Goal: Transaction & Acquisition: Subscribe to service/newsletter

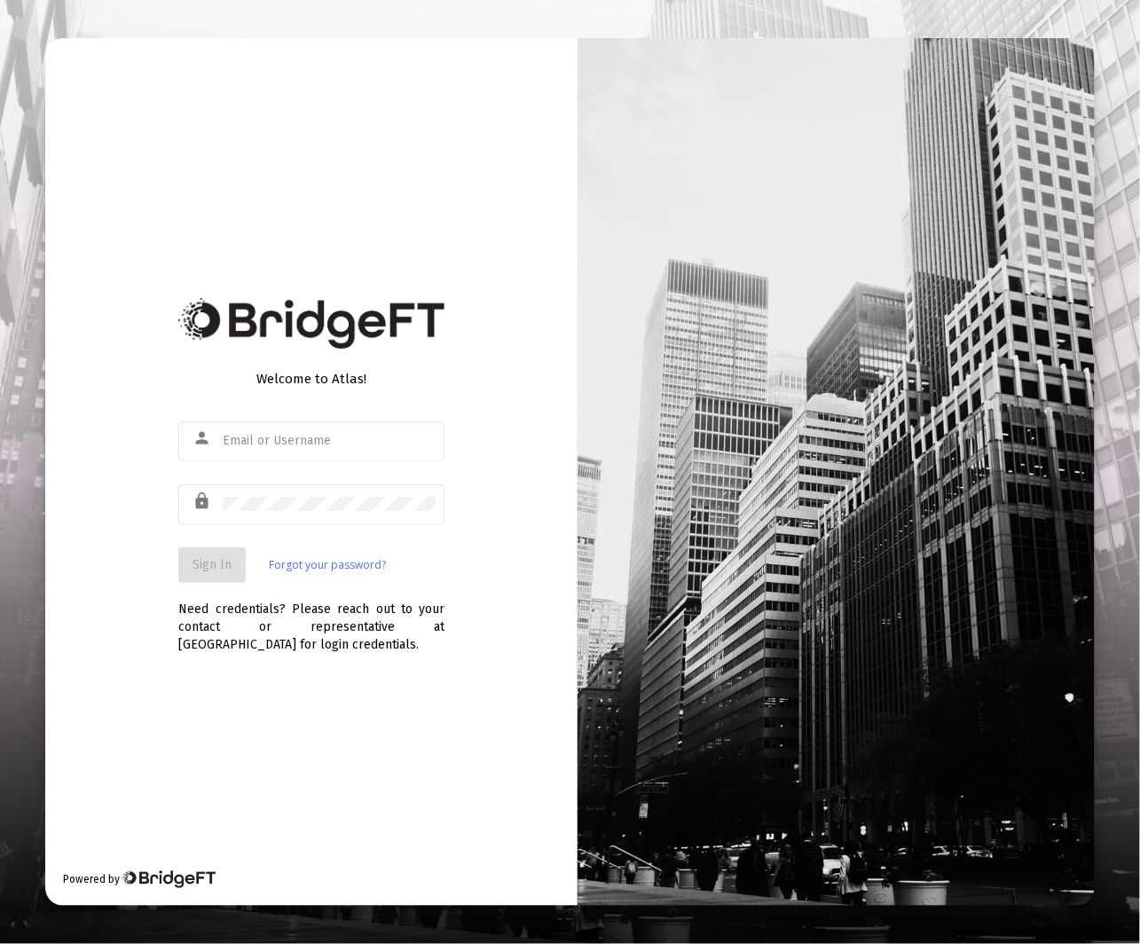
type input "[EMAIL_ADDRESS][DOMAIN_NAME]"
drag, startPoint x: 249, startPoint y: 563, endPoint x: 240, endPoint y: 563, distance: 9.8
click at [240, 563] on div "Sign In Forgot your password?" at bounding box center [311, 564] width 266 height 35
click at [240, 563] on button "Sign In" at bounding box center [211, 564] width 67 height 35
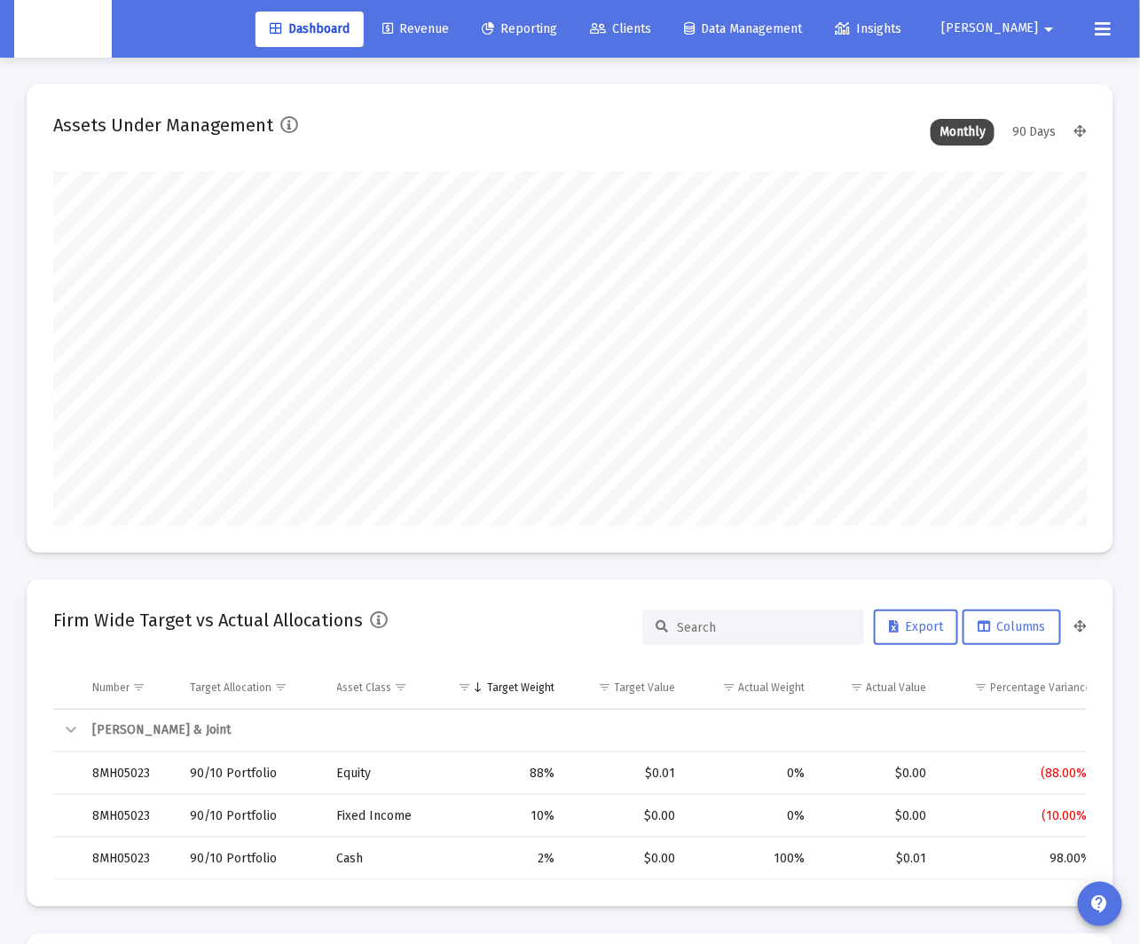
scroll to position [355, 554]
type input "[DATE]"
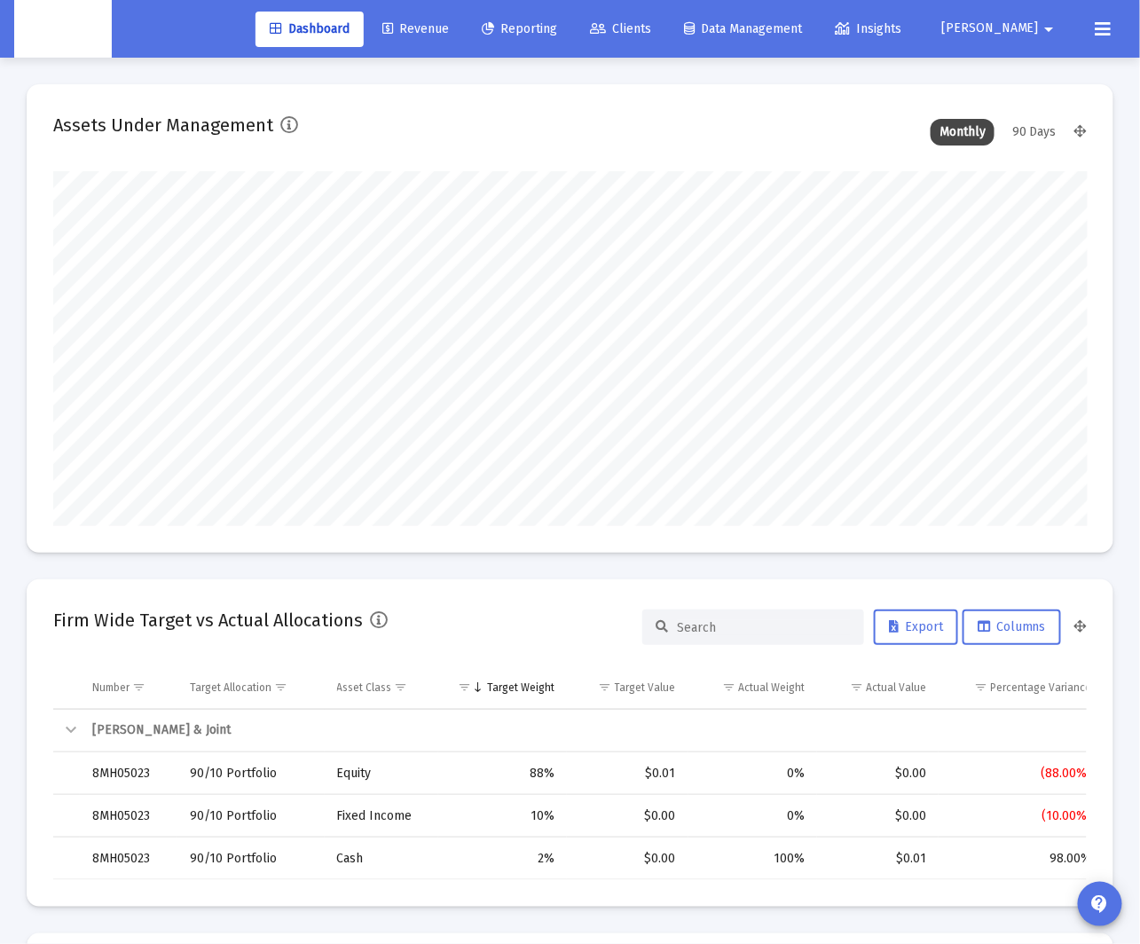
click at [984, 17] on button "[PERSON_NAME]" at bounding box center [1000, 28] width 161 height 35
click at [1030, 70] on span "Settings" at bounding box center [1034, 75] width 52 height 43
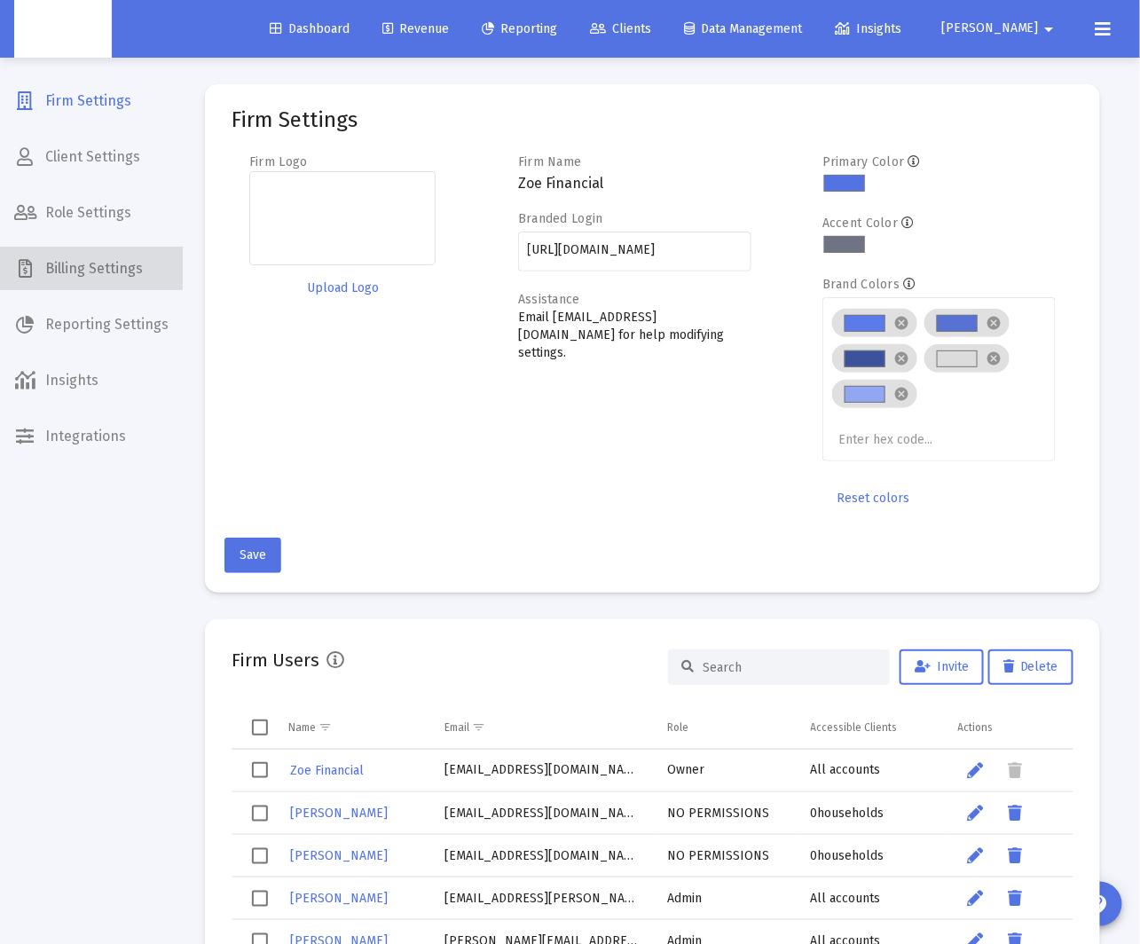
click at [115, 272] on span "Billing Settings" at bounding box center [91, 269] width 183 height 43
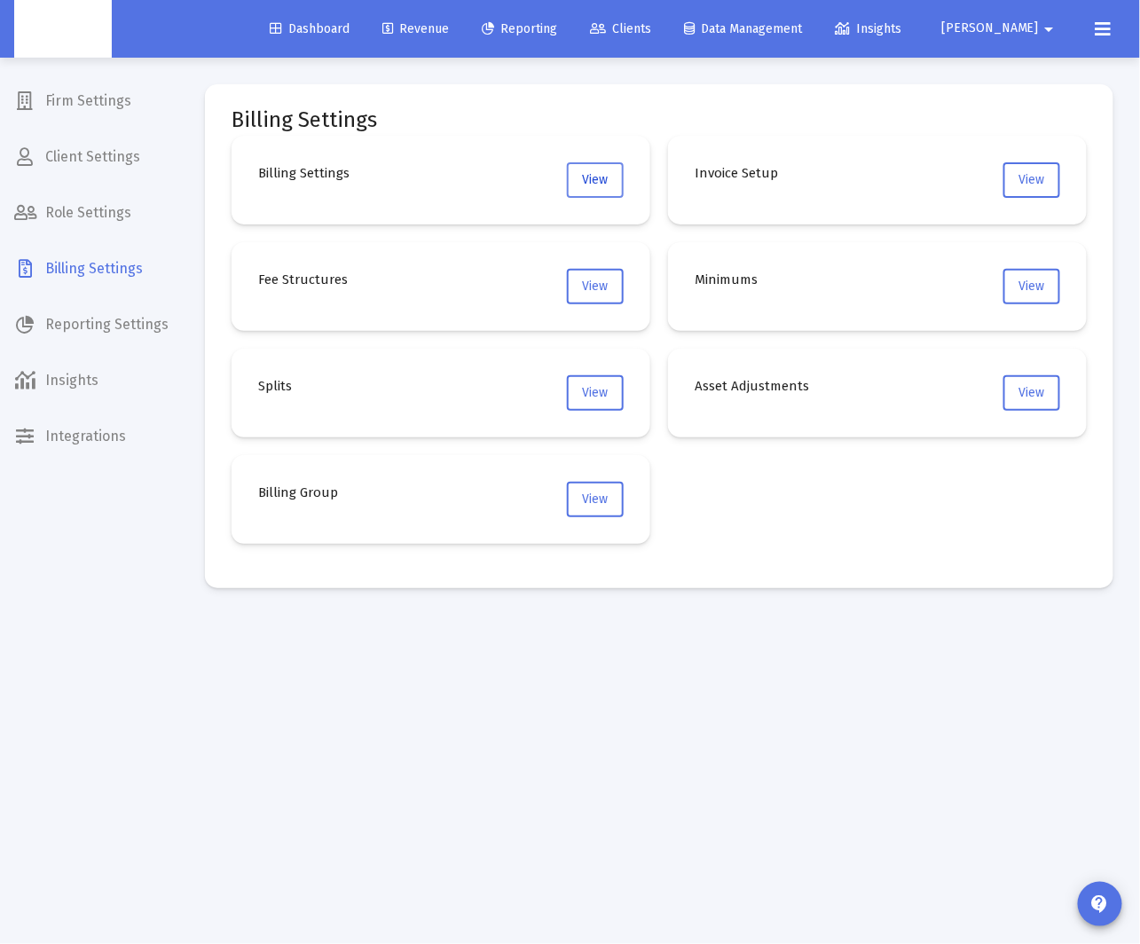
click at [605, 188] on button "View" at bounding box center [595, 179] width 57 height 35
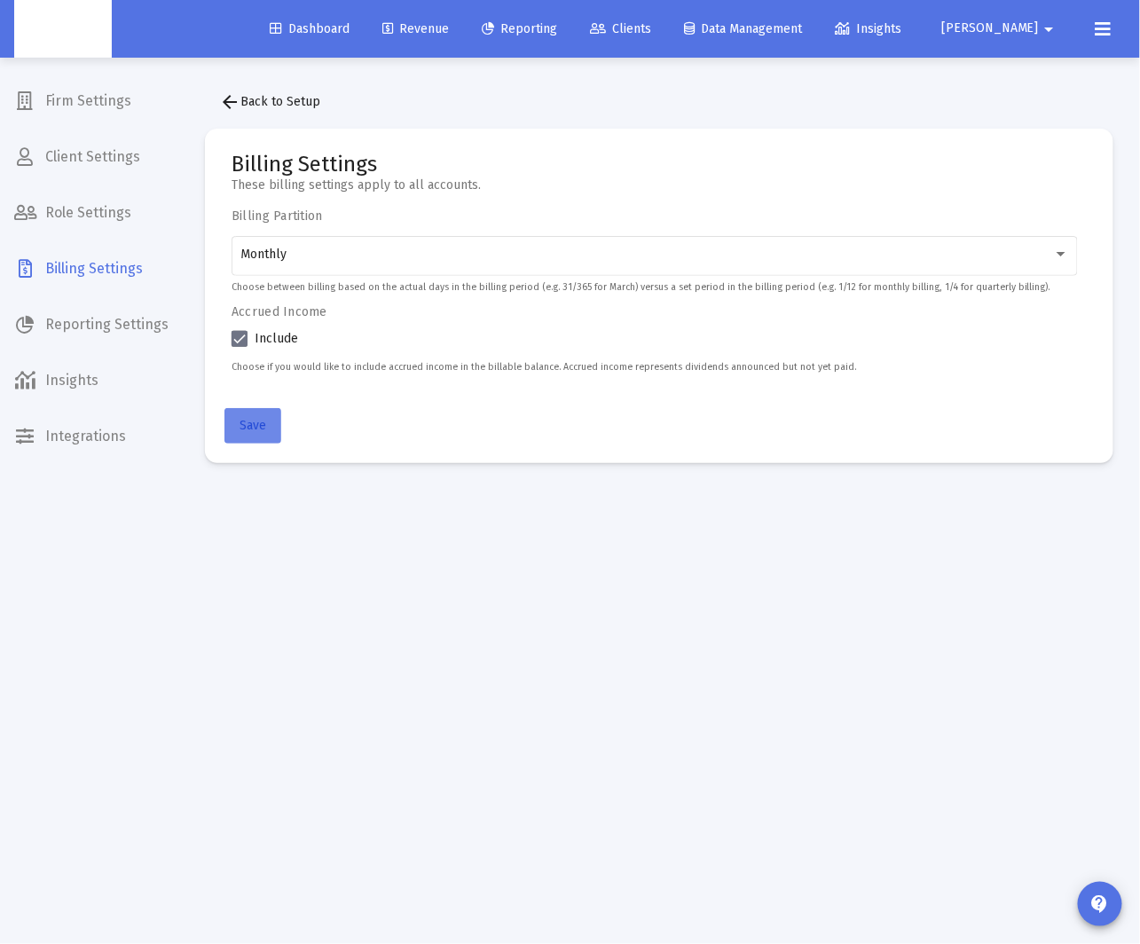
click at [252, 422] on span "Save" at bounding box center [253, 425] width 27 height 15
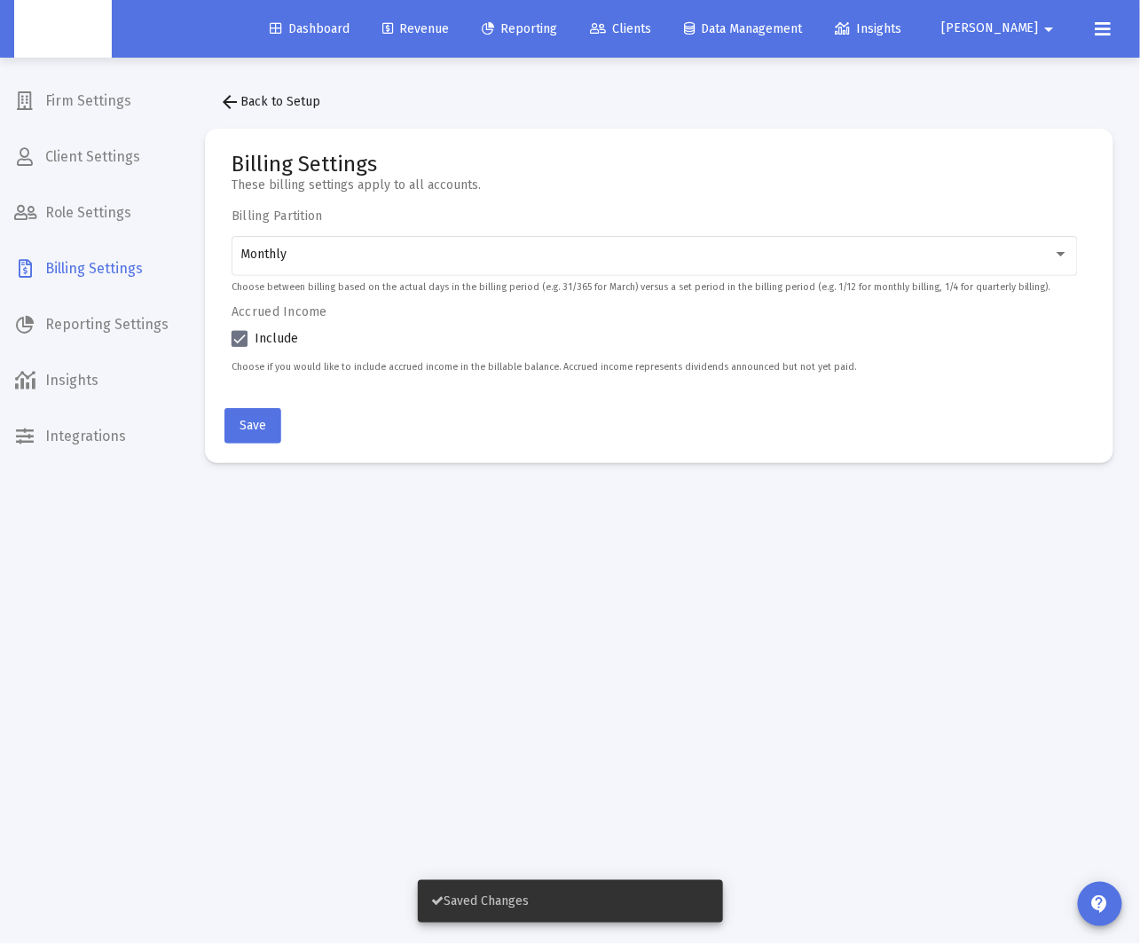
click at [227, 98] on mat-icon "arrow_back" at bounding box center [229, 101] width 21 height 21
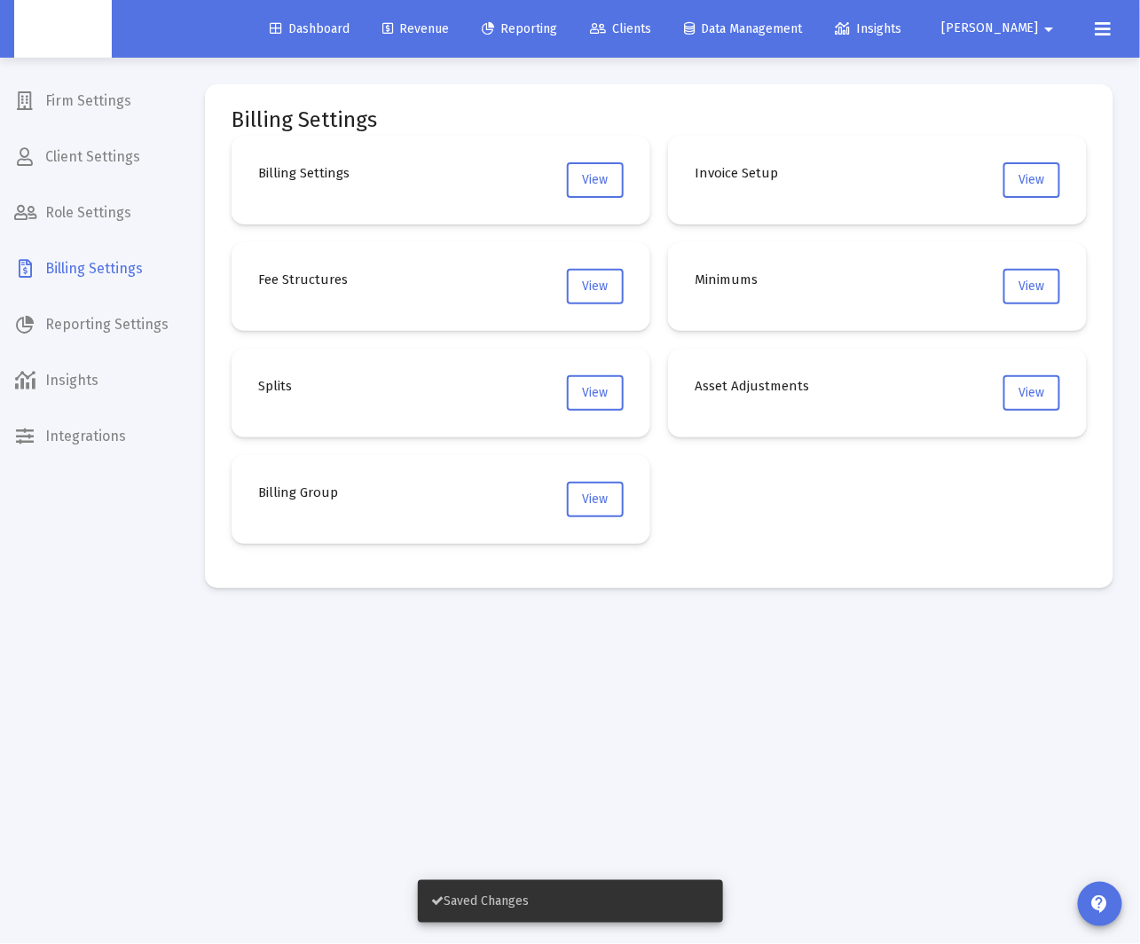
click at [130, 148] on span "Client Settings" at bounding box center [91, 157] width 183 height 43
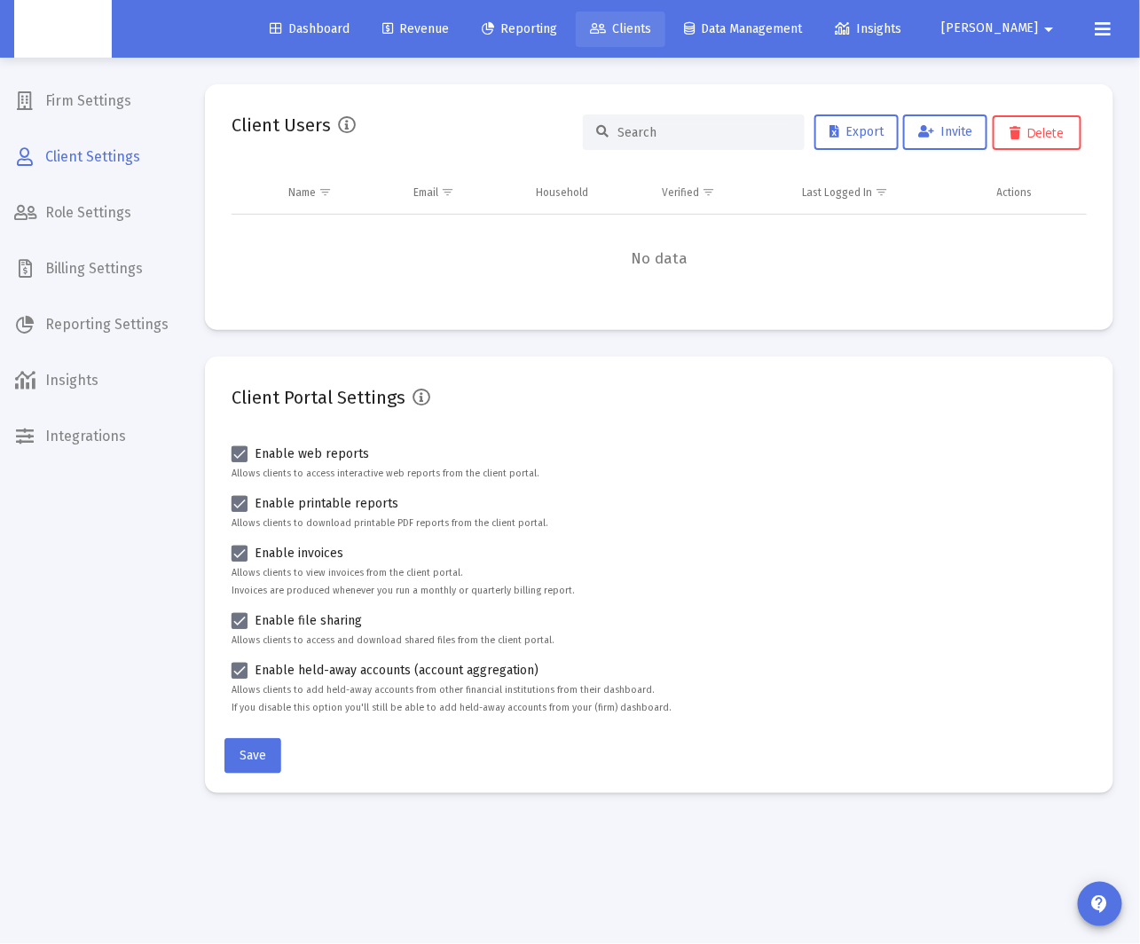
click at [665, 37] on link "Clients" at bounding box center [621, 29] width 90 height 35
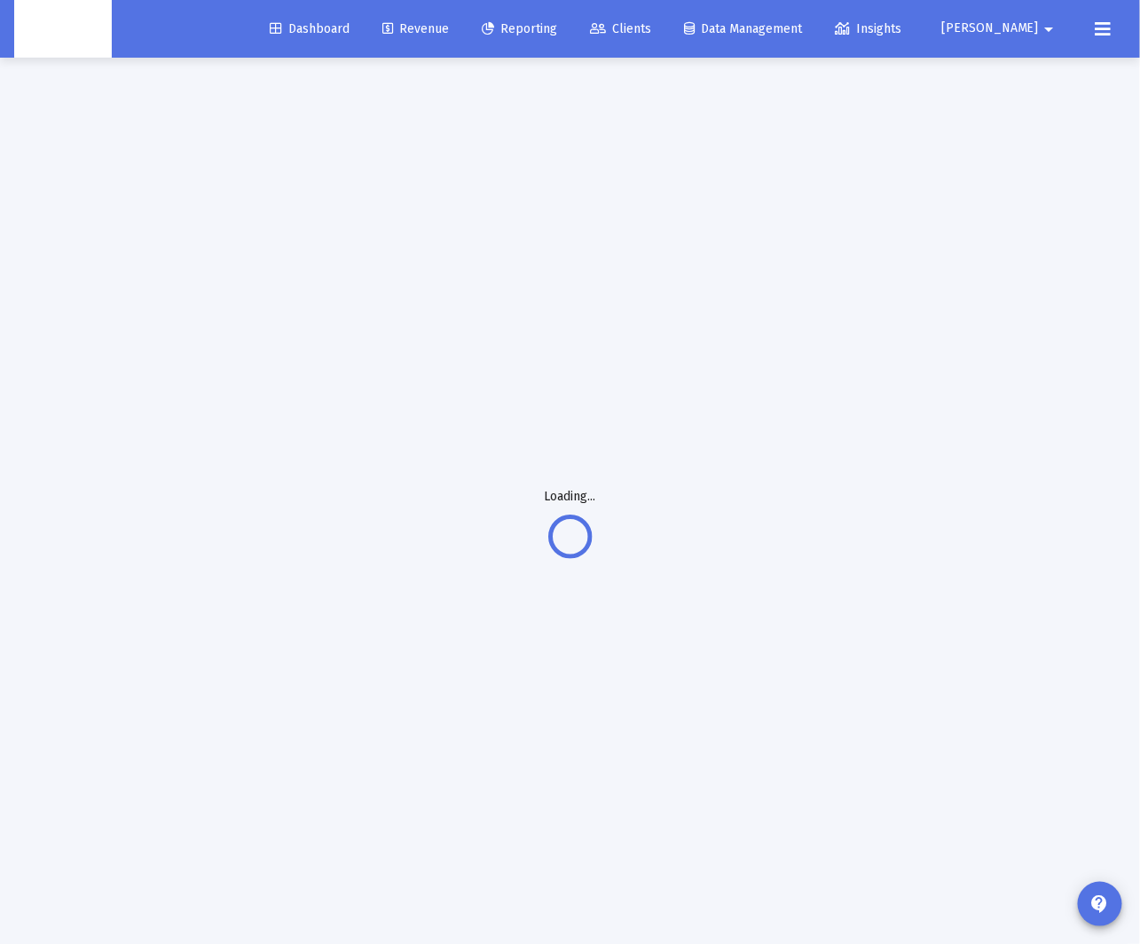
scroll to position [11, 0]
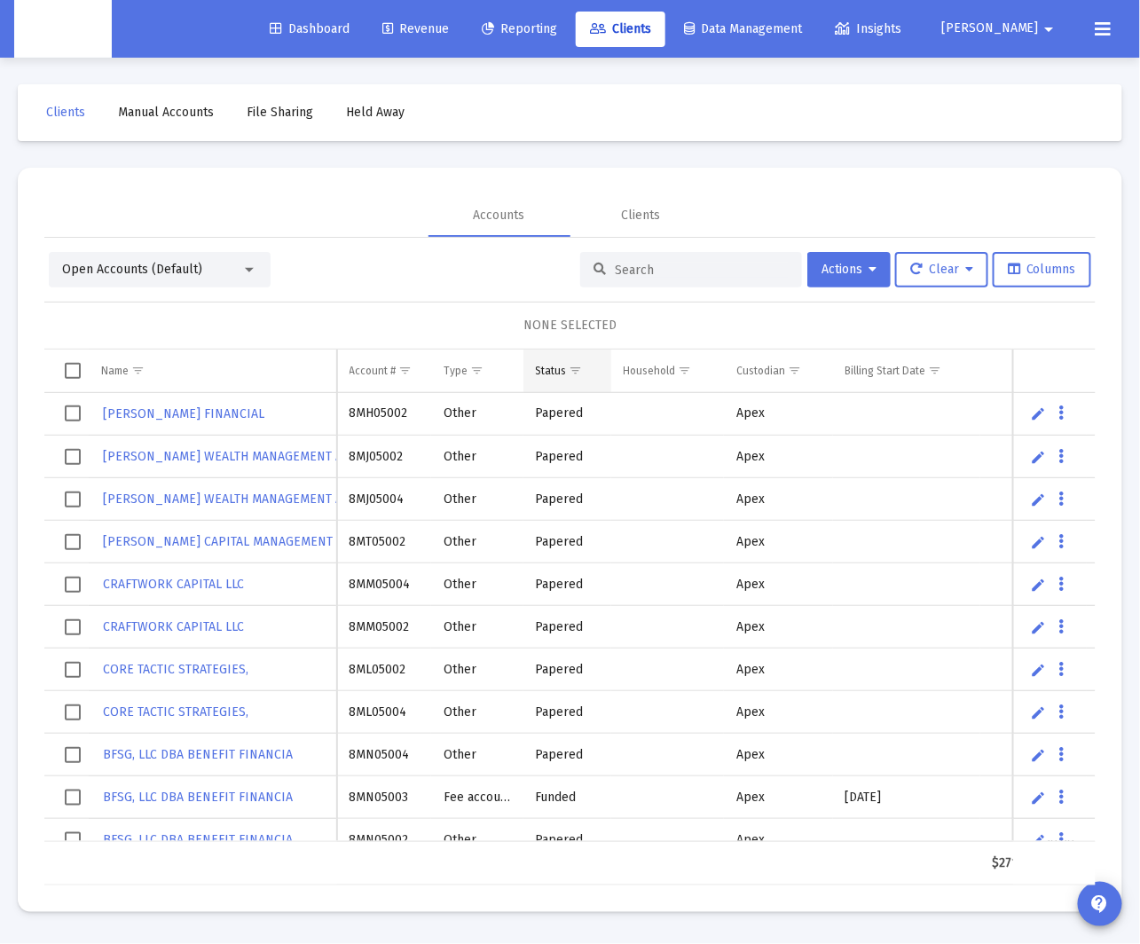
click at [577, 374] on span "Show filter options for column 'Status'" at bounding box center [576, 370] width 13 height 13
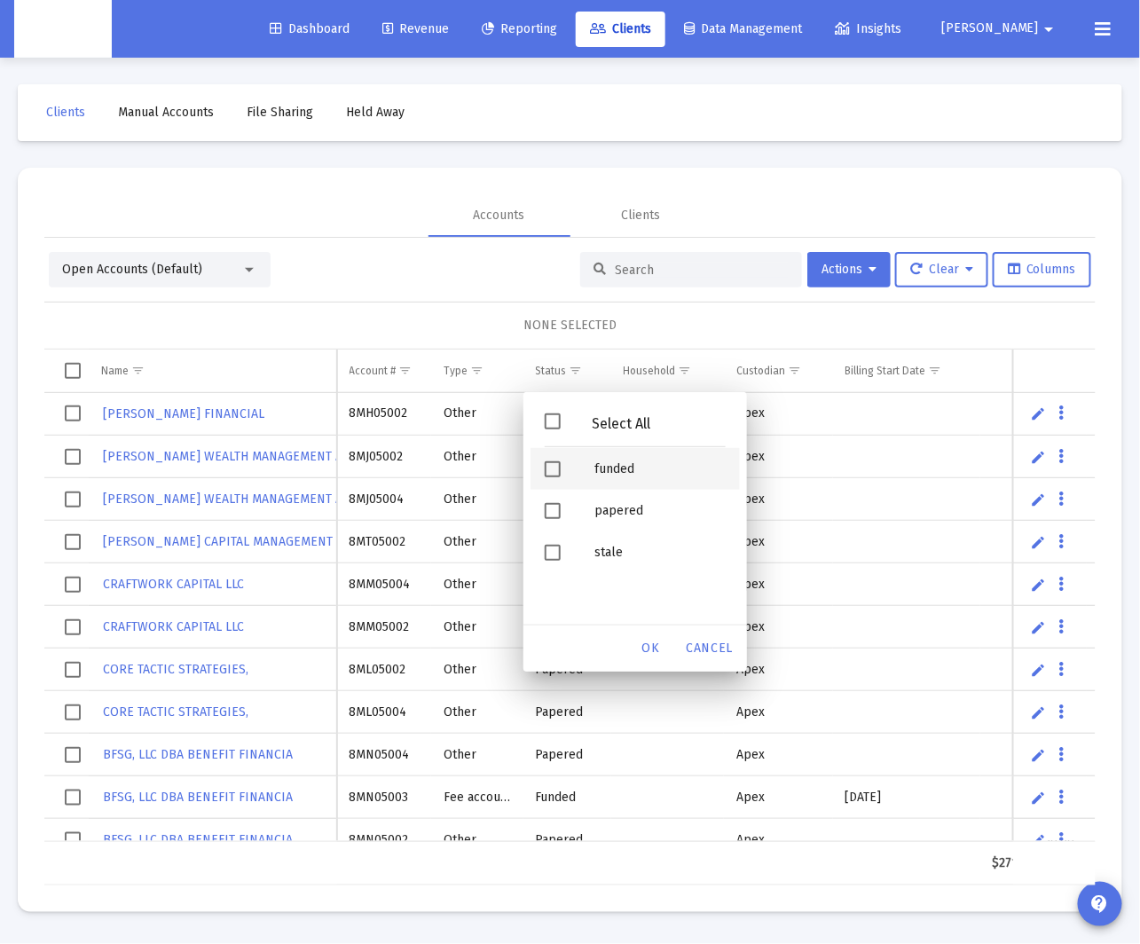
click at [557, 476] on div "Filter options" at bounding box center [553, 469] width 16 height 16
click at [650, 649] on span "OK" at bounding box center [651, 648] width 18 height 15
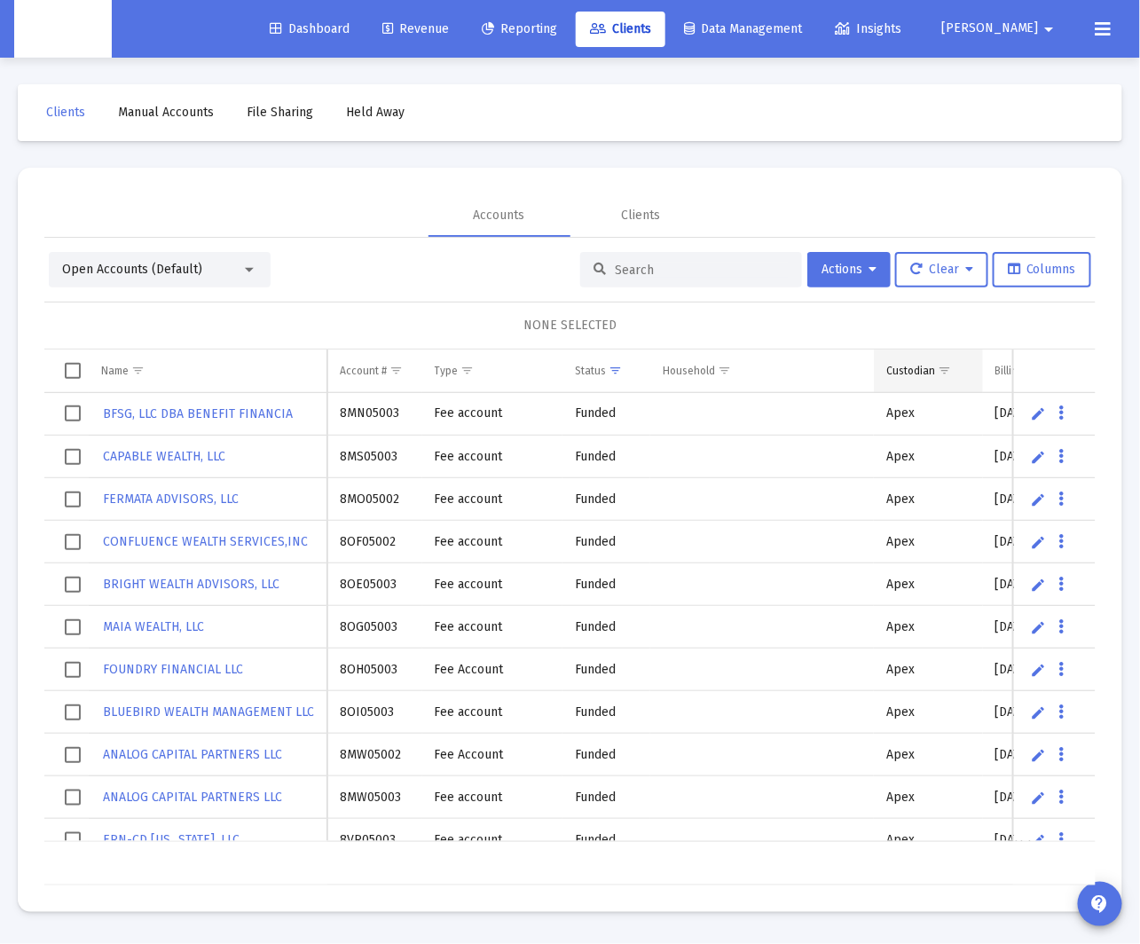
click at [942, 377] on span "Show filter options for column 'Custodian'" at bounding box center [944, 370] width 13 height 13
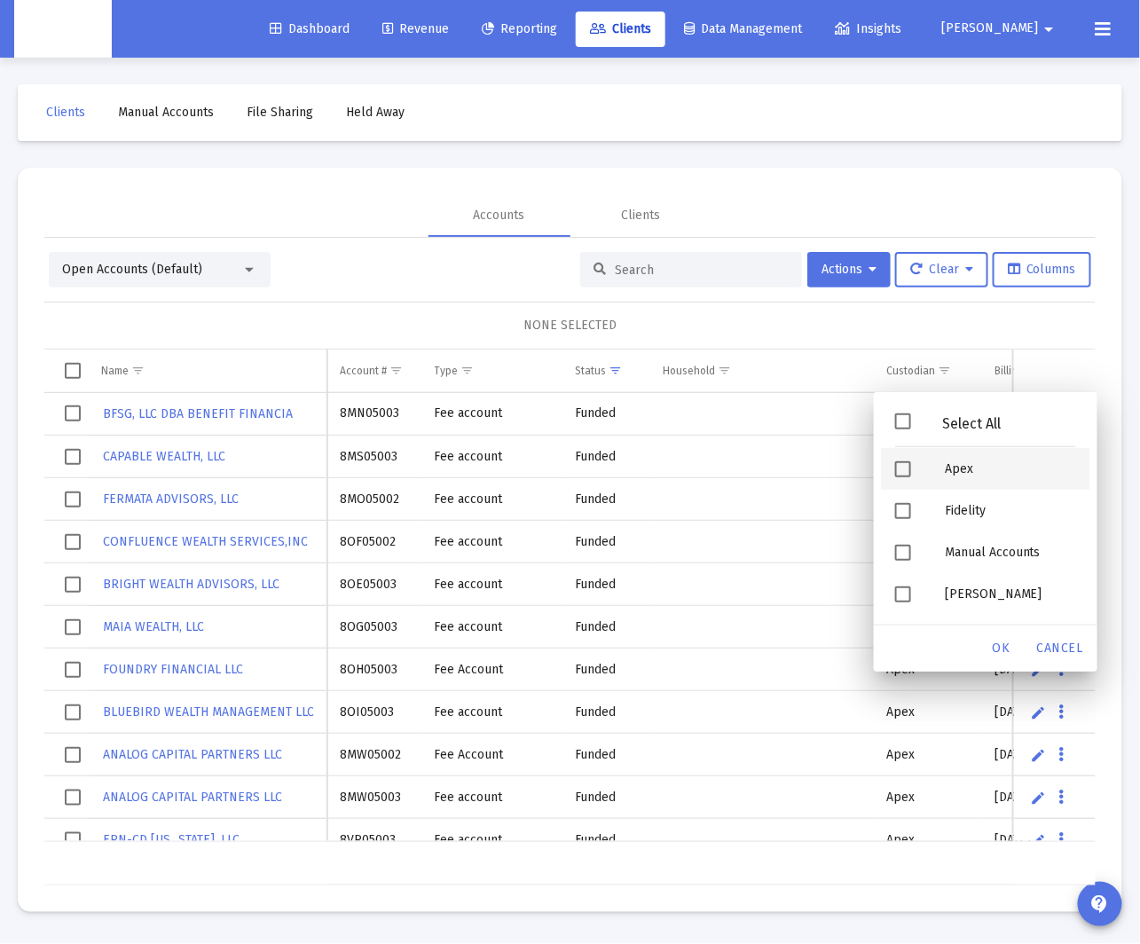
drag, startPoint x: 925, startPoint y: 462, endPoint x: 934, endPoint y: 468, distance: 10.8
click at [926, 462] on div "Filter options" at bounding box center [906, 469] width 50 height 42
click at [994, 647] on span "OK" at bounding box center [1002, 648] width 18 height 15
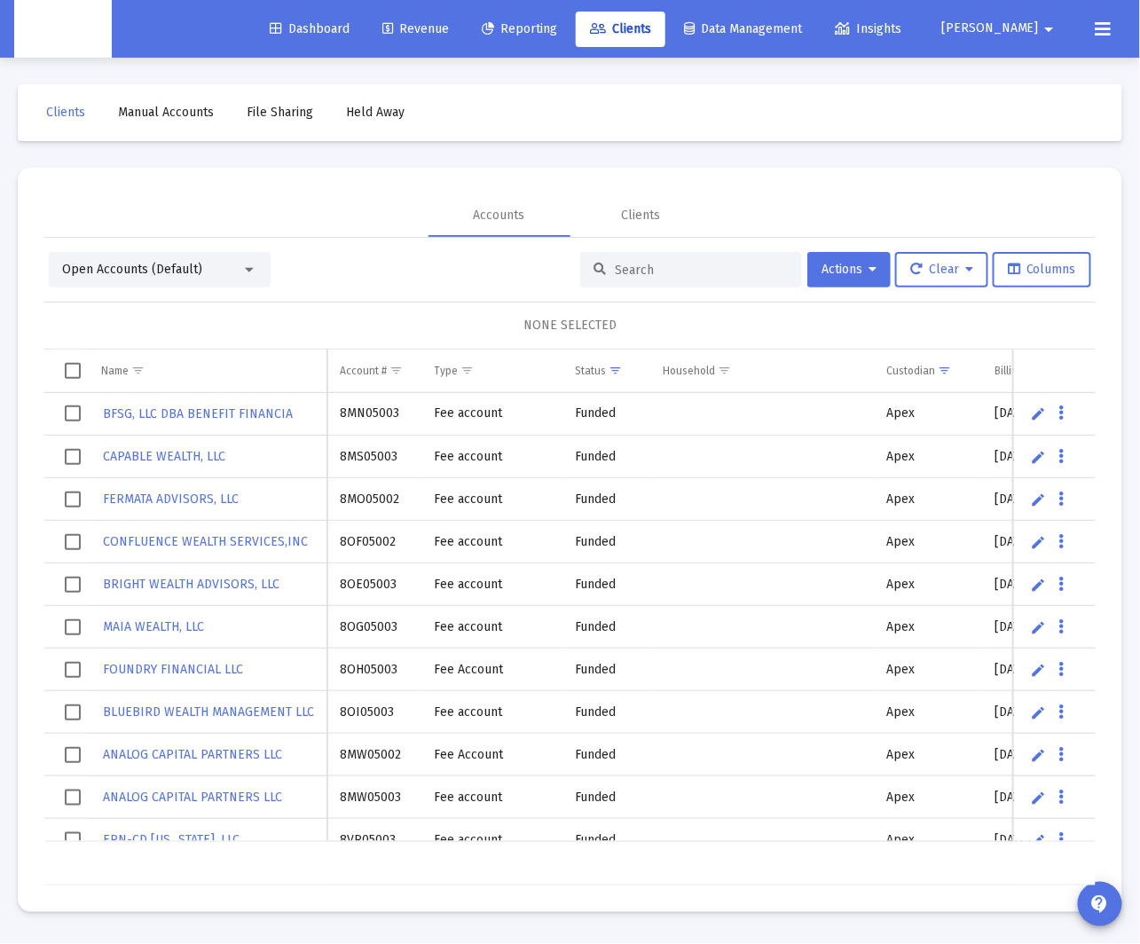
click at [74, 370] on span "Select all" at bounding box center [73, 371] width 16 height 16
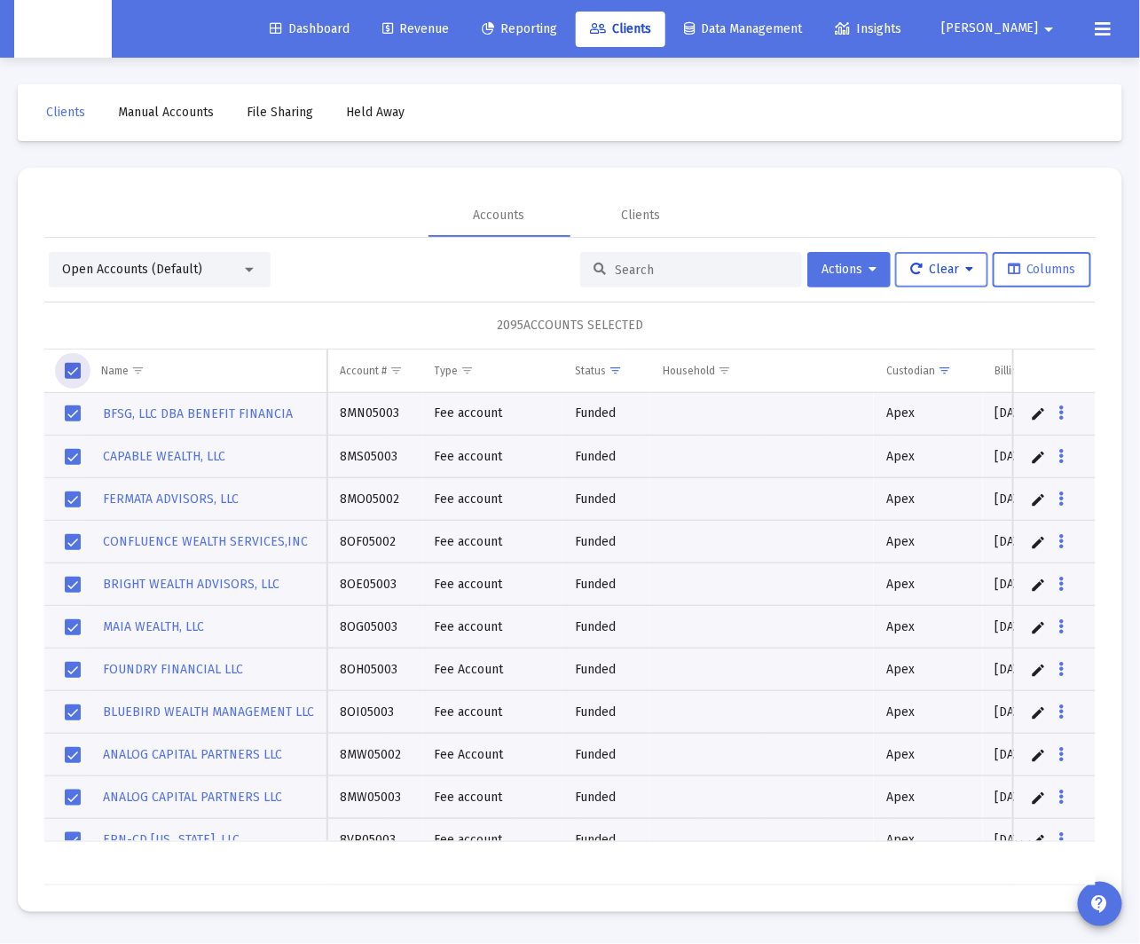
click at [959, 265] on span "Clear" at bounding box center [941, 269] width 63 height 15
click at [837, 266] on div at bounding box center [570, 472] width 1140 height 944
click at [873, 270] on icon at bounding box center [873, 270] width 8 height 12
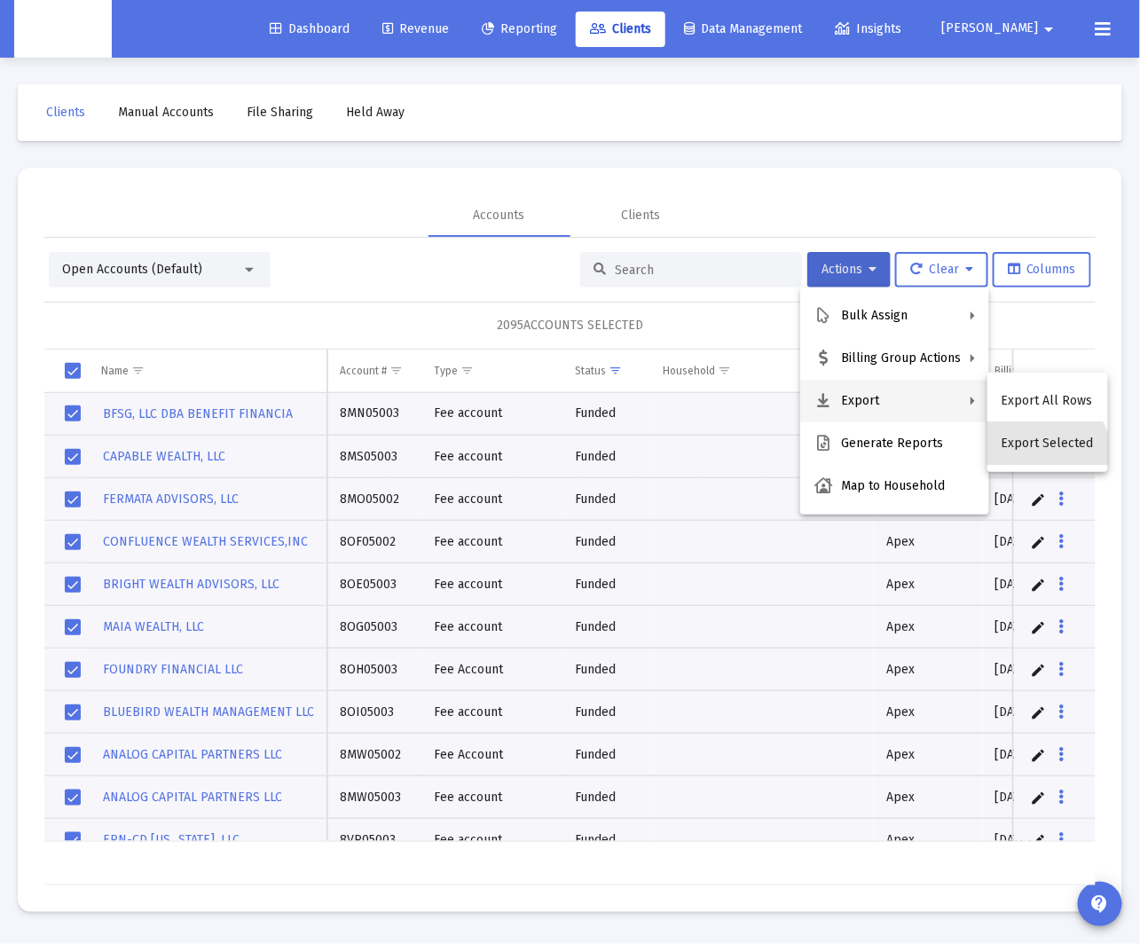
drag, startPoint x: 1037, startPoint y: 455, endPoint x: 1013, endPoint y: 445, distance: 25.9
click at [1037, 453] on button "Export Selected" at bounding box center [1048, 443] width 121 height 43
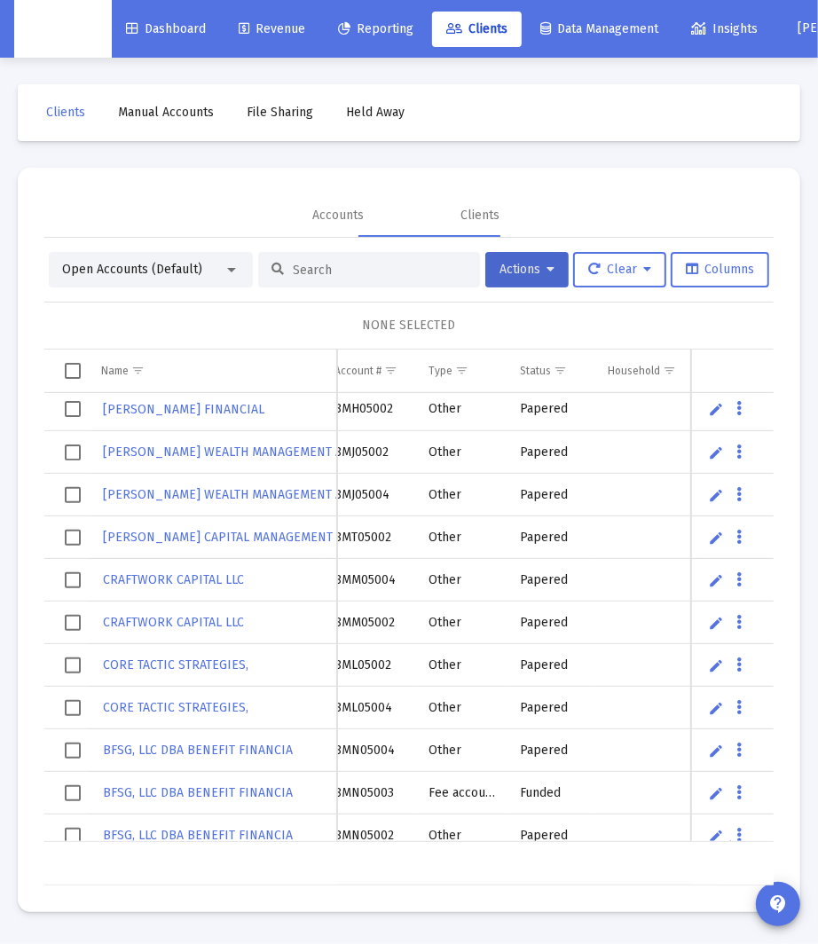
scroll to position [0, 15]
click at [333, 270] on input at bounding box center [380, 270] width 174 height 15
paste input "4PW05006"
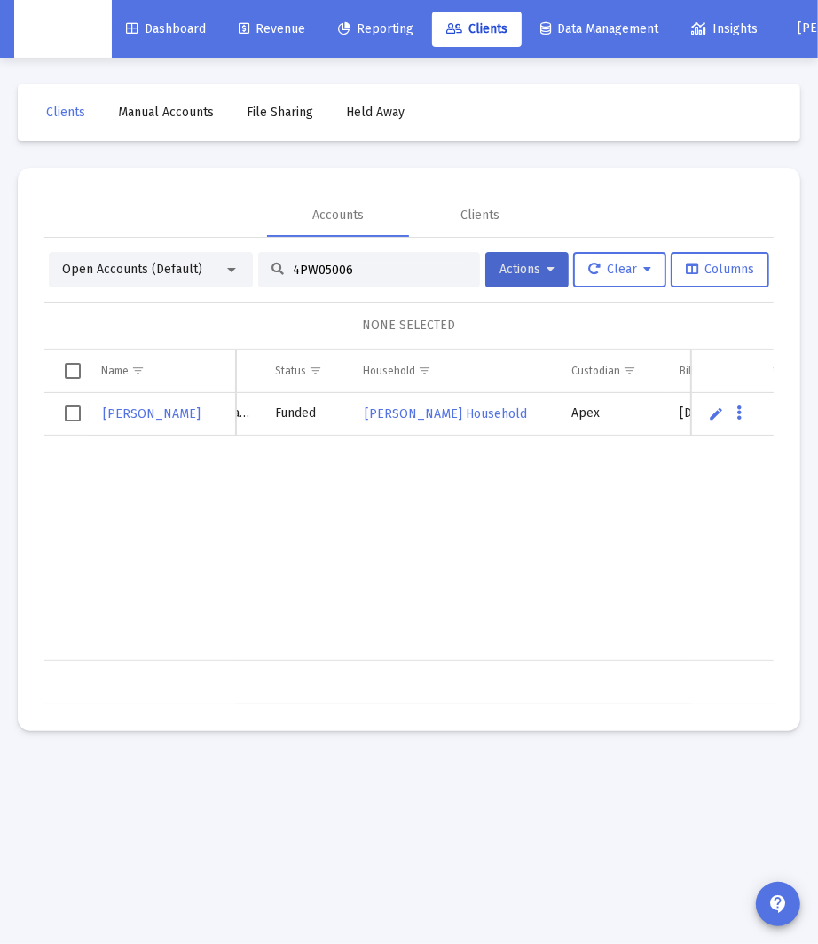
scroll to position [0, 0]
type input "4PW05006"
click at [74, 419] on span "Select row" at bounding box center [73, 413] width 16 height 16
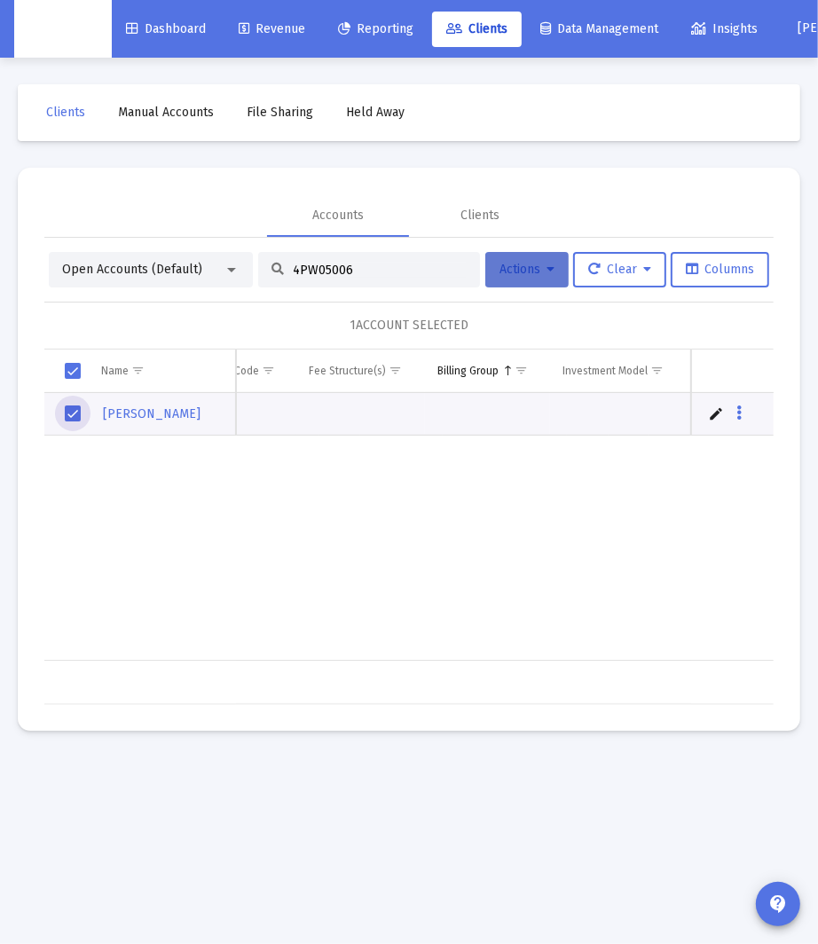
click at [547, 267] on icon at bounding box center [551, 270] width 8 height 12
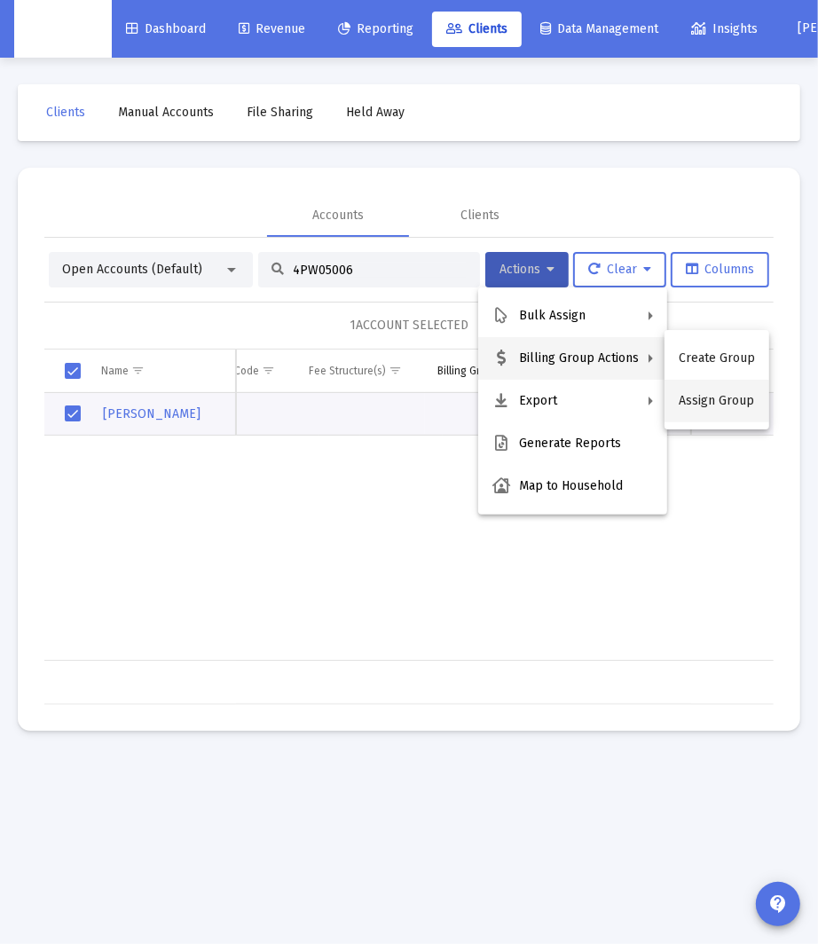
click at [728, 403] on button "Assign Group" at bounding box center [717, 401] width 105 height 43
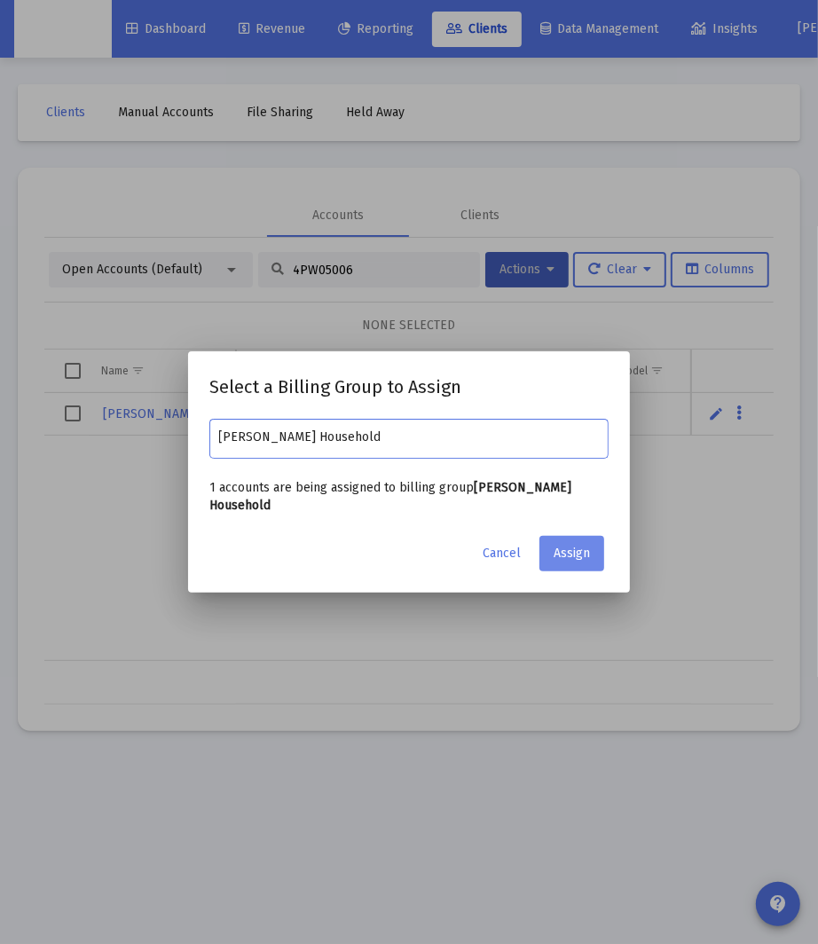
type input "[PERSON_NAME] Household"
click at [564, 552] on span "Assign" at bounding box center [572, 553] width 36 height 15
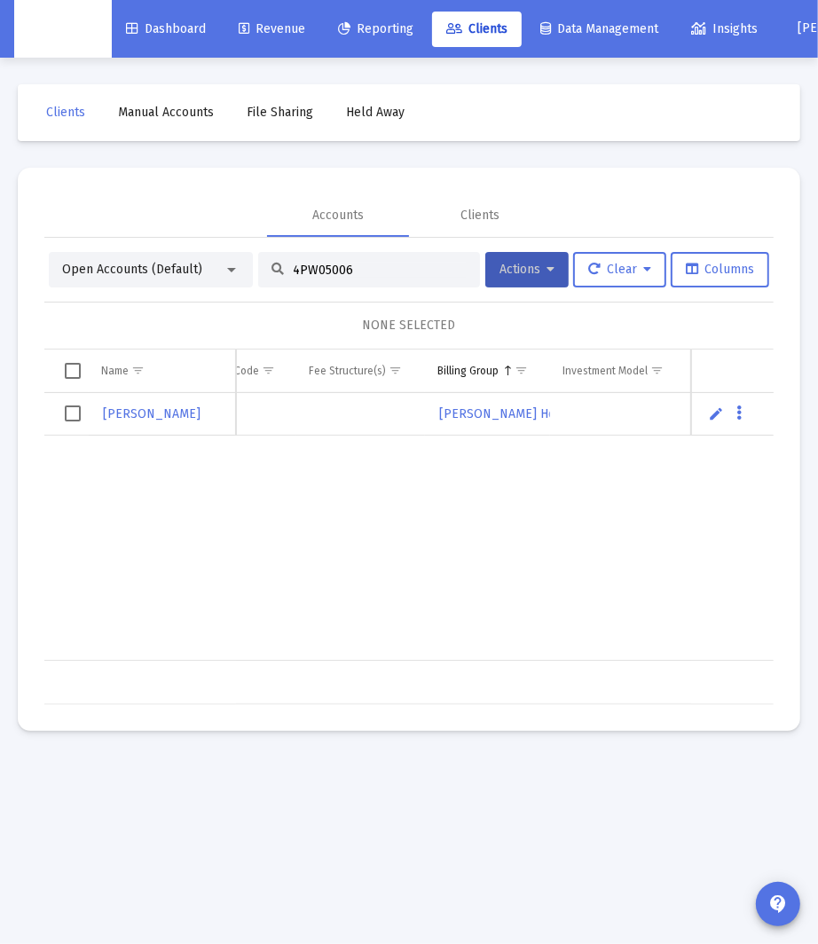
scroll to position [0, 925]
click at [293, 274] on input "4PW05006" at bounding box center [380, 270] width 174 height 15
paste input "S05042"
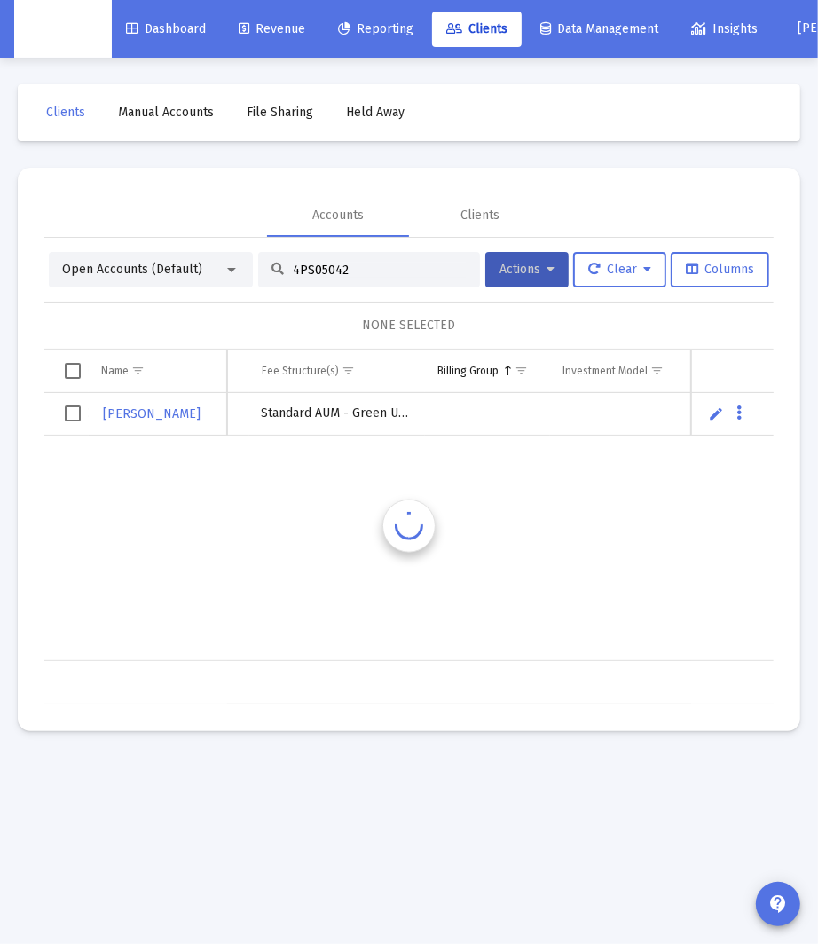
scroll to position [0, 890]
type input "4PS05042"
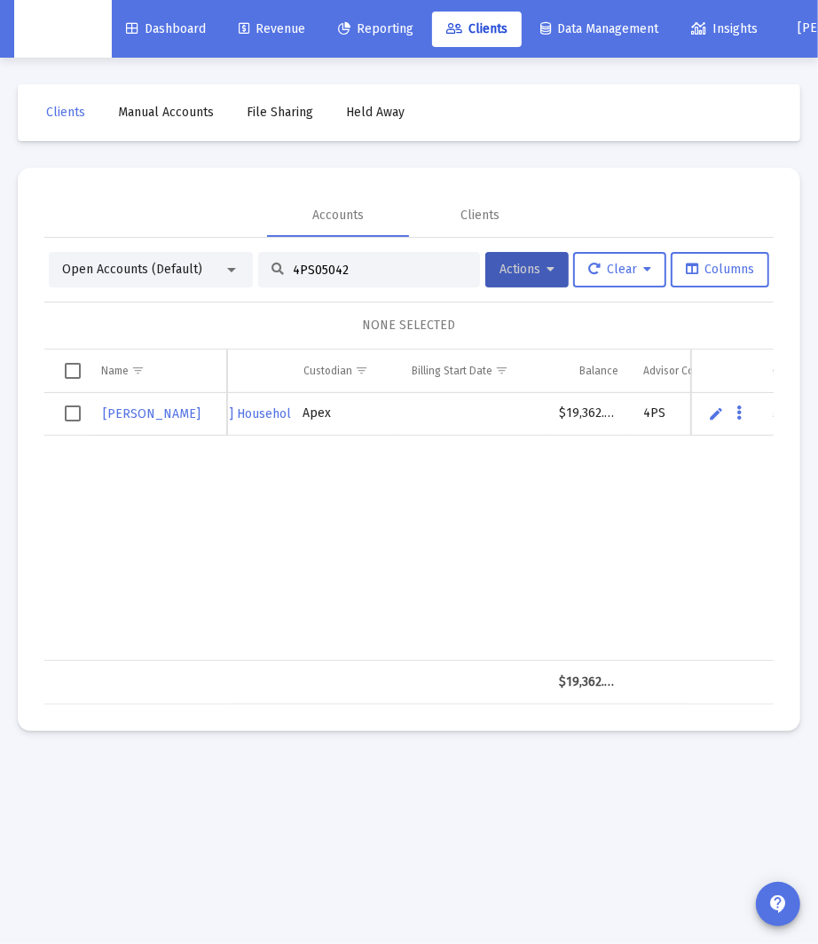
scroll to position [0, 382]
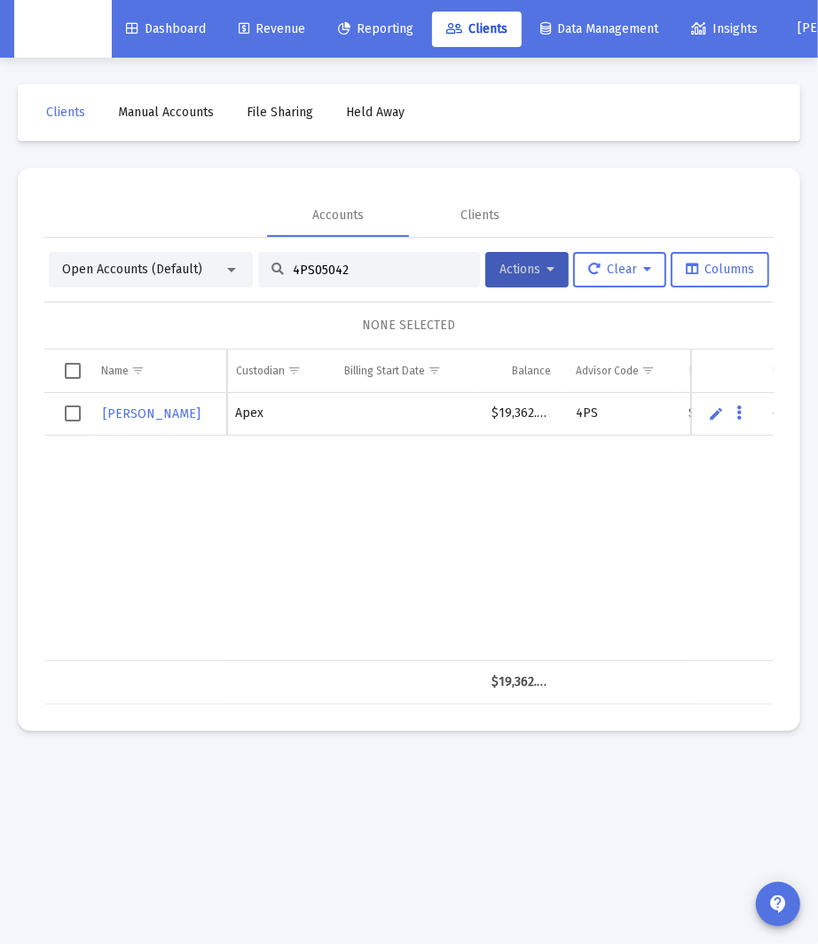
click at [69, 416] on span "Select row" at bounding box center [73, 413] width 16 height 16
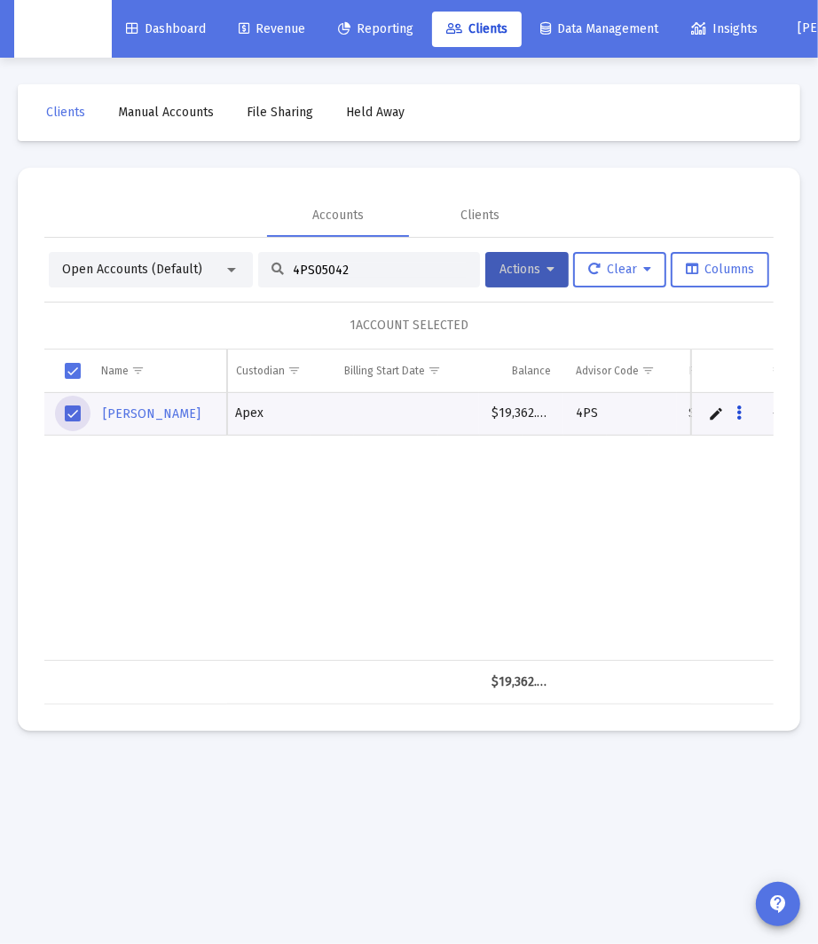
click at [743, 408] on button "Data grid" at bounding box center [740, 413] width 16 height 16
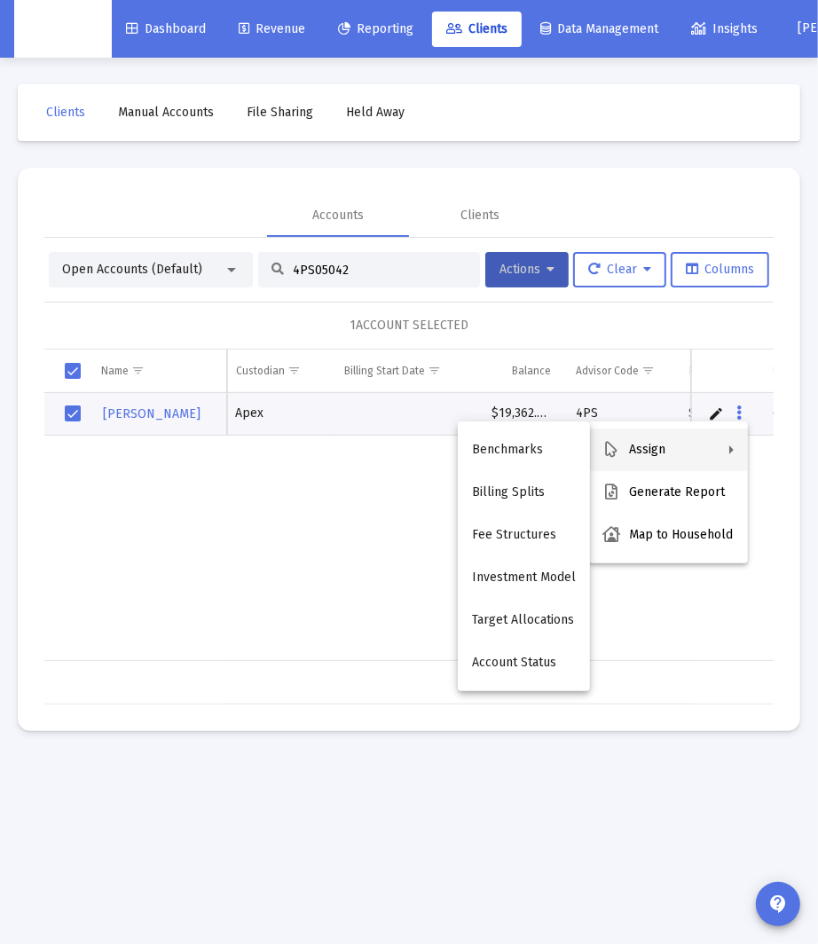
drag, startPoint x: 642, startPoint y: 314, endPoint x: 589, endPoint y: 299, distance: 55.3
click at [632, 312] on div at bounding box center [409, 472] width 818 height 944
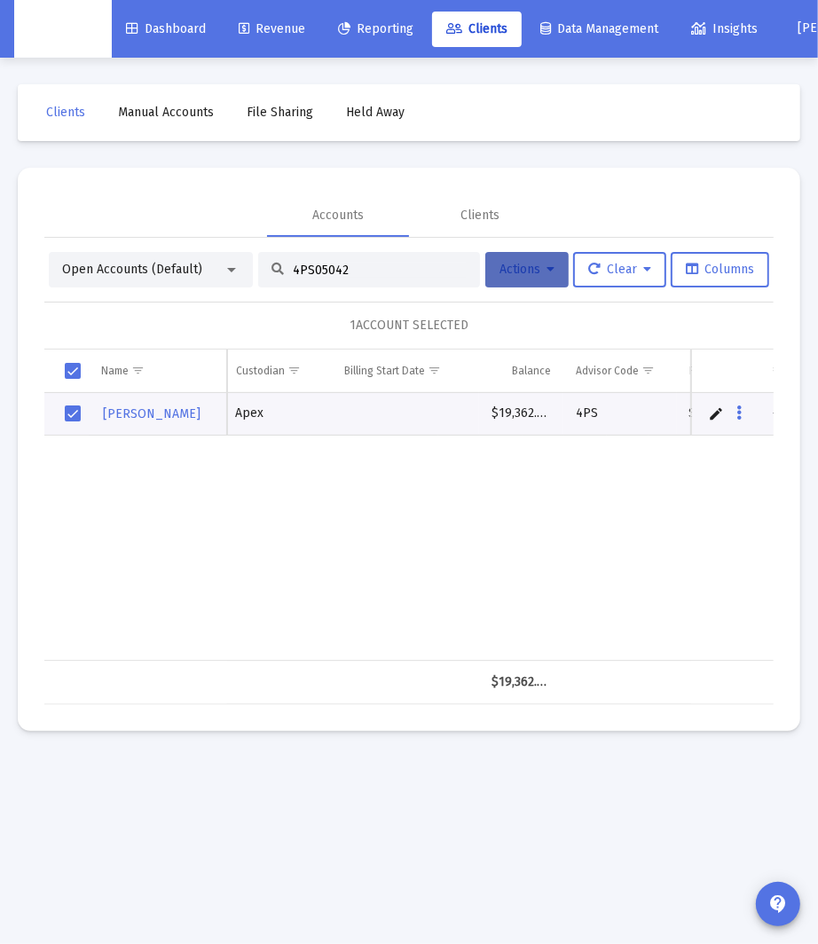
click at [555, 278] on button "Actions" at bounding box center [526, 269] width 83 height 35
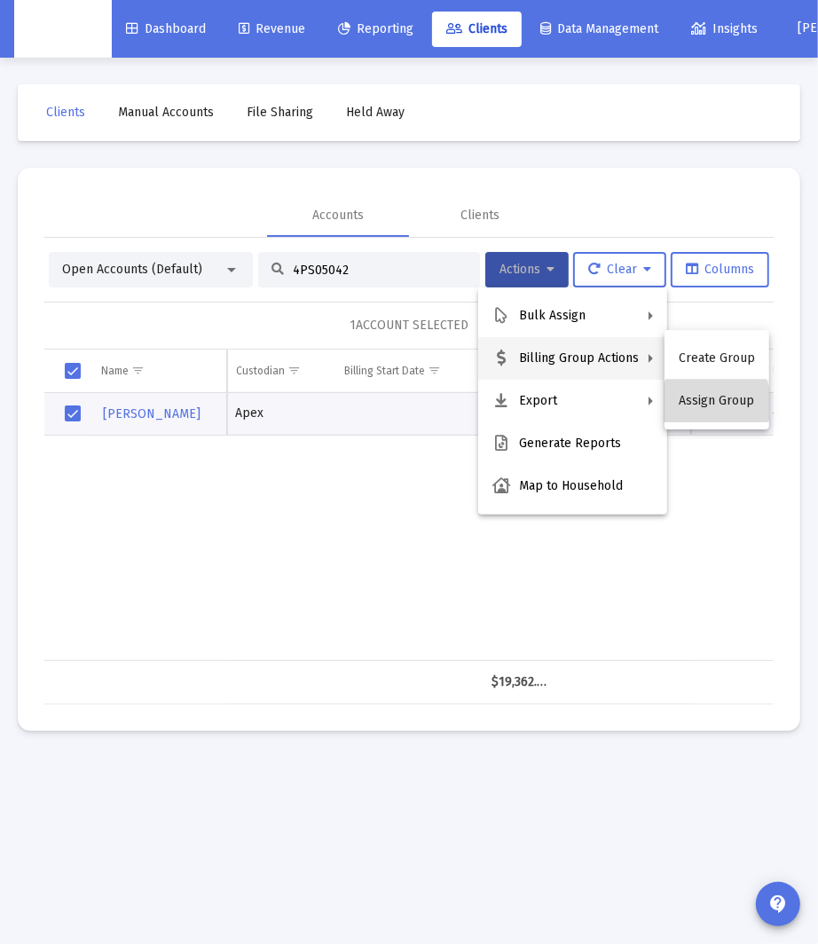
click at [716, 403] on button "Assign Group" at bounding box center [717, 401] width 105 height 43
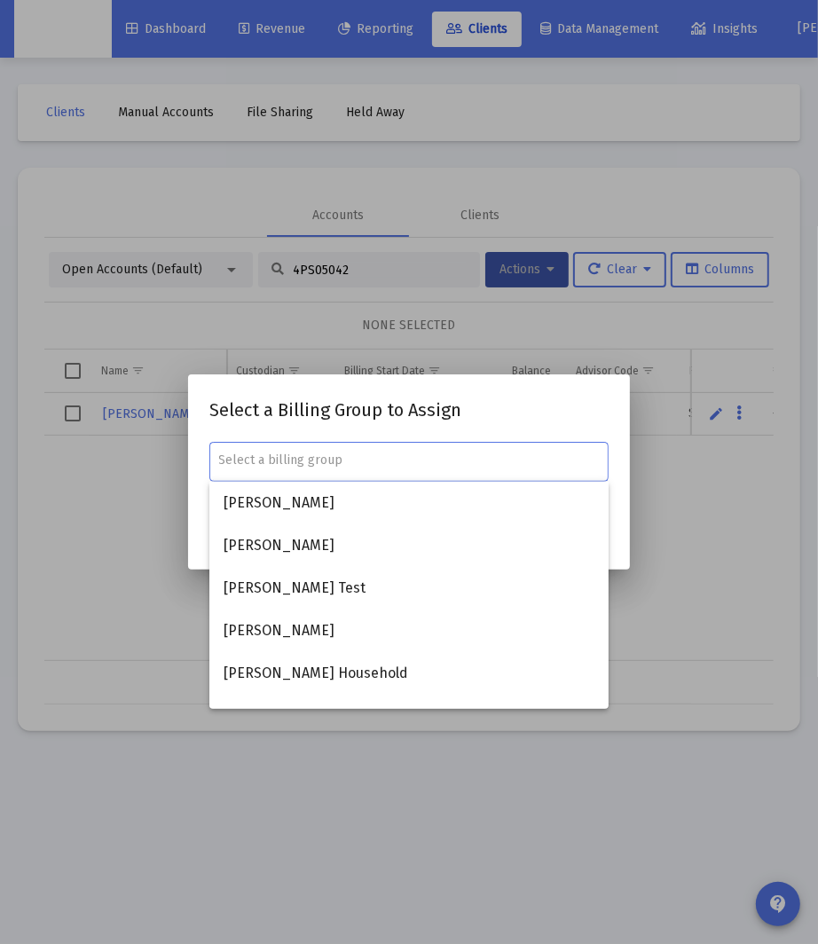
paste input "[PERSON_NAME] Household"
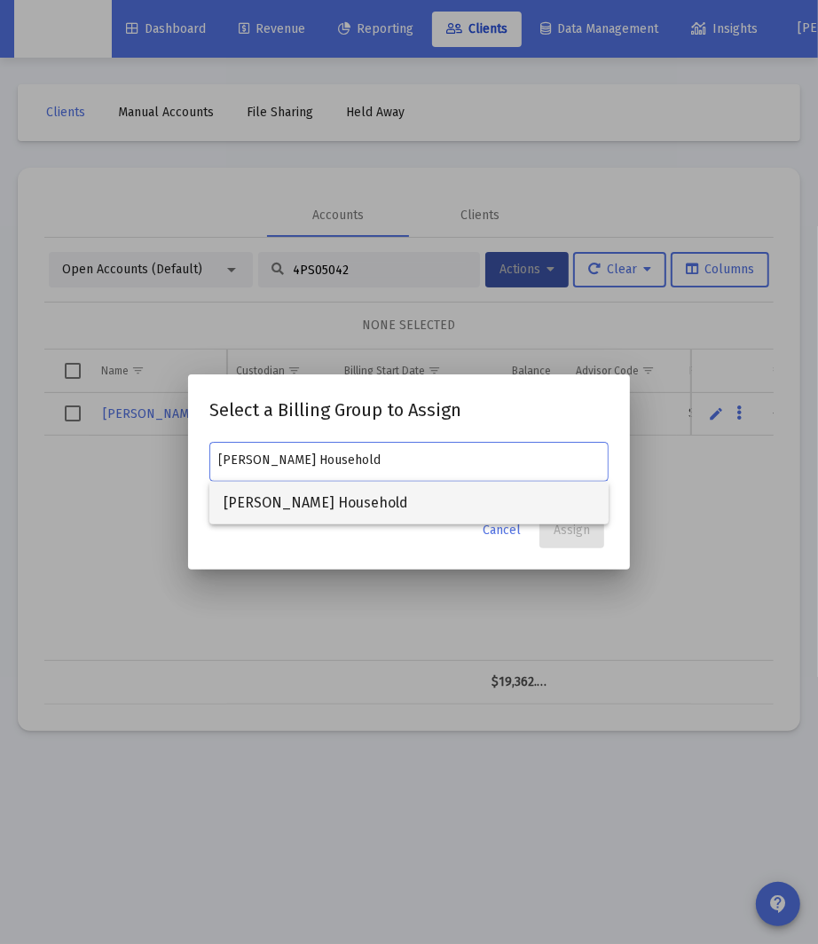
type input "[PERSON_NAME] Household"
click at [331, 507] on span "[PERSON_NAME] Household" at bounding box center [409, 503] width 371 height 43
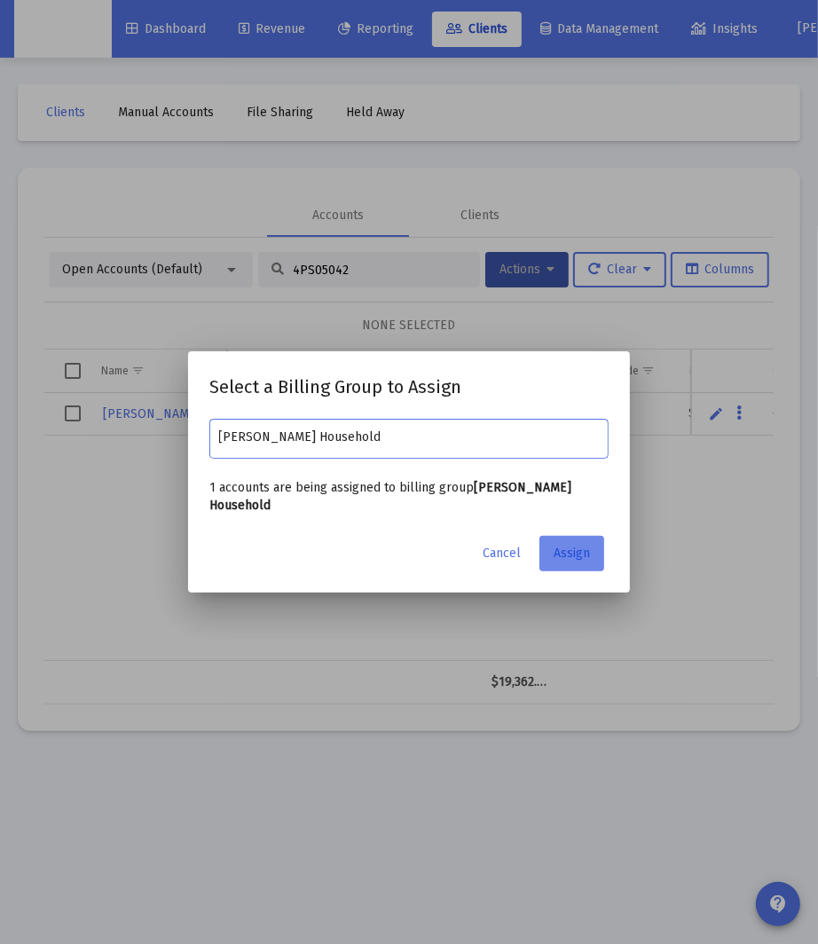
click at [553, 536] on button "Assign" at bounding box center [571, 553] width 65 height 35
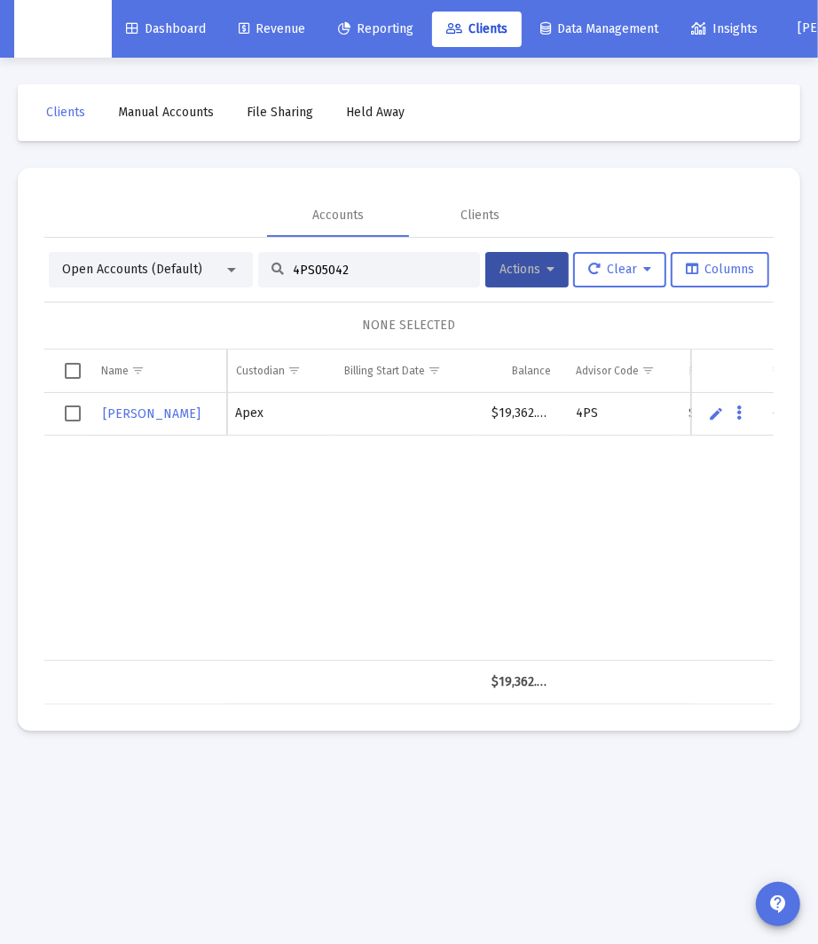
click at [300, 274] on input "4PS05042" at bounding box center [380, 270] width 174 height 15
click at [299, 274] on input "4PS05042" at bounding box center [380, 270] width 174 height 15
paste input "QY05013"
type input "4QY05013"
drag, startPoint x: 78, startPoint y: 414, endPoint x: 264, endPoint y: 377, distance: 190.0
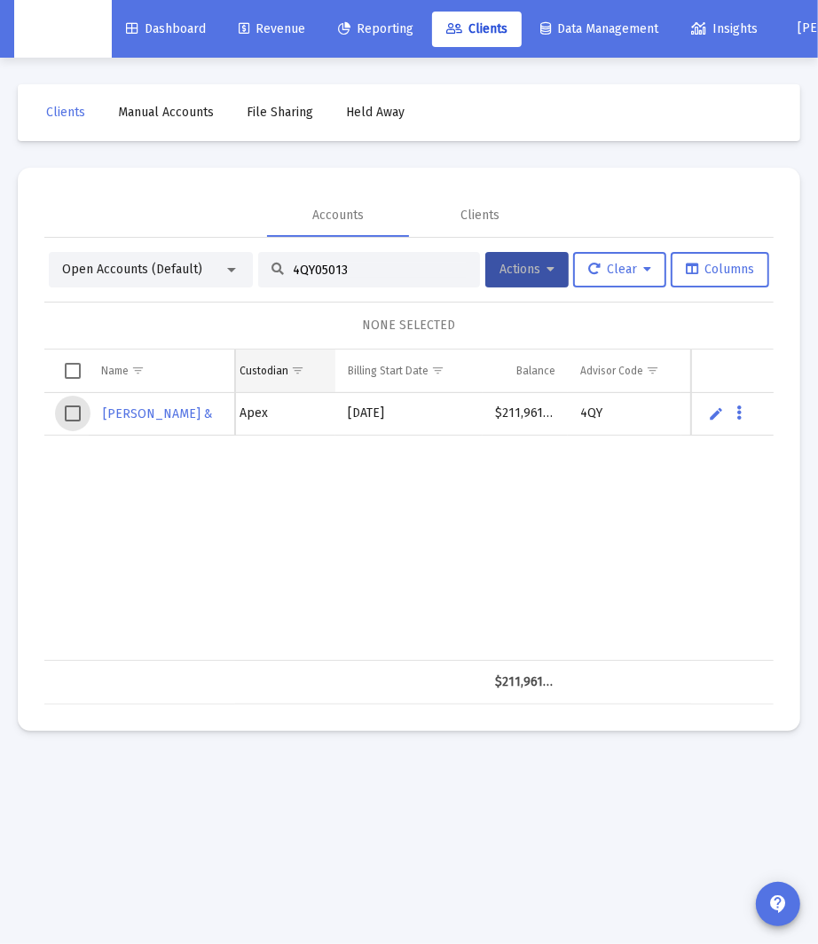
click at [79, 414] on span "Select row" at bounding box center [73, 413] width 16 height 16
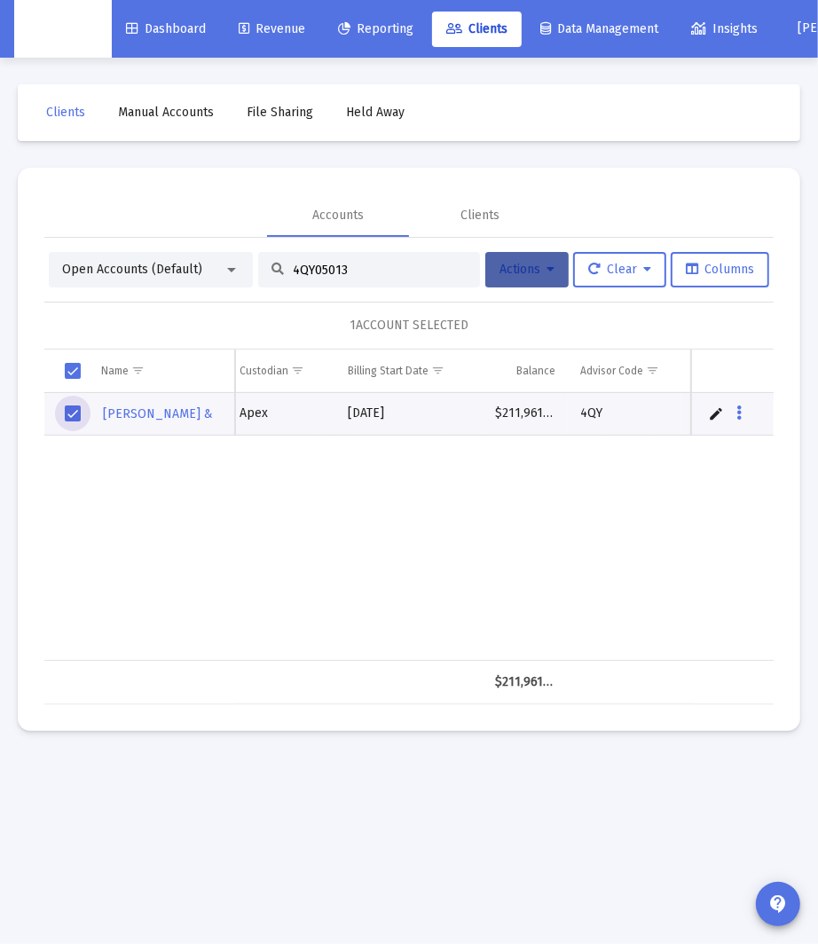
click at [556, 279] on button "Actions" at bounding box center [526, 269] width 83 height 35
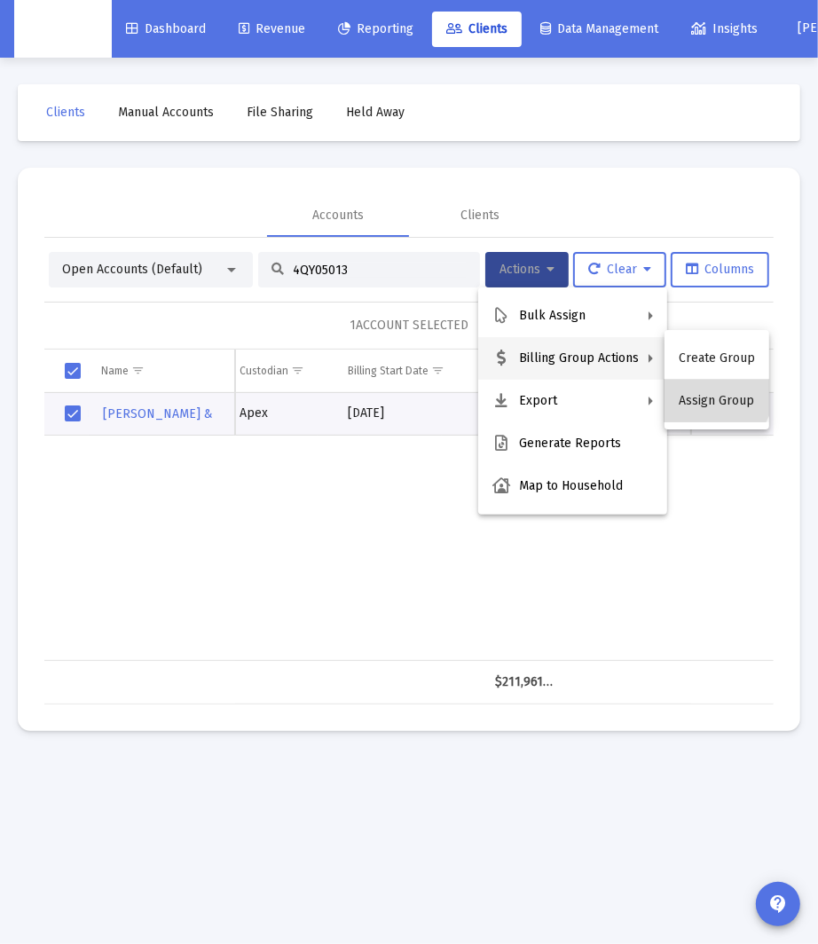
click at [698, 386] on button "Assign Group" at bounding box center [717, 401] width 105 height 43
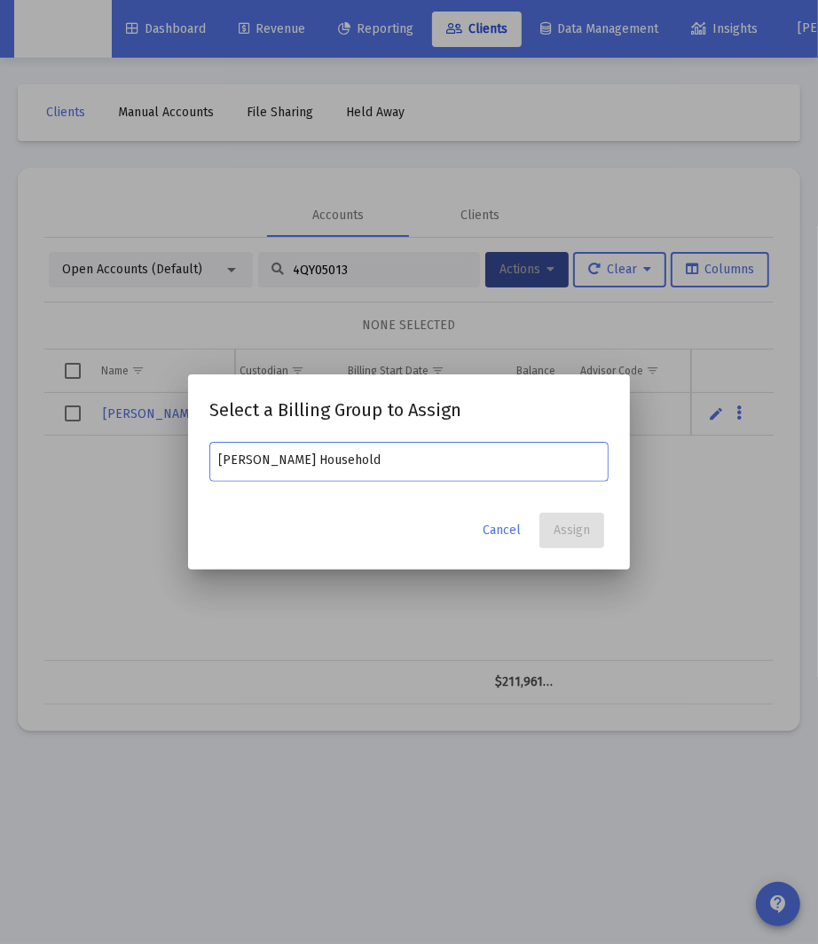
drag, startPoint x: 433, startPoint y: 462, endPoint x: 284, endPoint y: 466, distance: 149.1
click at [284, 466] on input "[PERSON_NAME] Household" at bounding box center [409, 460] width 381 height 14
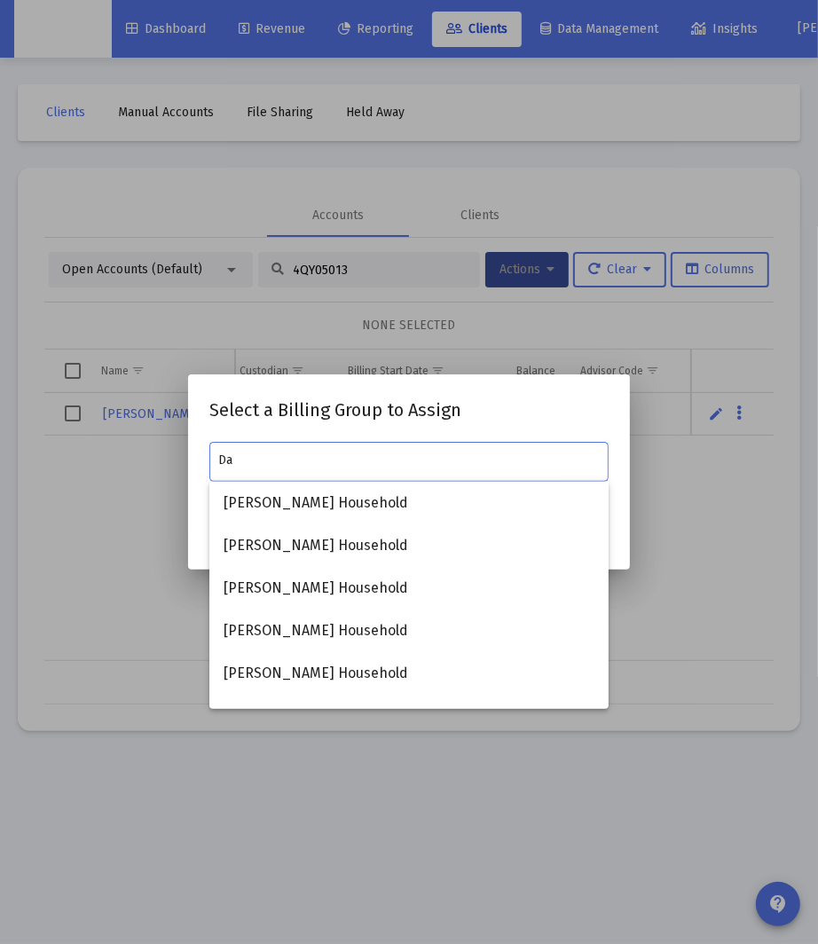
type input "D"
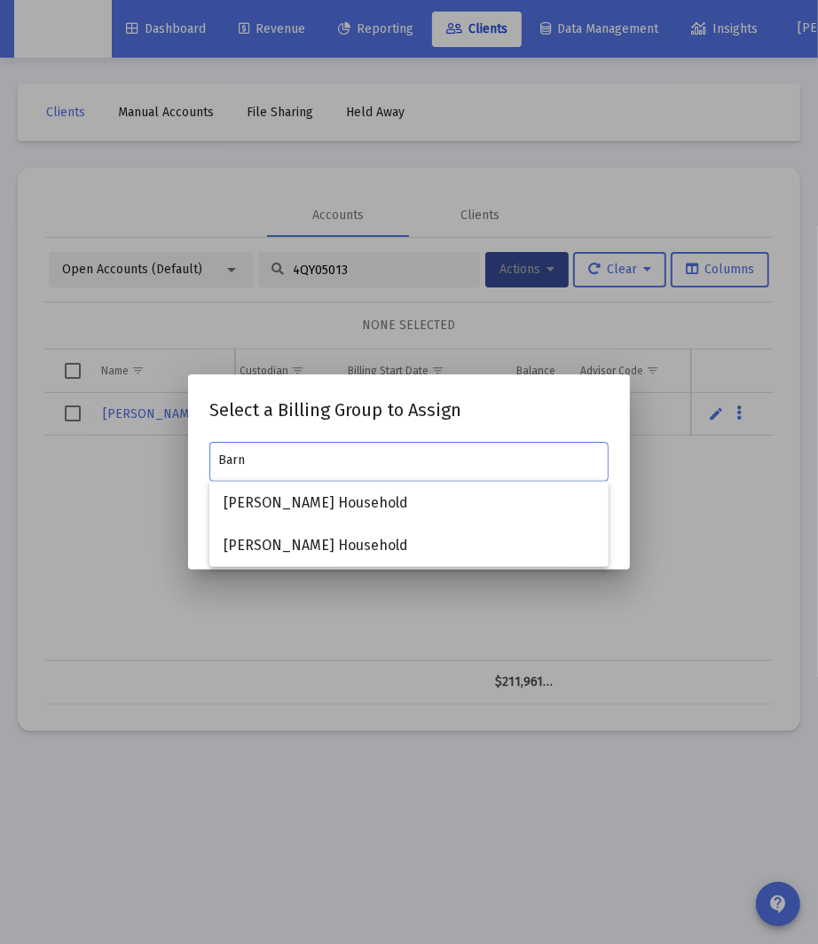
type input "Bar"
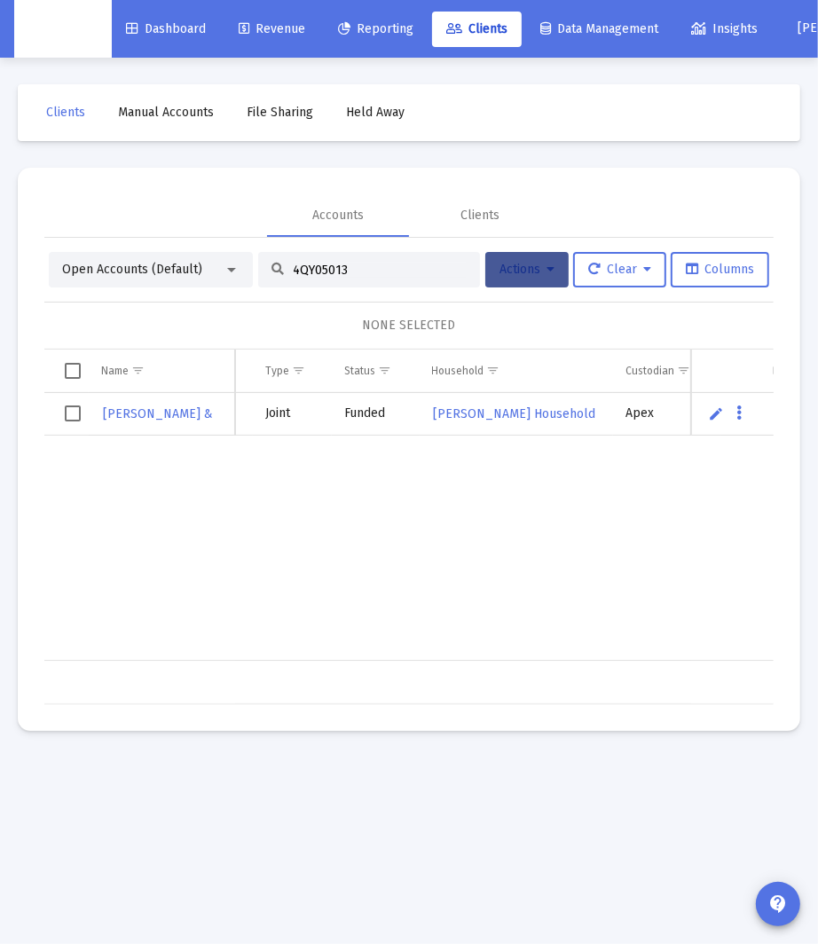
click at [555, 267] on button "Actions" at bounding box center [526, 269] width 83 height 35
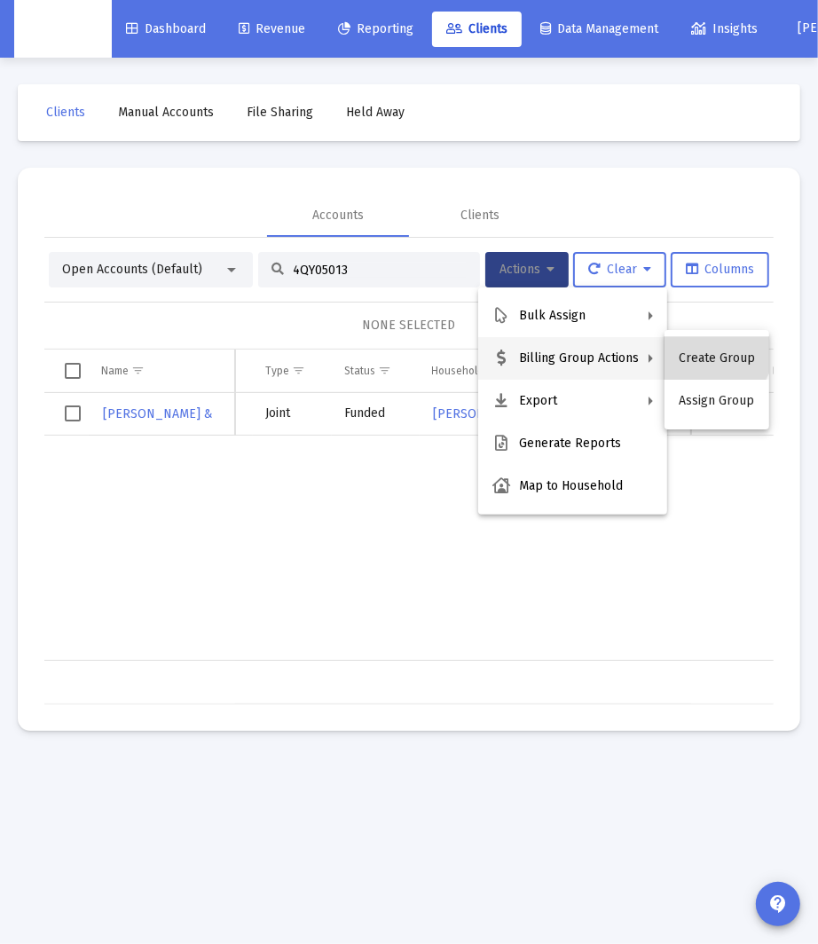
click at [712, 350] on button "Create Group" at bounding box center [717, 358] width 105 height 43
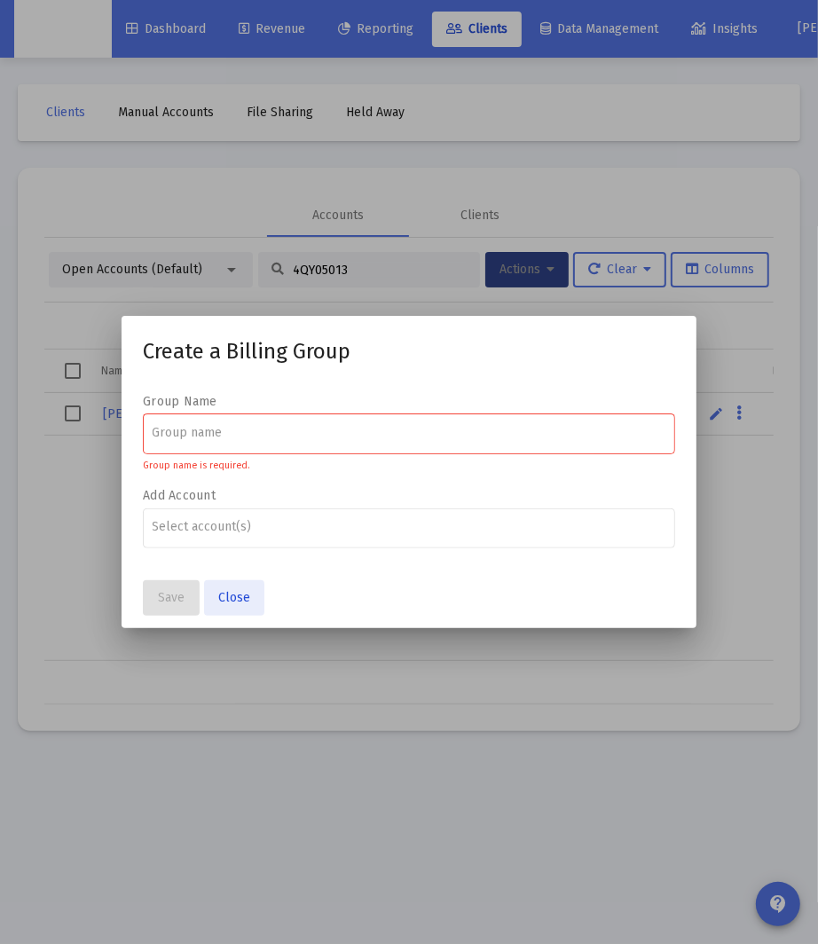
click at [242, 598] on span "Close" at bounding box center [234, 597] width 32 height 15
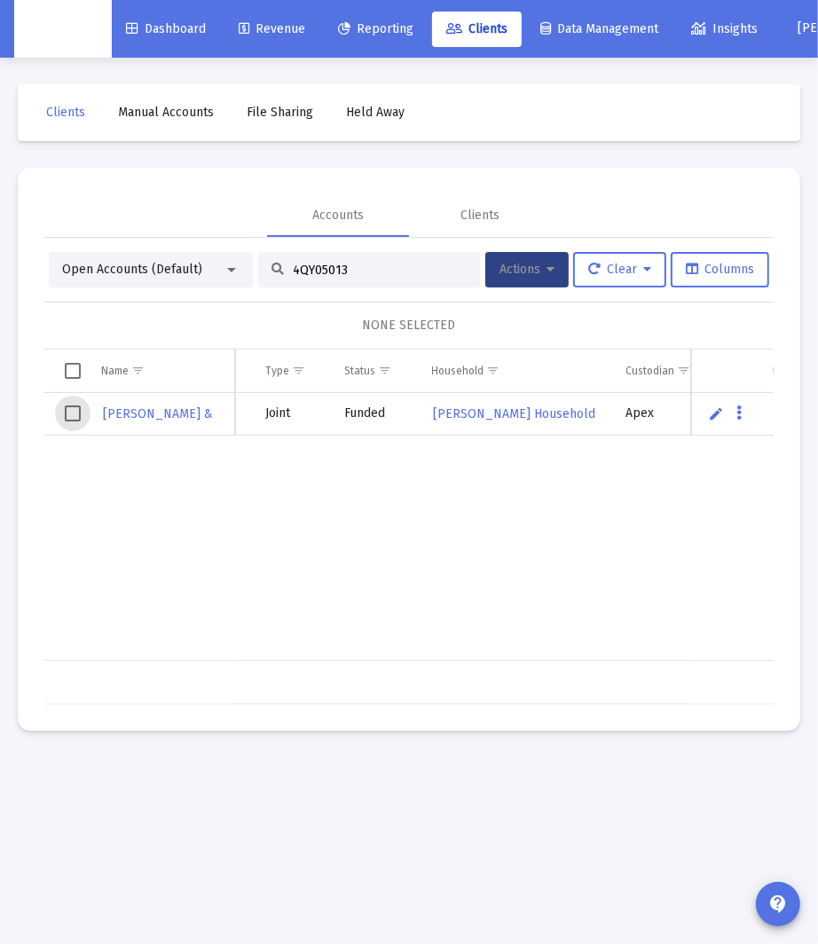
click at [75, 413] on span "Select row" at bounding box center [73, 413] width 16 height 16
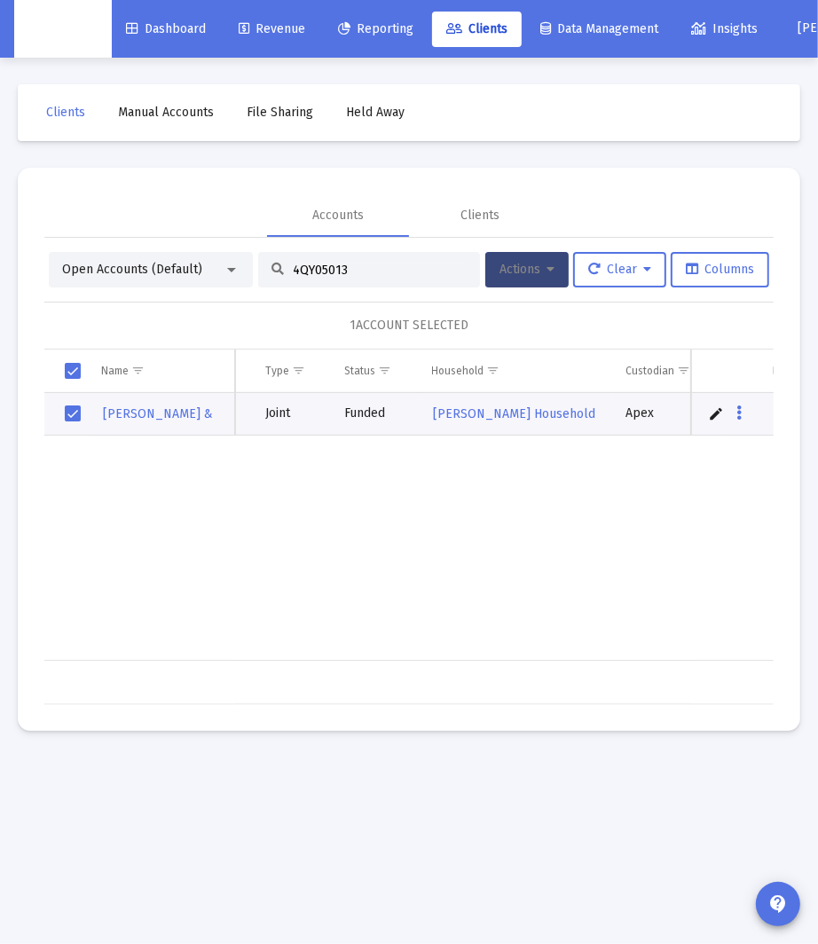
click at [548, 265] on icon at bounding box center [551, 270] width 8 height 12
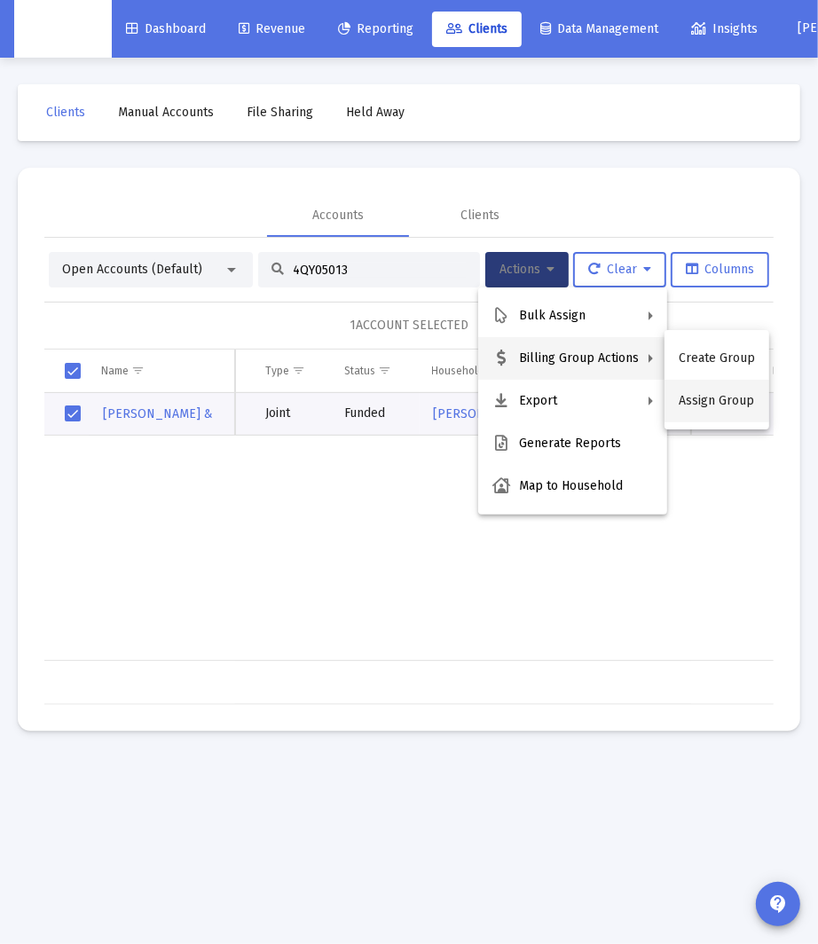
click at [702, 400] on button "Assign Group" at bounding box center [717, 401] width 105 height 43
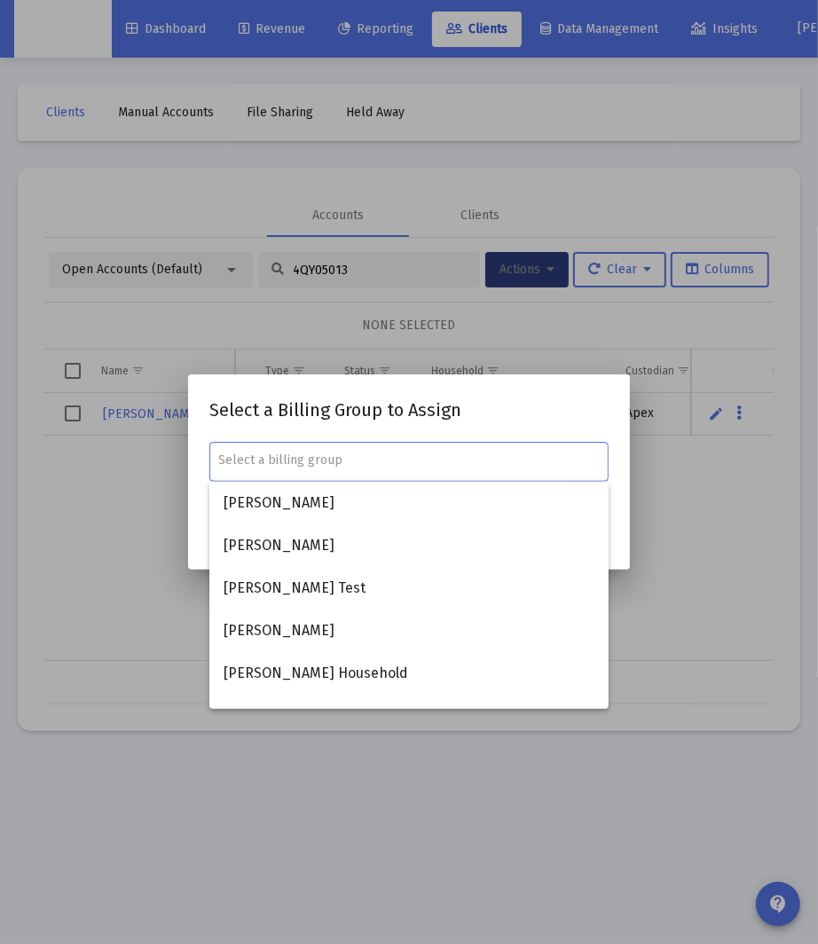
paste input "[PERSON_NAME] Household"
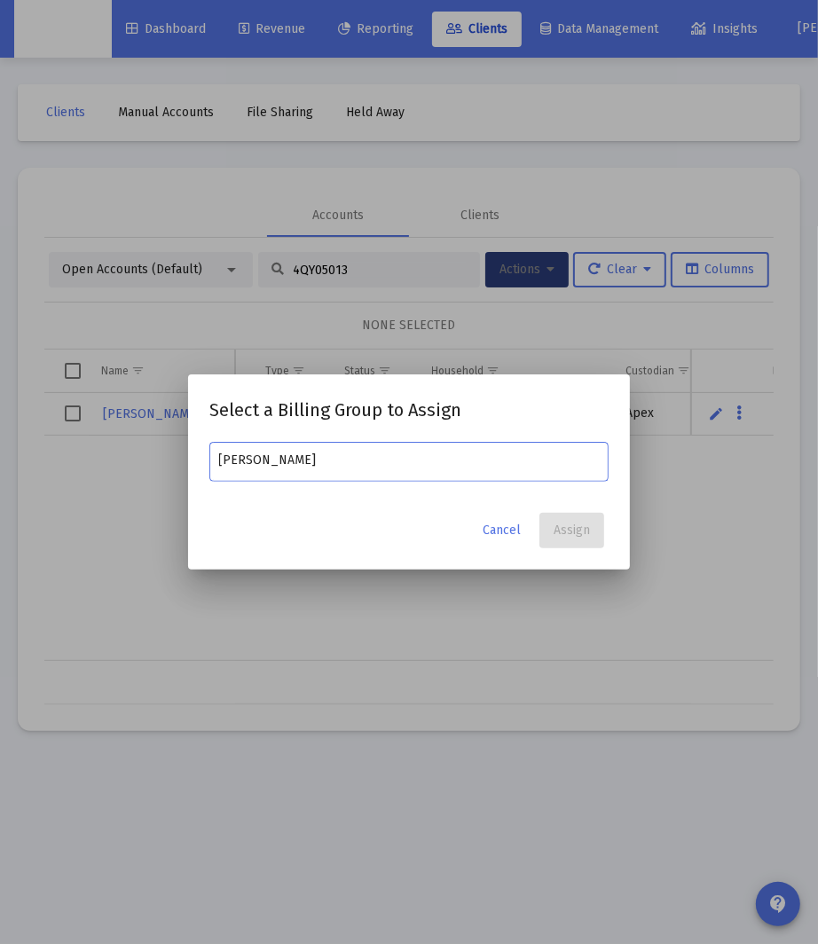
type input "[PERSON_NAME]"
click at [511, 526] on span "Cancel" at bounding box center [502, 530] width 38 height 15
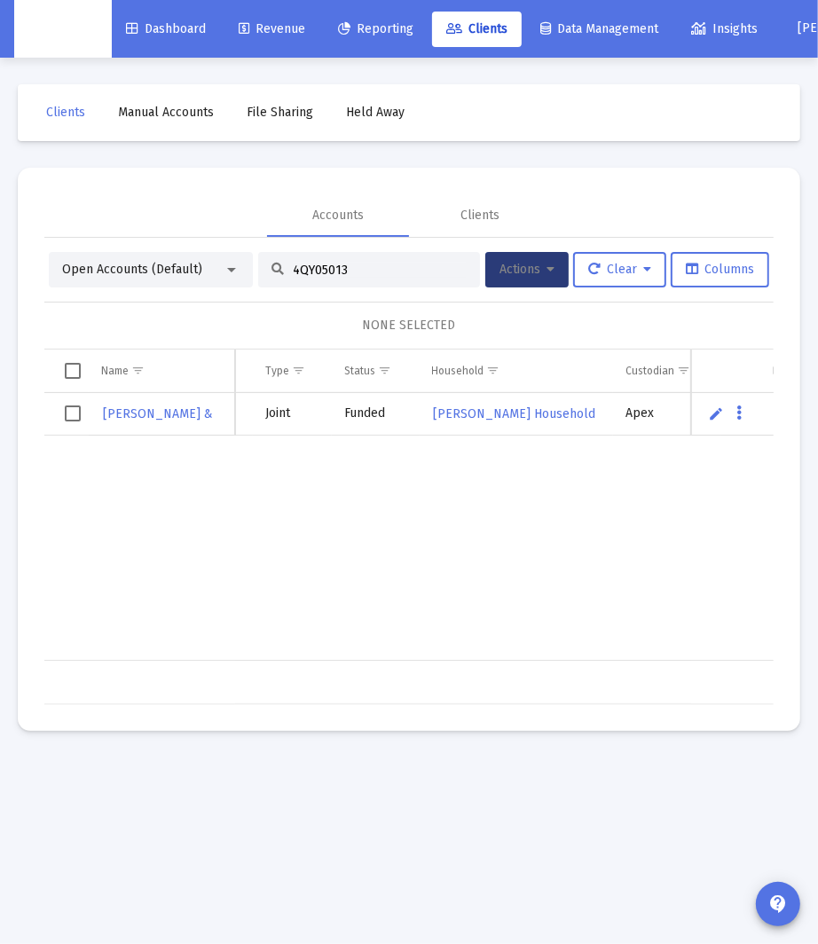
click at [51, 242] on div "Open Accounts (Default) 4QY05013 Actions Clear Columns NONE SELECTED Name Name …" at bounding box center [408, 471] width 729 height 467
paste input "P05017"
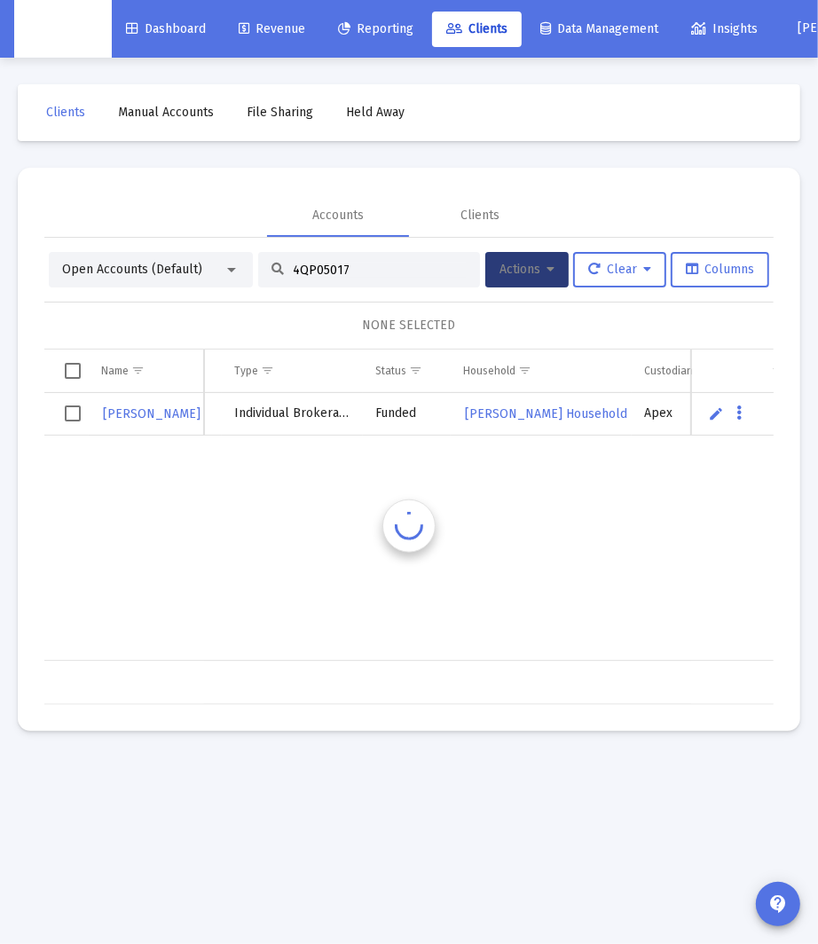
scroll to position [0, 76]
type input "4QP05017"
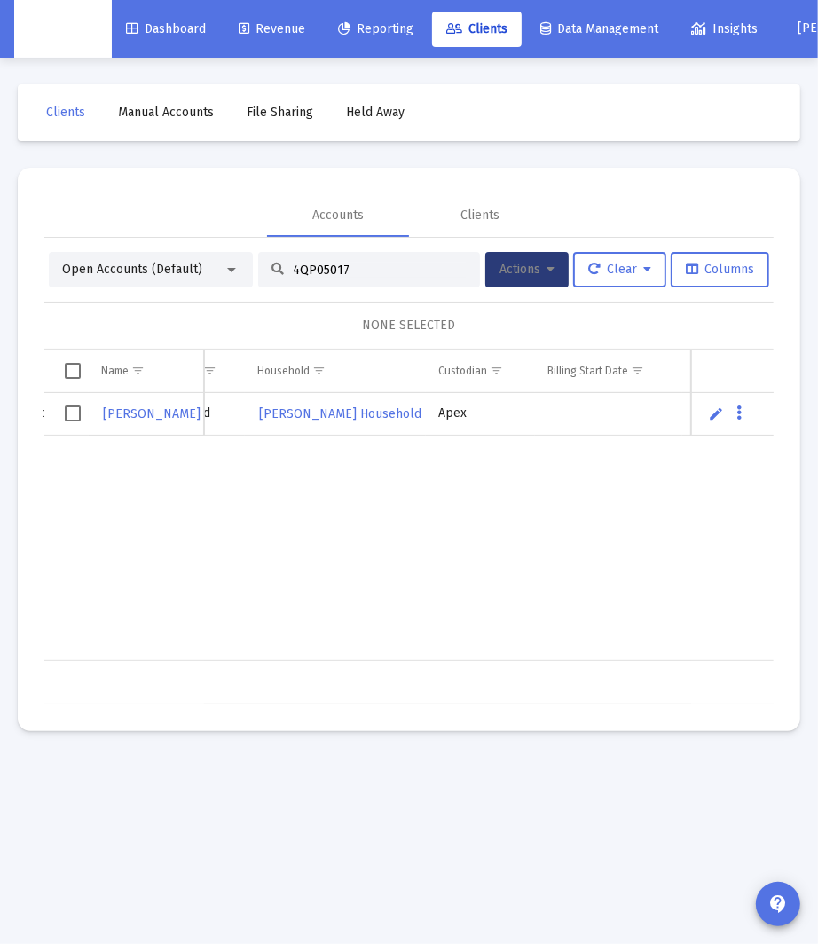
scroll to position [0, 427]
click at [80, 418] on span "Select row" at bounding box center [73, 413] width 16 height 16
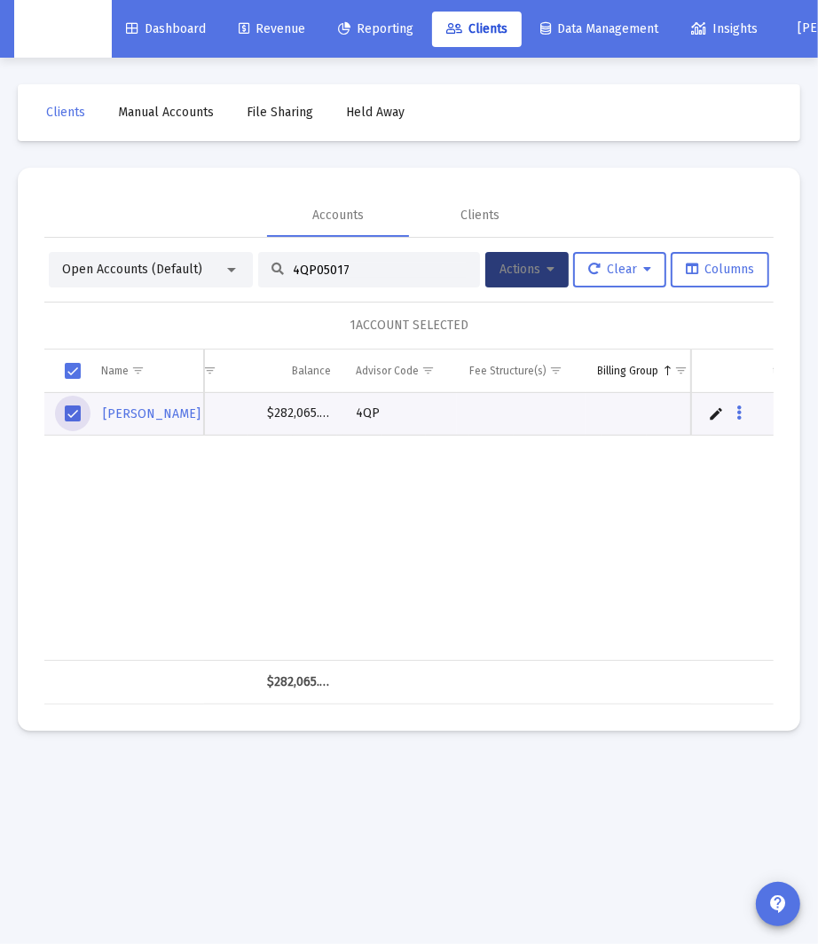
click at [80, 418] on span "Select row" at bounding box center [73, 413] width 16 height 16
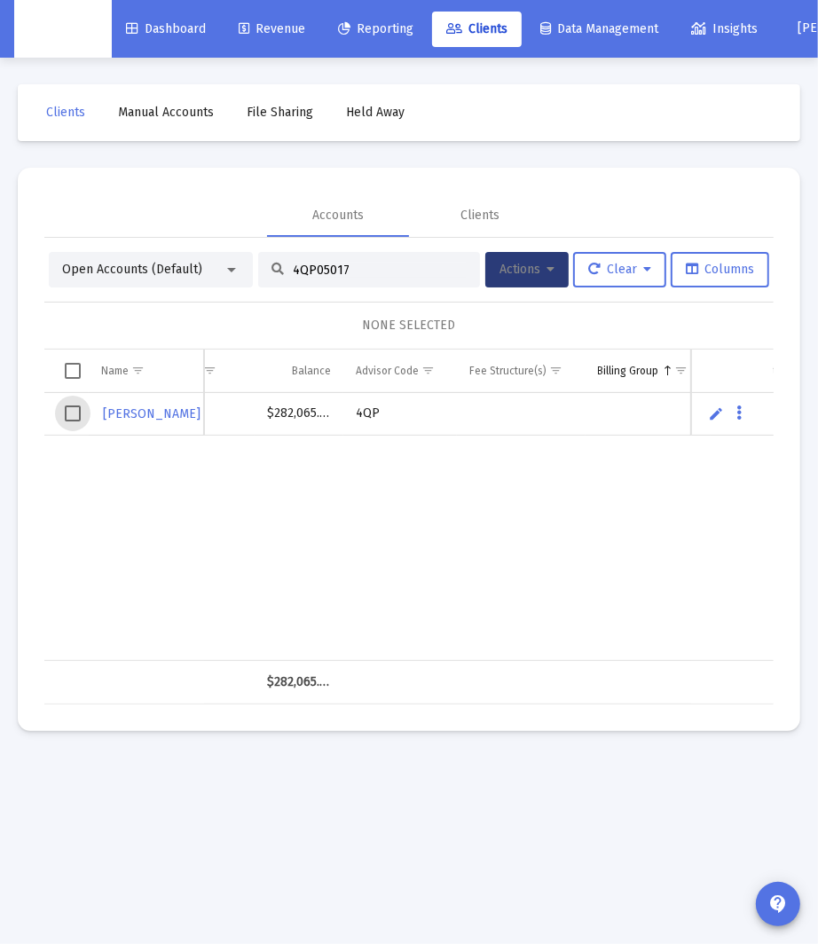
click at [76, 418] on span "Select row" at bounding box center [73, 413] width 16 height 16
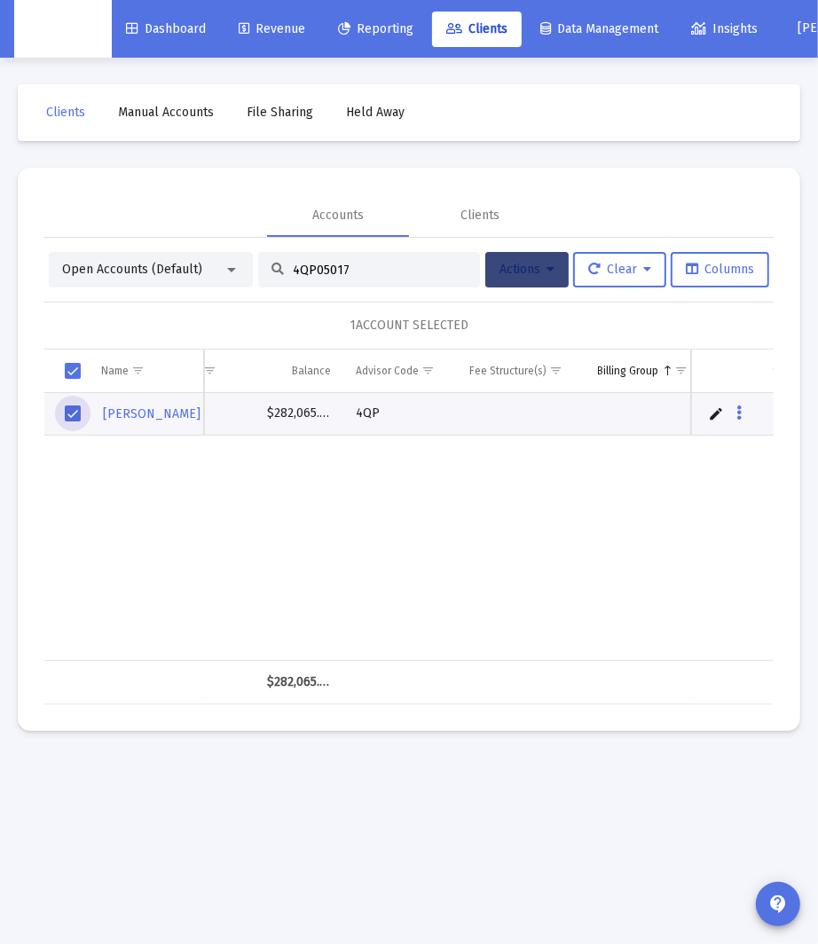
click at [547, 267] on icon at bounding box center [551, 270] width 8 height 12
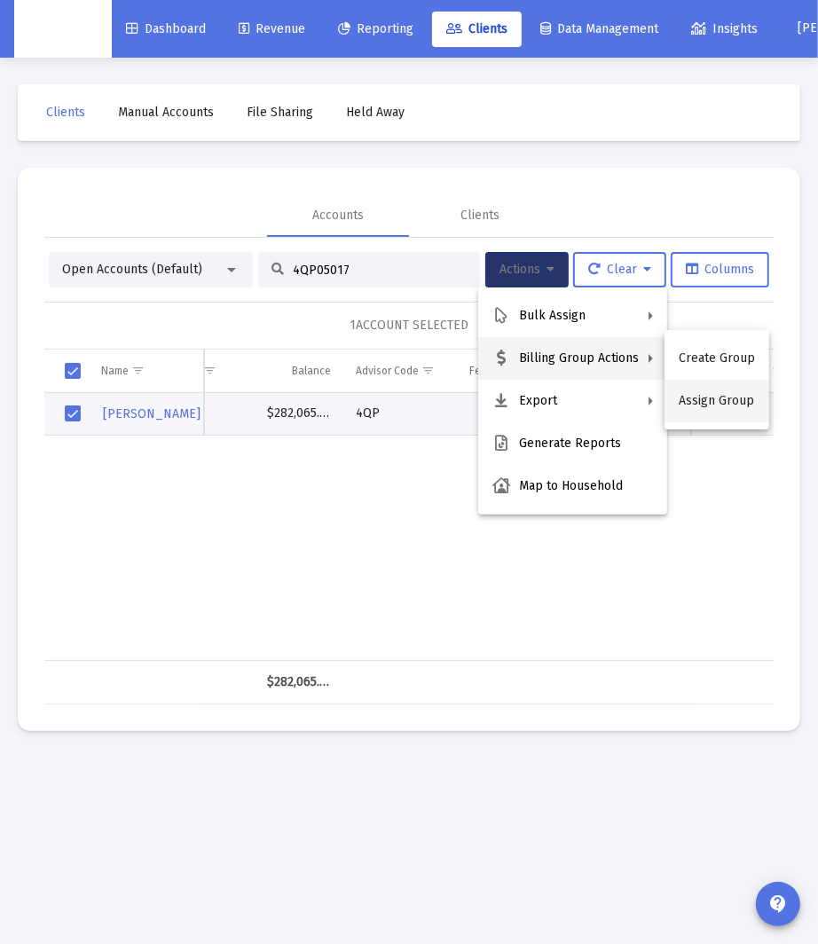
click at [704, 408] on button "Assign Group" at bounding box center [717, 401] width 105 height 43
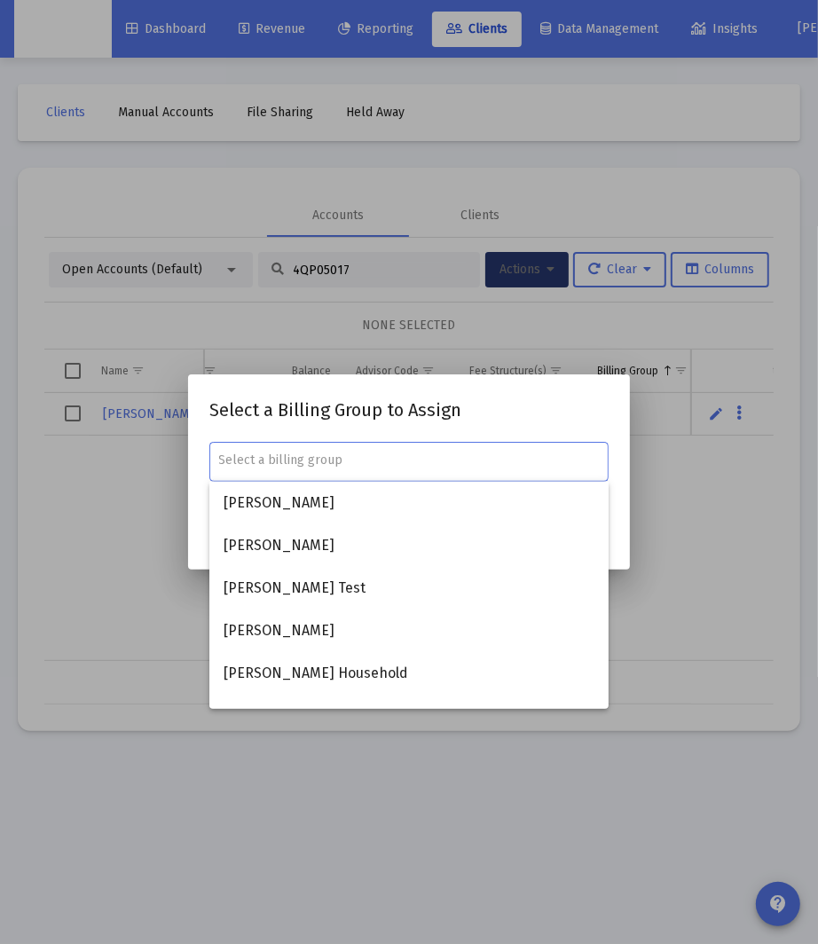
paste input "[PERSON_NAME] Household"
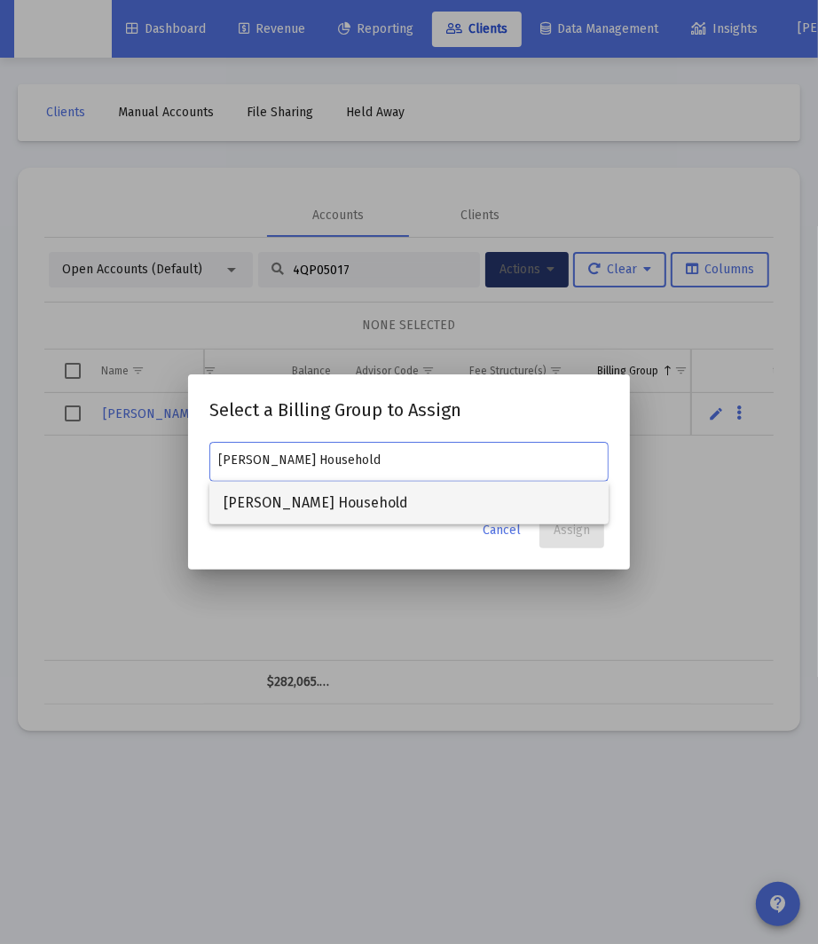
type input "[PERSON_NAME] Household"
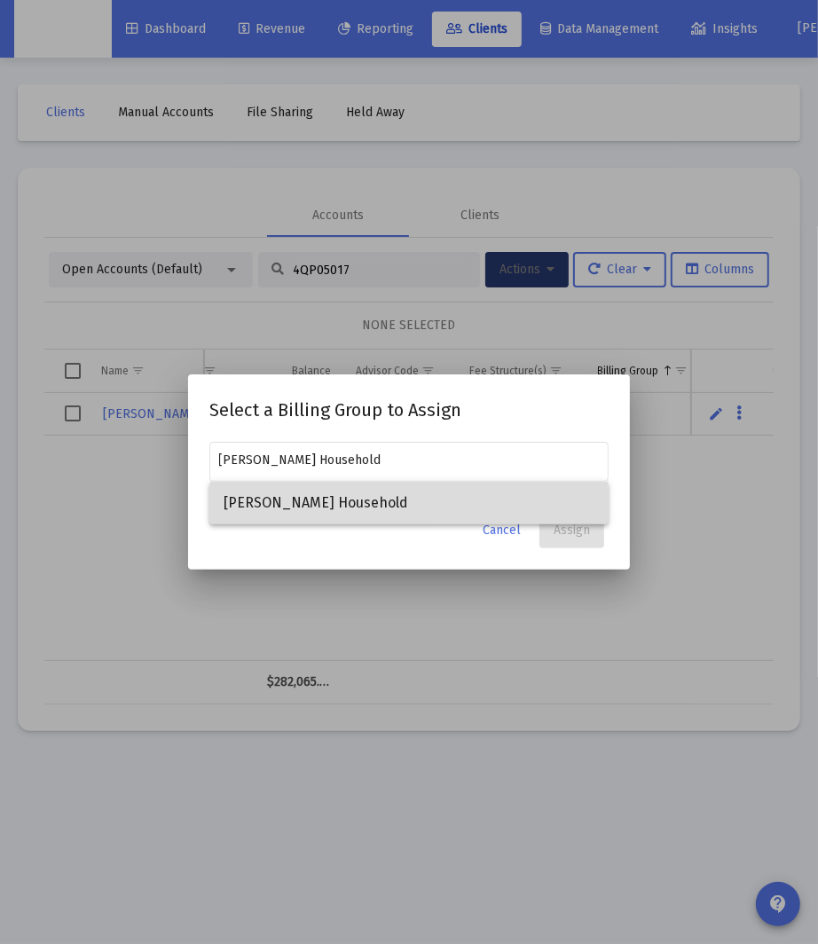
click at [483, 509] on span "[PERSON_NAME] Household" at bounding box center [409, 503] width 371 height 43
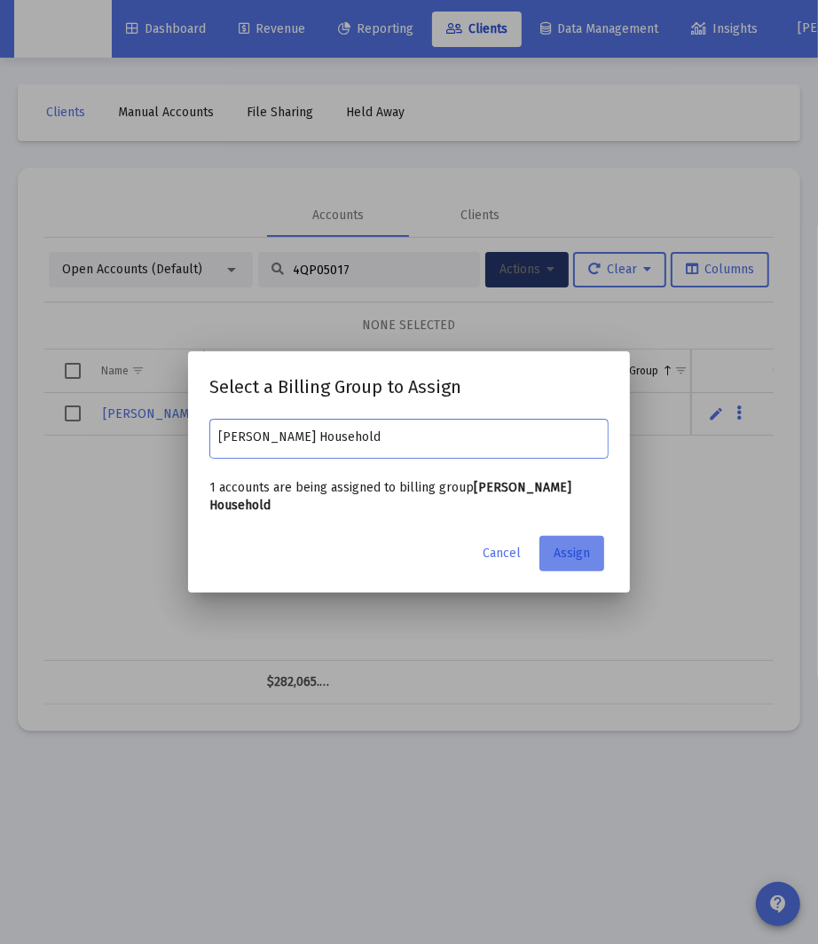
click at [575, 554] on span "Assign" at bounding box center [572, 553] width 36 height 15
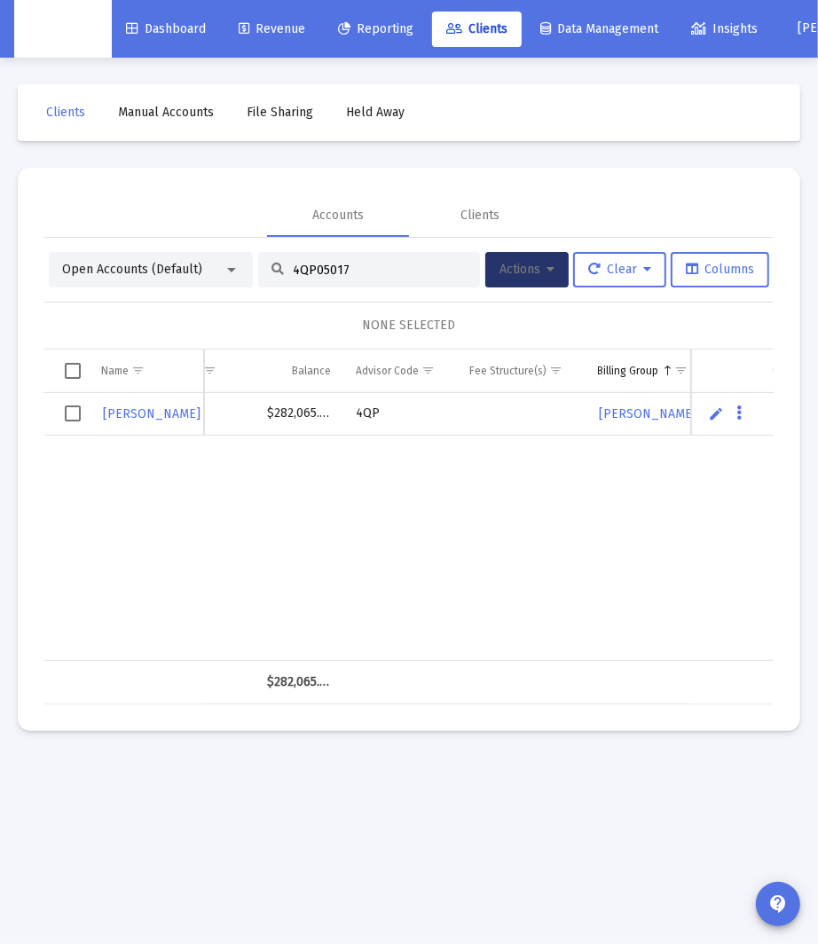
click at [319, 270] on input "4QP05017" at bounding box center [380, 270] width 174 height 15
click at [319, 271] on input "4QP05017" at bounding box center [380, 270] width 174 height 15
paste input "PS05042"
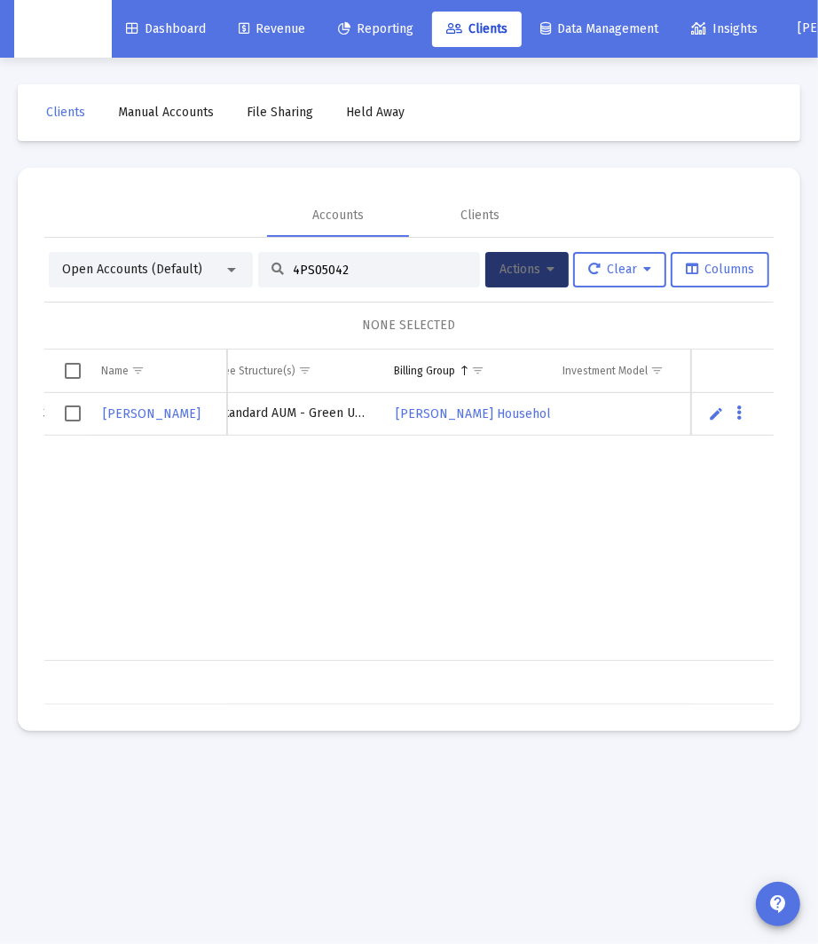
click at [296, 264] on input "4PS05042" at bounding box center [380, 270] width 174 height 15
click at [295, 264] on input "4PS05042" at bounding box center [380, 270] width 174 height 15
paste input "QN05138"
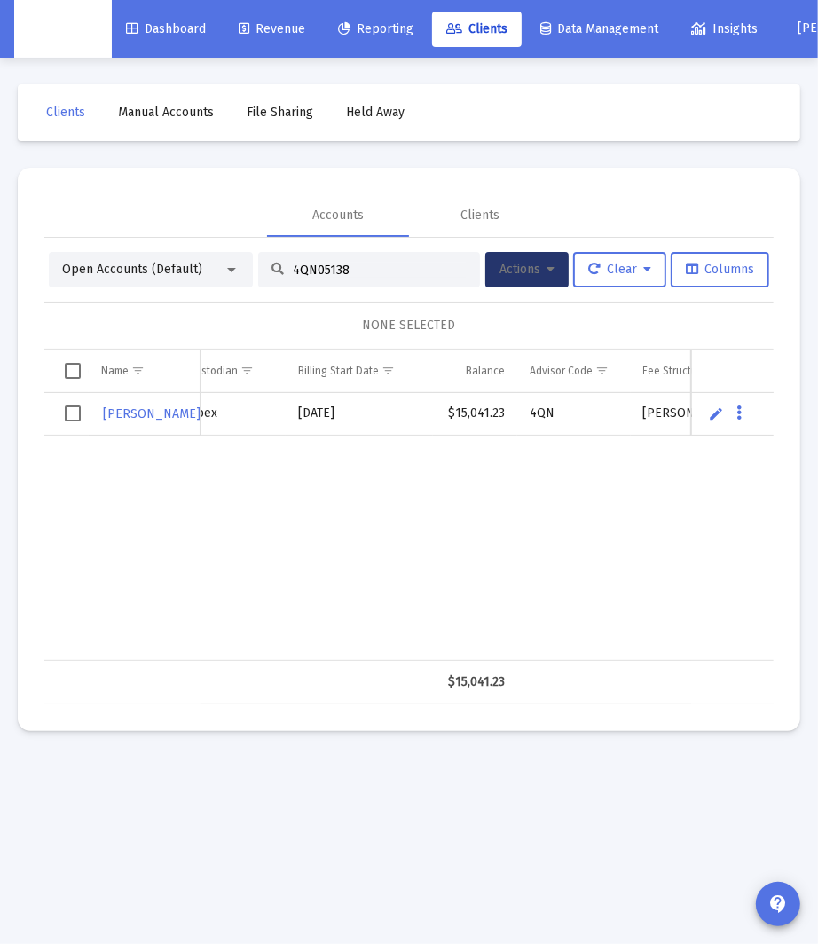
scroll to position [0, 348]
click at [319, 267] on input "4QN05138" at bounding box center [380, 270] width 174 height 15
click at [314, 267] on input "4QN05138" at bounding box center [380, 270] width 174 height 15
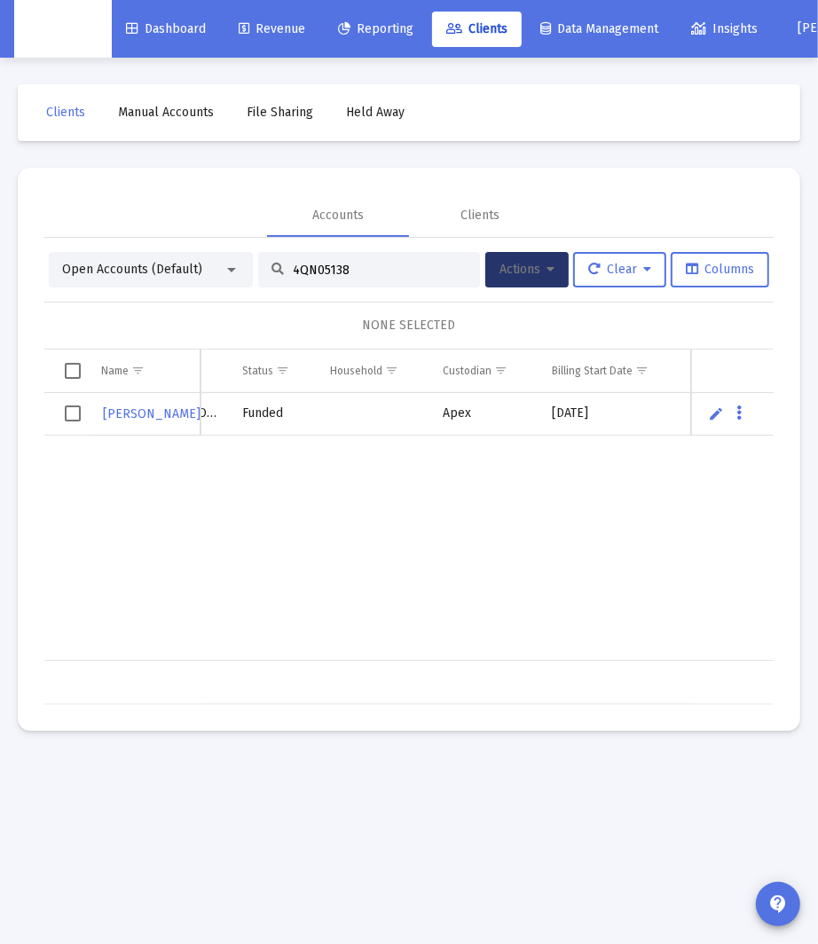
click at [314, 267] on input "4QN05138" at bounding box center [380, 270] width 174 height 15
type input "4QN05138"
click at [284, 23] on span "Revenue" at bounding box center [272, 28] width 67 height 15
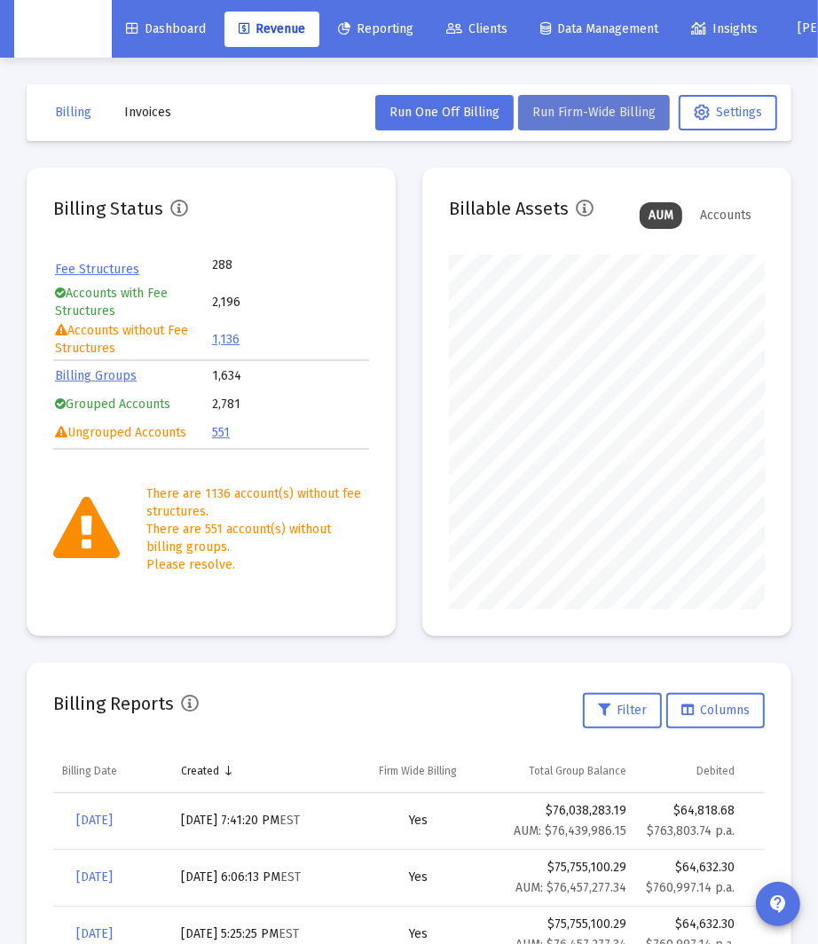
click at [570, 121] on button "Run Firm-Wide Billing" at bounding box center [594, 112] width 152 height 35
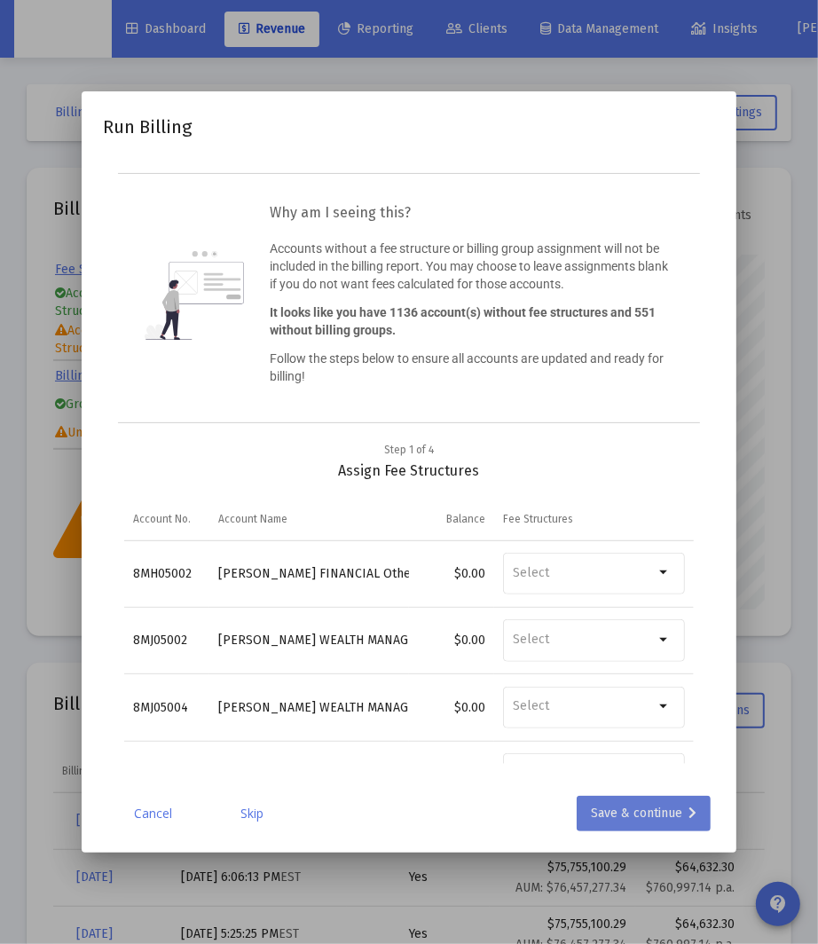
click at [600, 811] on div "Save & continue" at bounding box center [644, 813] width 106 height 35
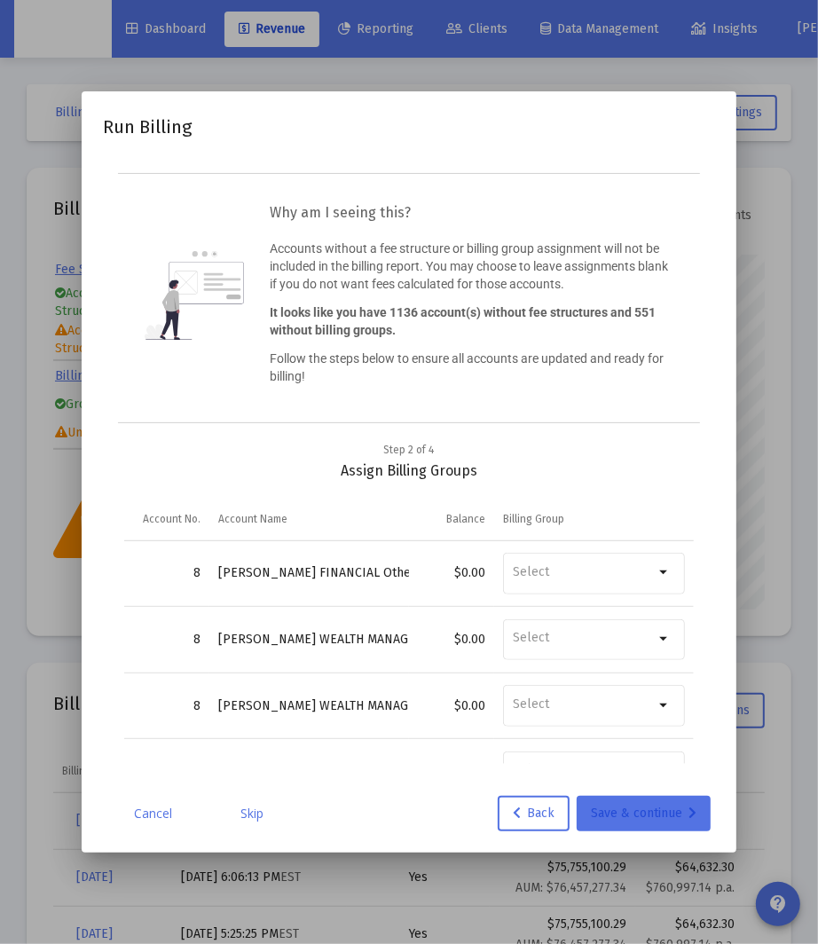
click at [599, 811] on div "Save & continue" at bounding box center [644, 813] width 106 height 35
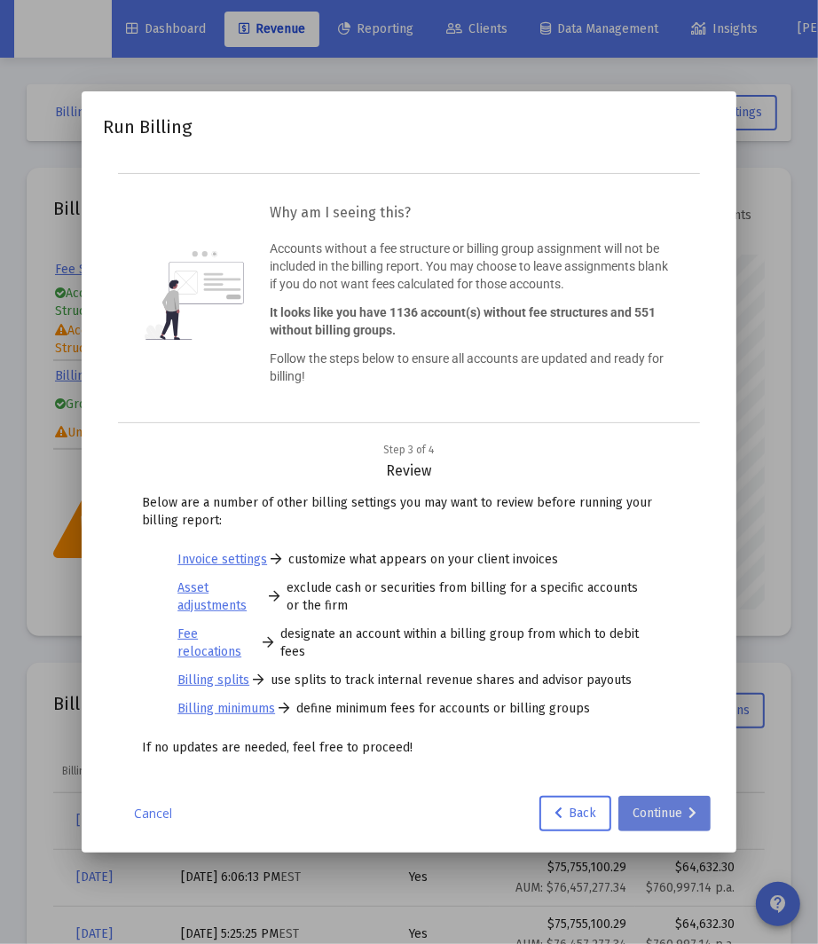
click at [641, 813] on div "Continue" at bounding box center [665, 813] width 64 height 35
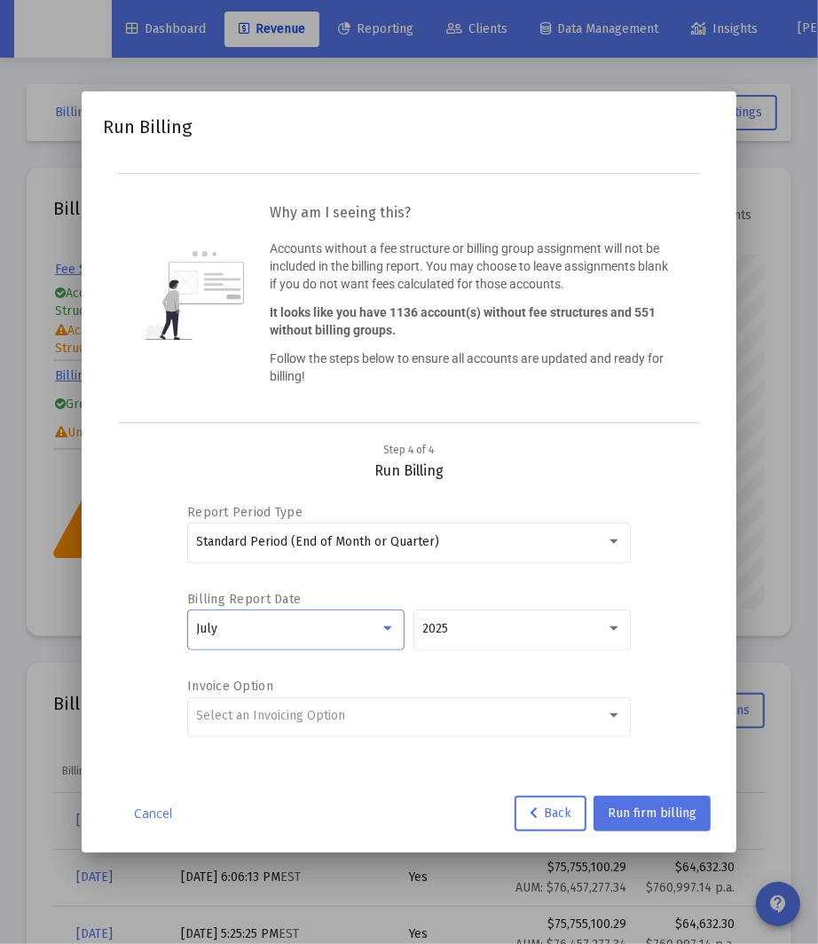
click at [390, 629] on div at bounding box center [387, 628] width 9 height 4
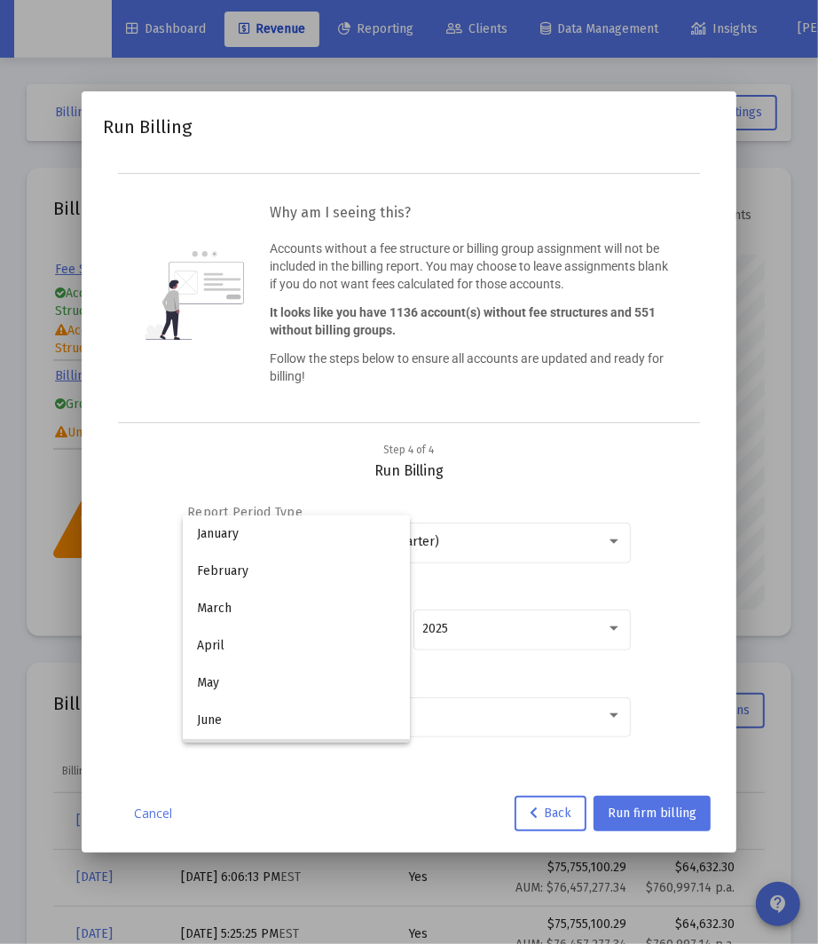
scroll to position [129, 0]
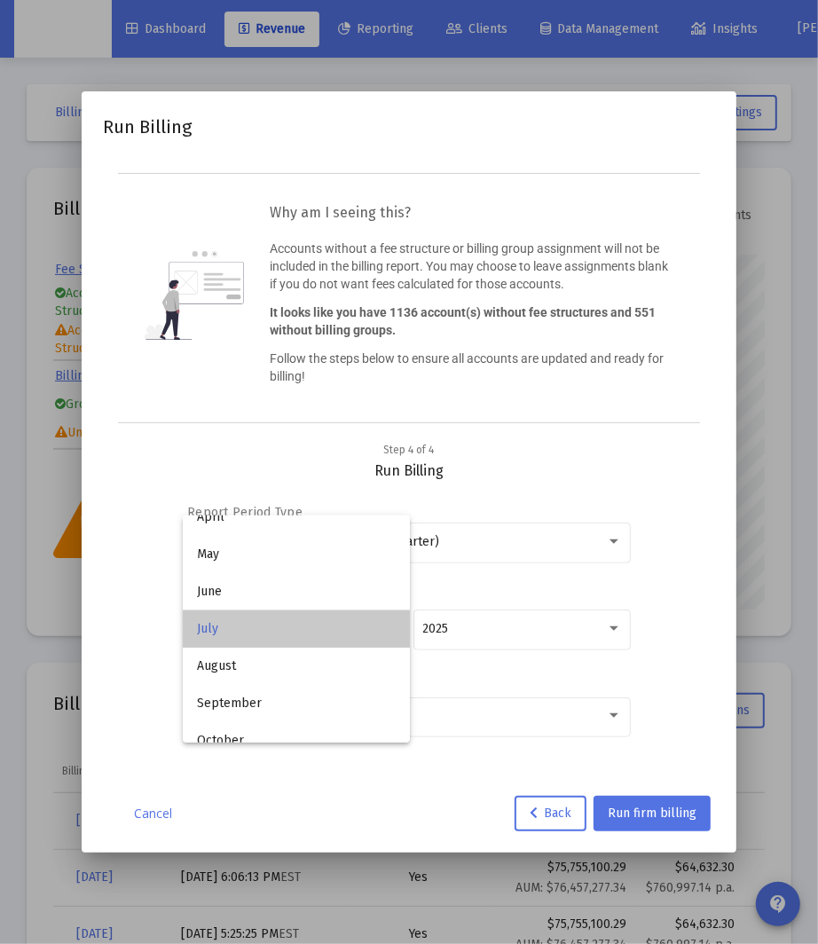
click at [390, 629] on span "July" at bounding box center [296, 628] width 199 height 37
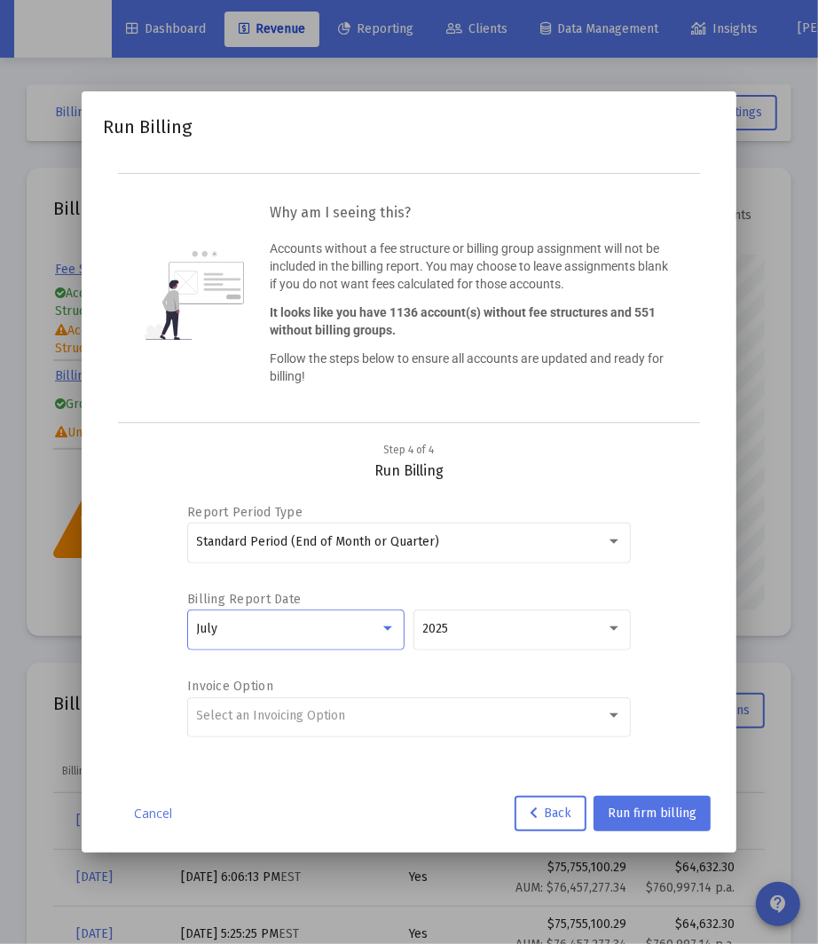
click at [390, 629] on div at bounding box center [387, 628] width 9 height 4
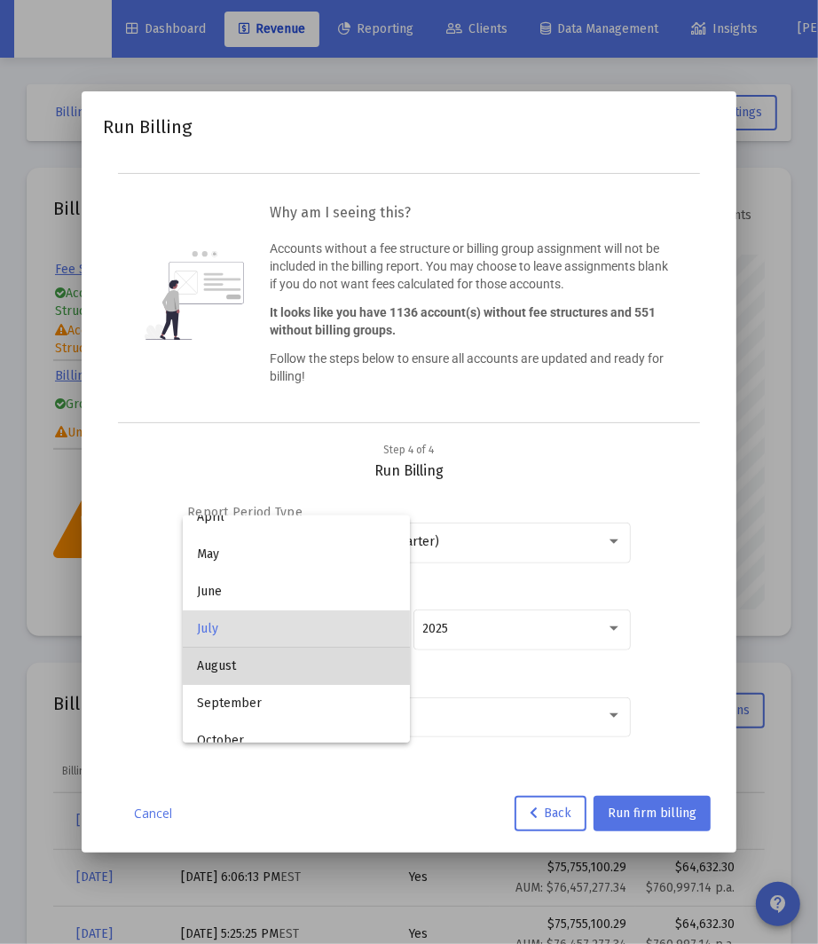
click at [368, 657] on span "August" at bounding box center [296, 666] width 199 height 37
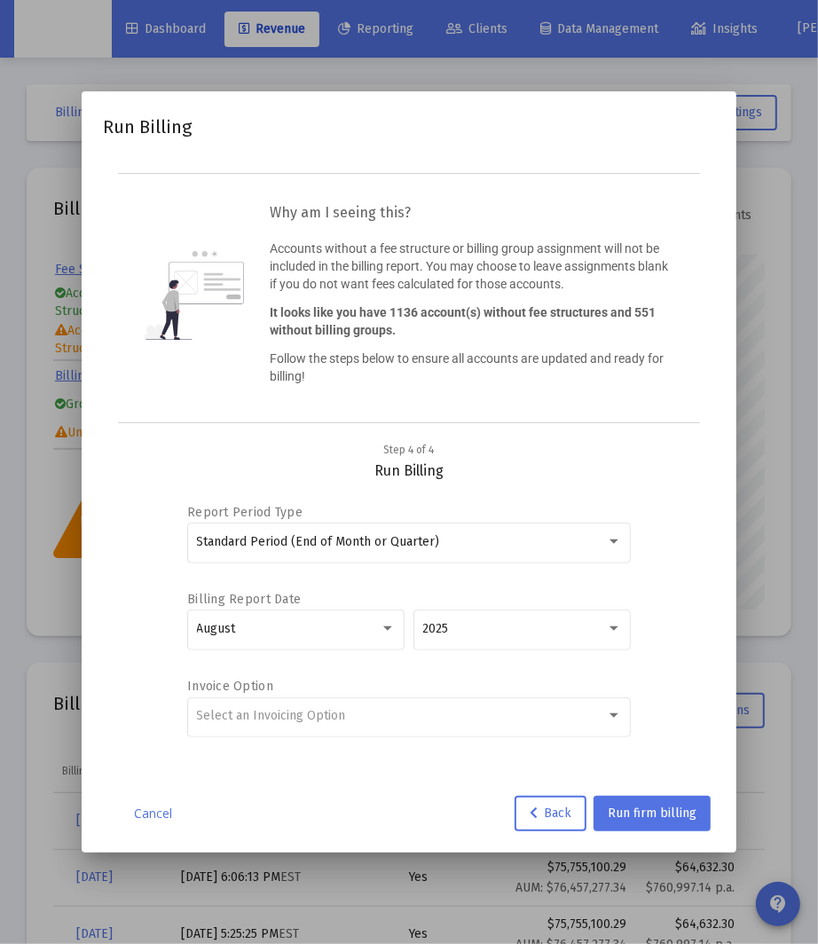
click at [450, 665] on div "2025" at bounding box center [521, 638] width 217 height 57
click at [441, 735] on div "Select an Invoicing Option" at bounding box center [409, 715] width 425 height 43
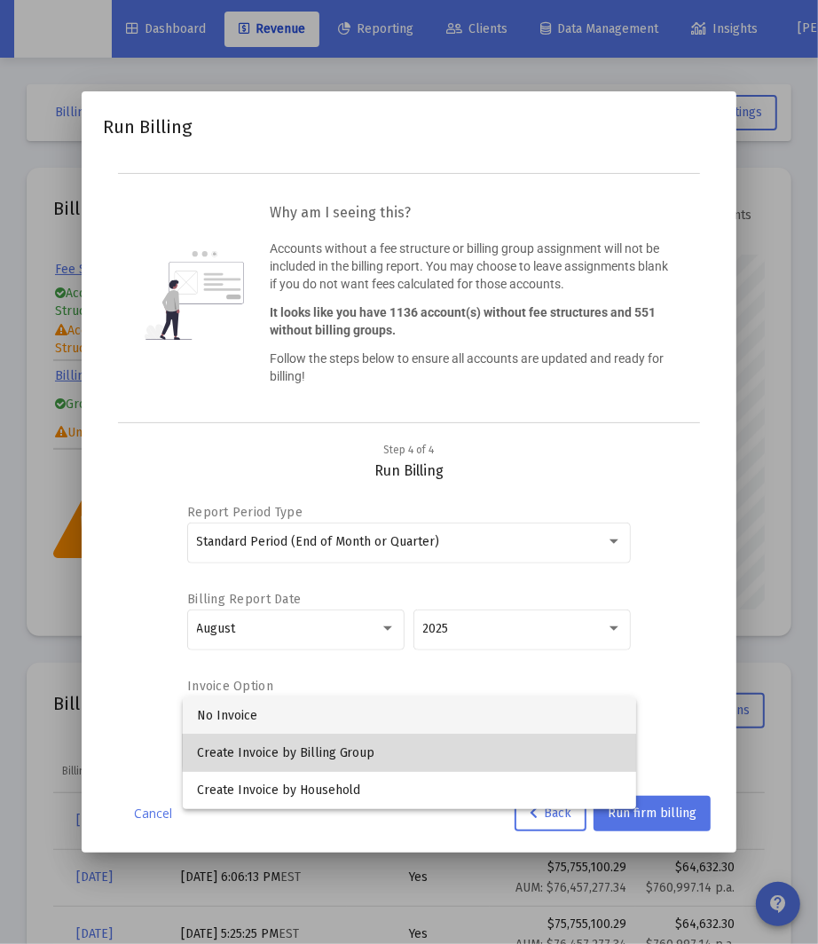
click at [426, 746] on span "Create Invoice by Billing Group" at bounding box center [409, 753] width 425 height 37
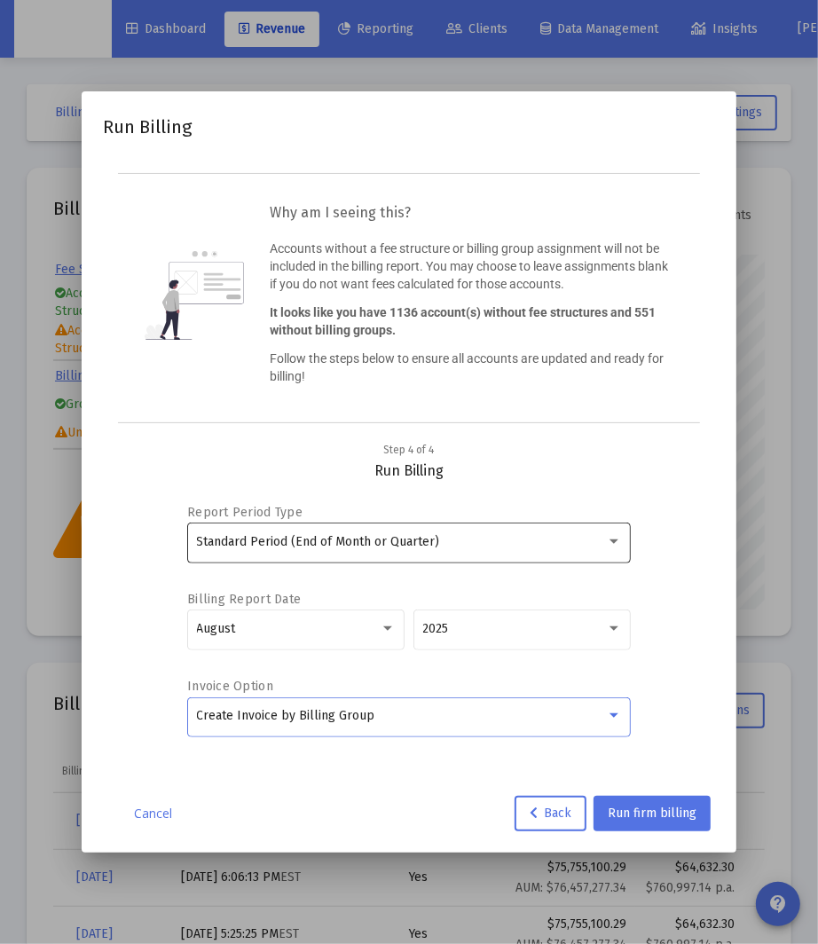
click at [377, 537] on span "Standard Period (End of Month or Quarter)" at bounding box center [318, 541] width 243 height 15
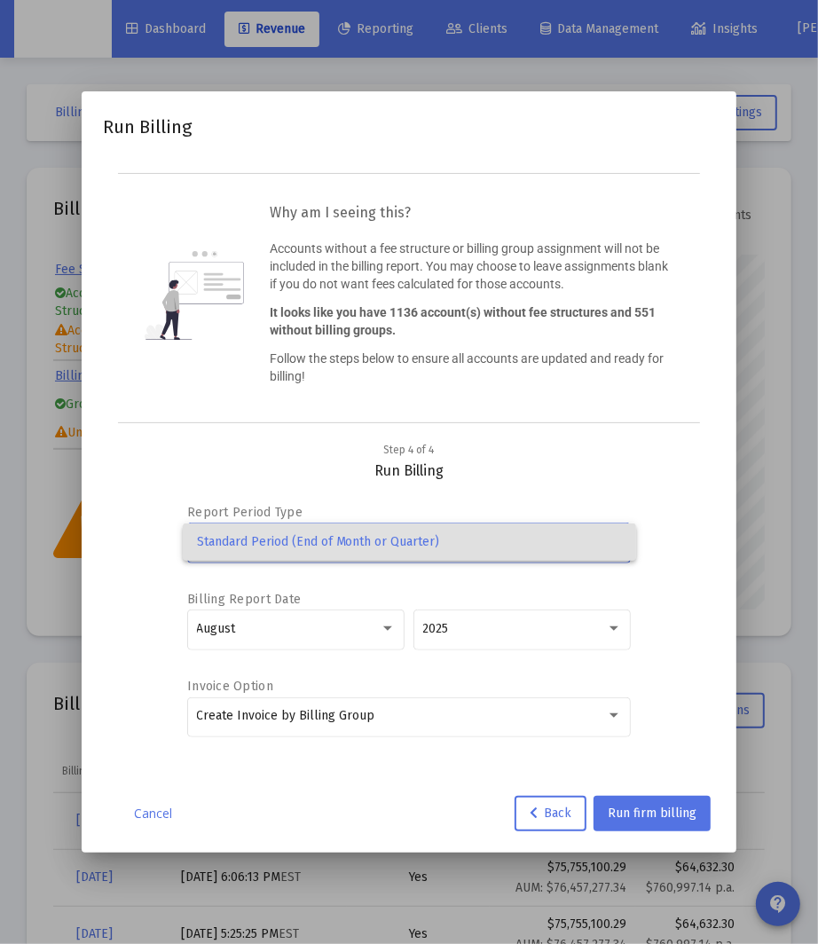
click at [545, 825] on div at bounding box center [409, 472] width 818 height 944
click at [550, 820] on button "Back" at bounding box center [551, 813] width 72 height 35
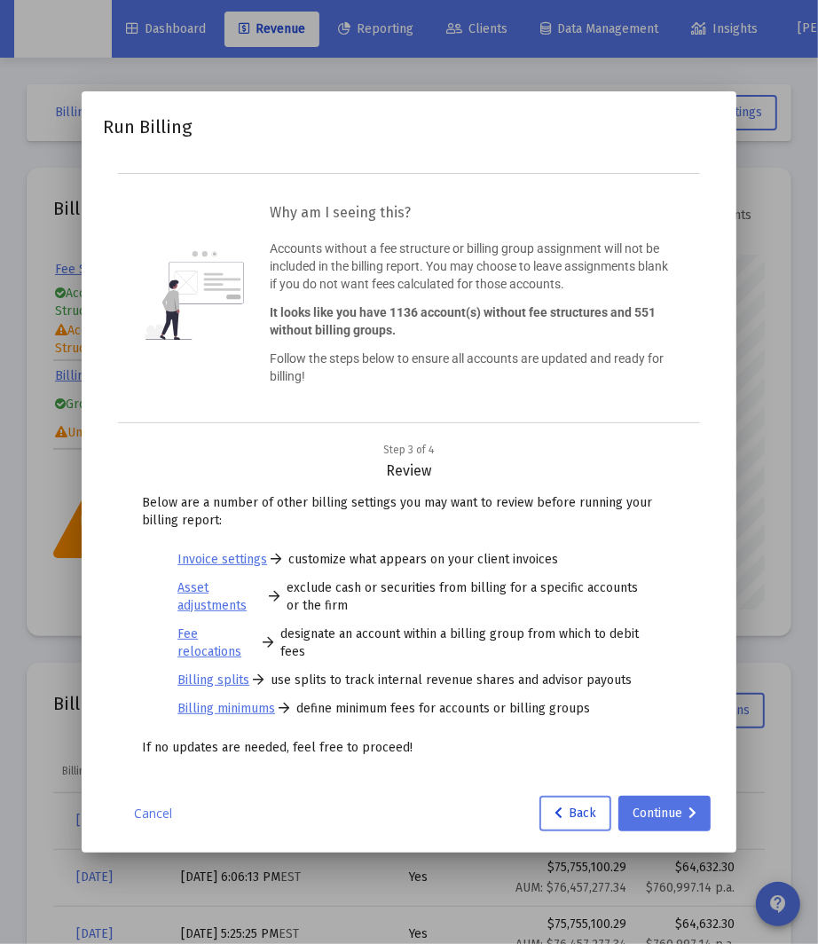
click at [582, 813] on span "Back" at bounding box center [576, 813] width 42 height 15
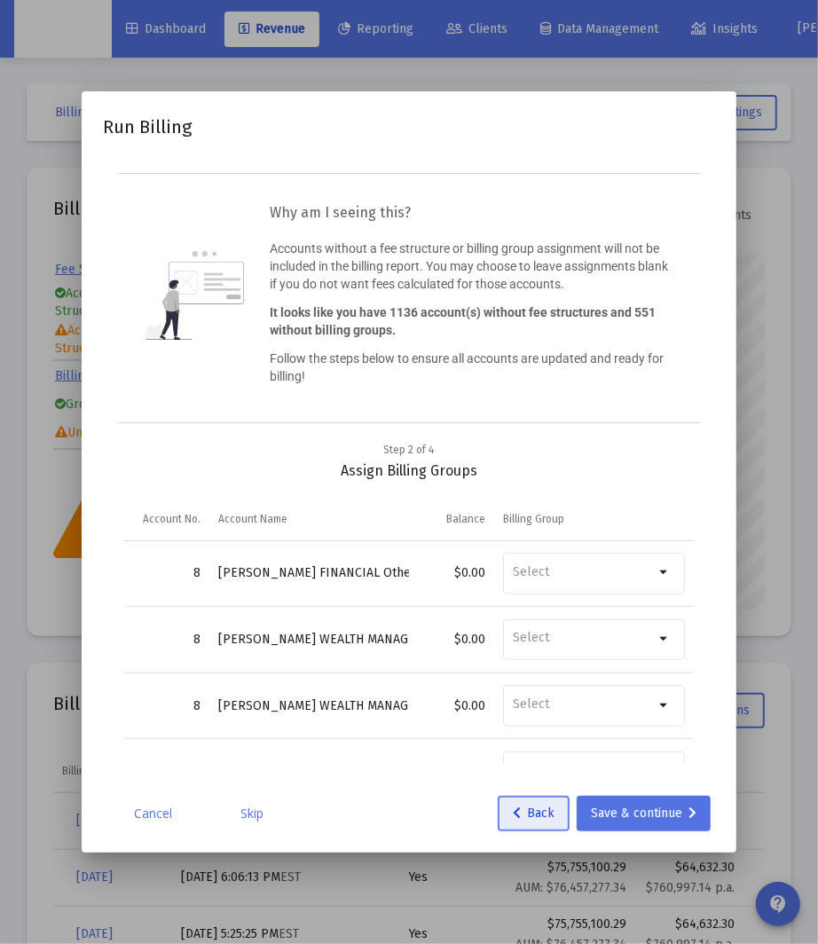
click at [539, 812] on span "Back" at bounding box center [534, 813] width 42 height 15
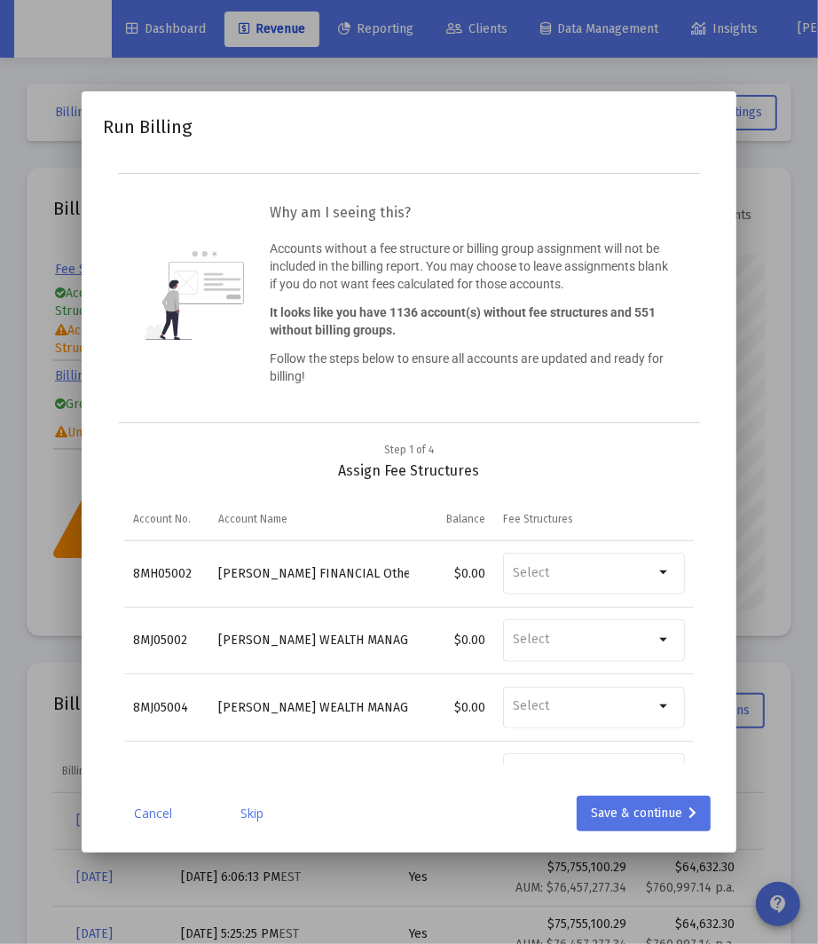
click at [142, 803] on div "Cancel Skip Save & continue" at bounding box center [409, 813] width 612 height 35
click at [144, 810] on link "Cancel" at bounding box center [152, 814] width 89 height 18
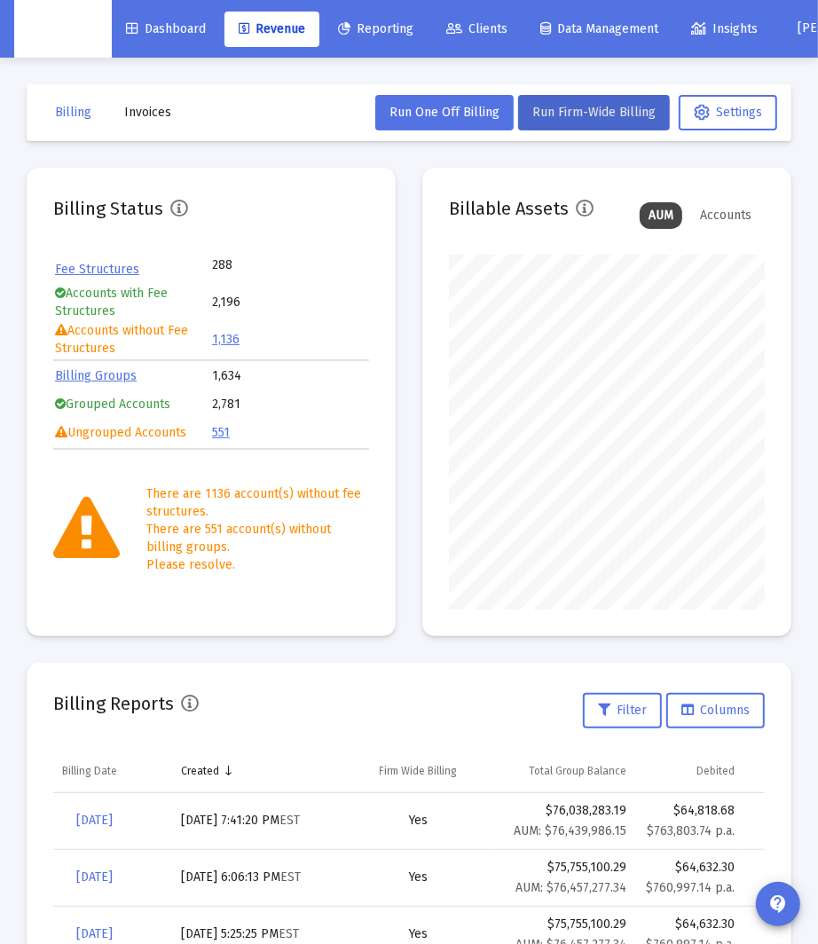
scroll to position [235, 0]
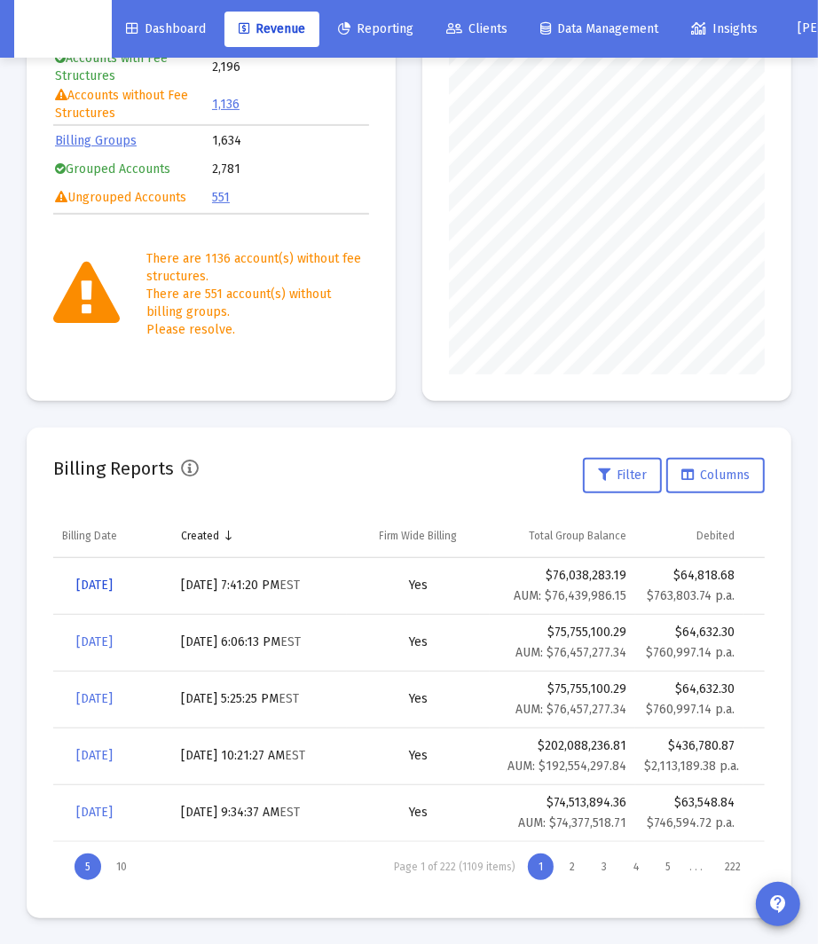
click at [88, 591] on span "[DATE]" at bounding box center [94, 585] width 36 height 15
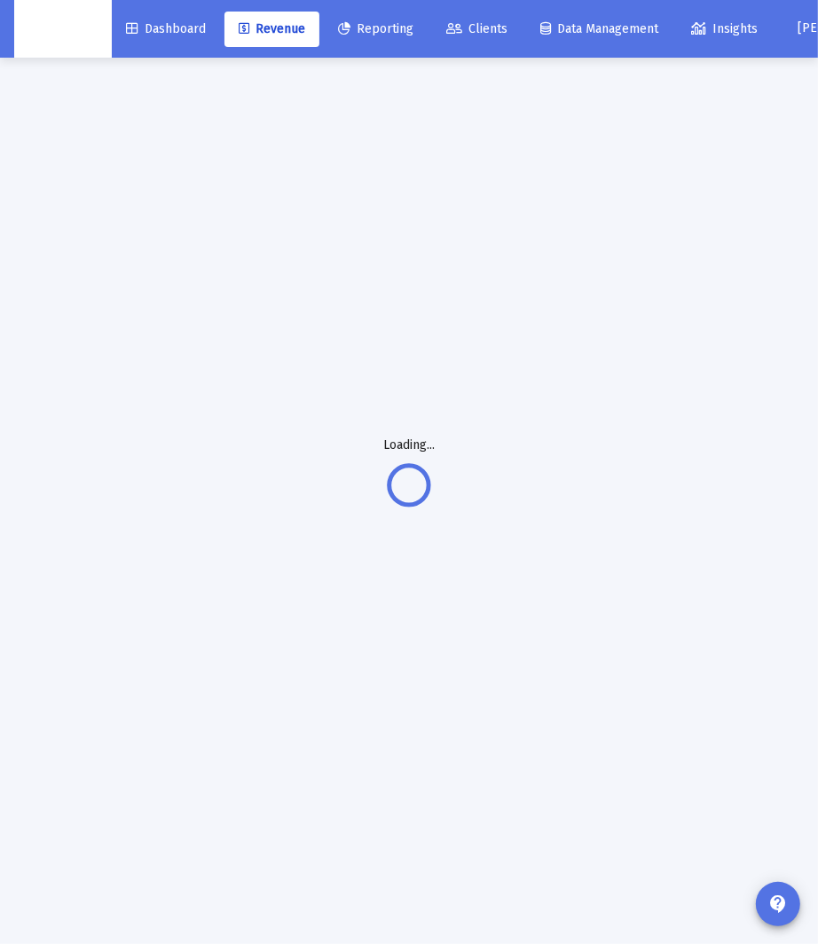
scroll to position [58, 0]
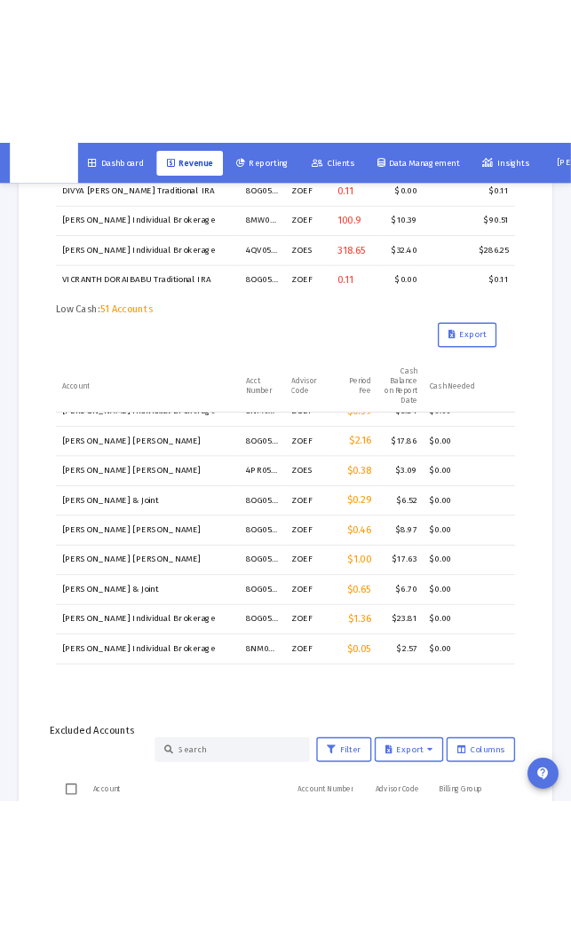
scroll to position [2486, 0]
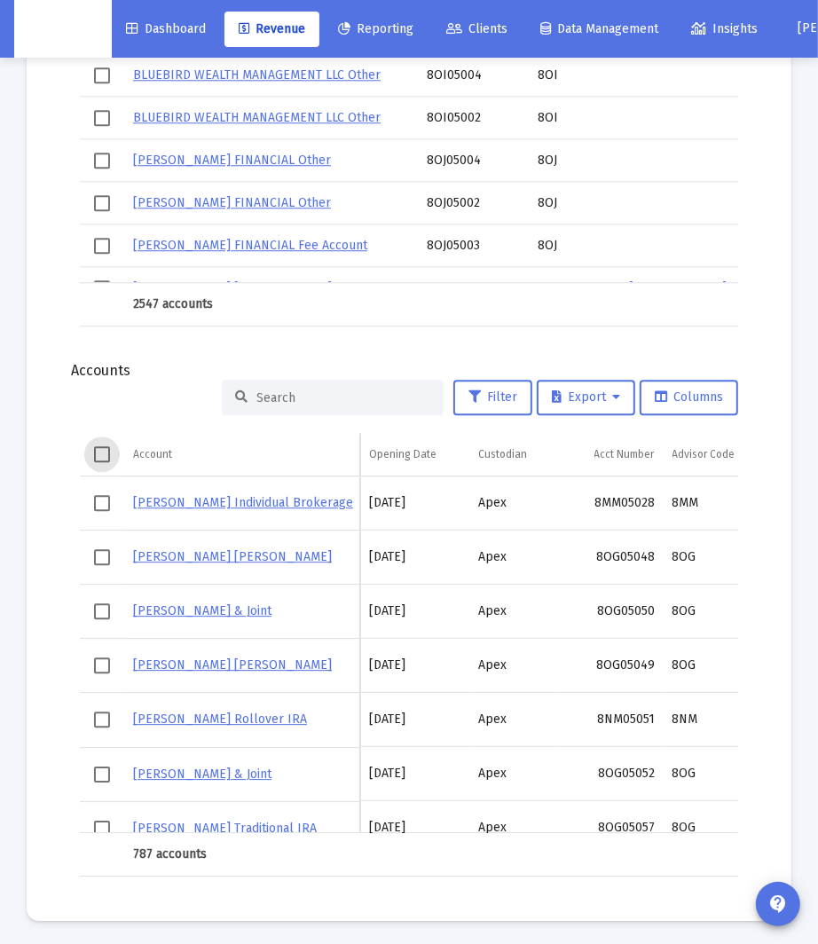
click at [107, 453] on span "Select all" at bounding box center [102, 454] width 16 height 16
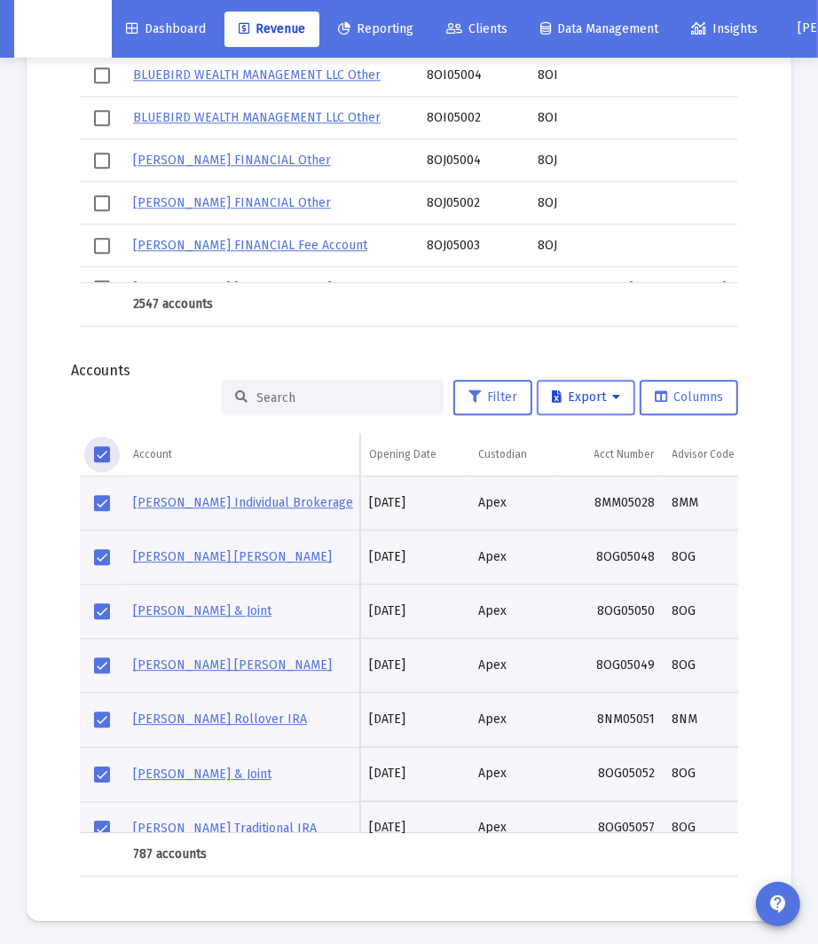
click at [611, 392] on span "Export" at bounding box center [586, 397] width 68 height 15
drag, startPoint x: 393, startPoint y: 356, endPoint x: 345, endPoint y: 353, distance: 48.0
click at [390, 356] on div at bounding box center [409, 472] width 818 height 944
click at [102, 446] on span "Select all" at bounding box center [102, 454] width 16 height 16
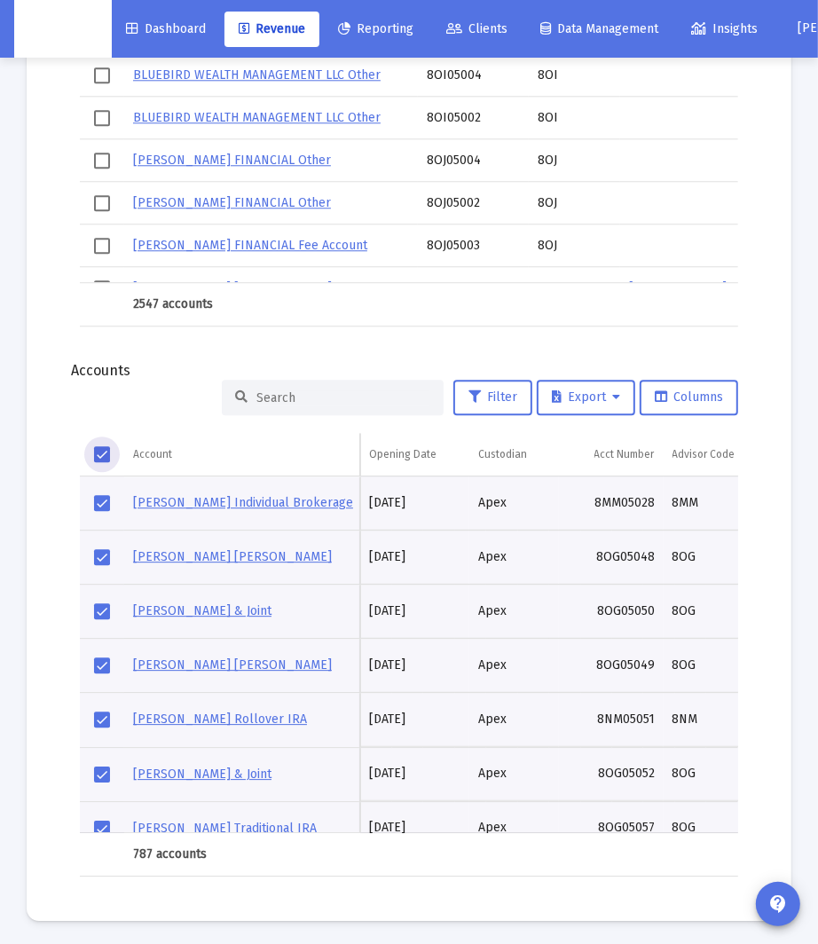
click at [106, 447] on span "Select all" at bounding box center [102, 454] width 16 height 16
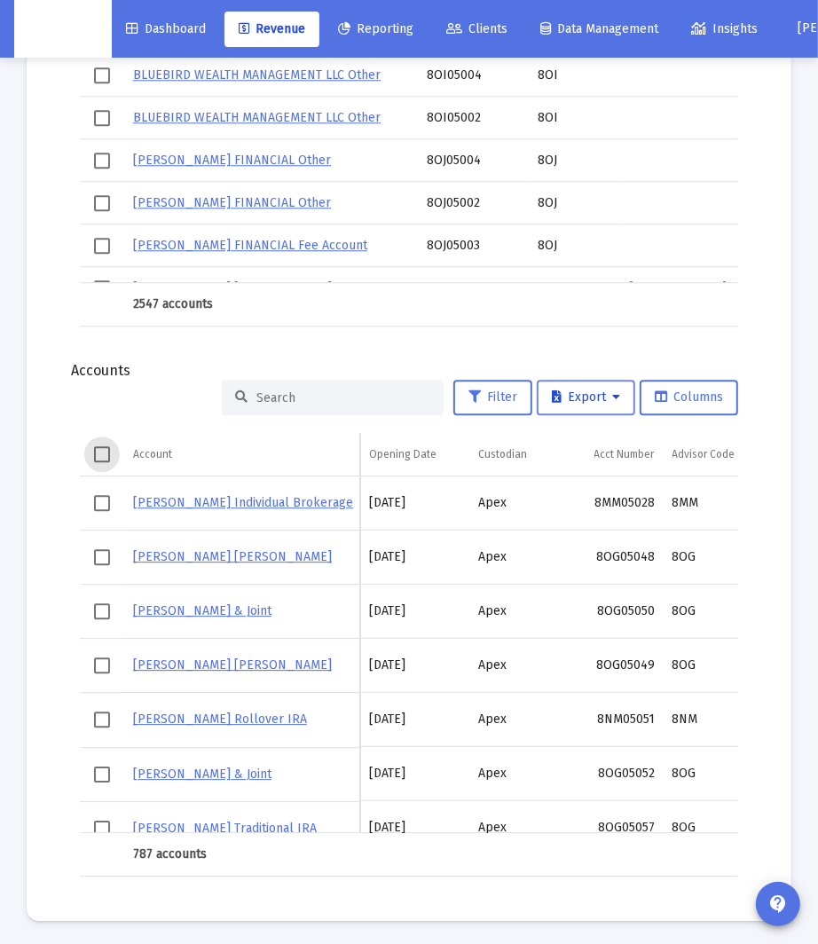
click at [582, 399] on span "Export" at bounding box center [586, 397] width 68 height 15
click at [588, 434] on button "Export All Rows" at bounding box center [593, 439] width 121 height 43
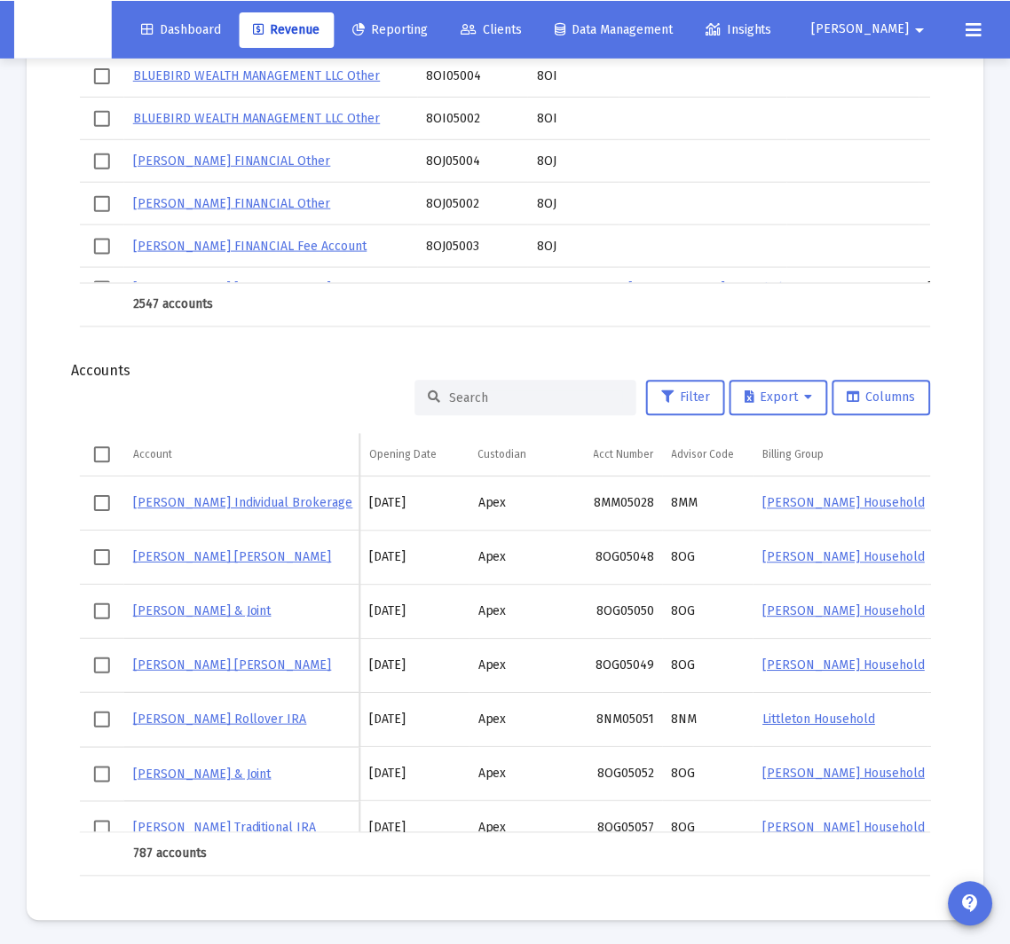
scroll to position [1789, 0]
